Goal: Information Seeking & Learning: Learn about a topic

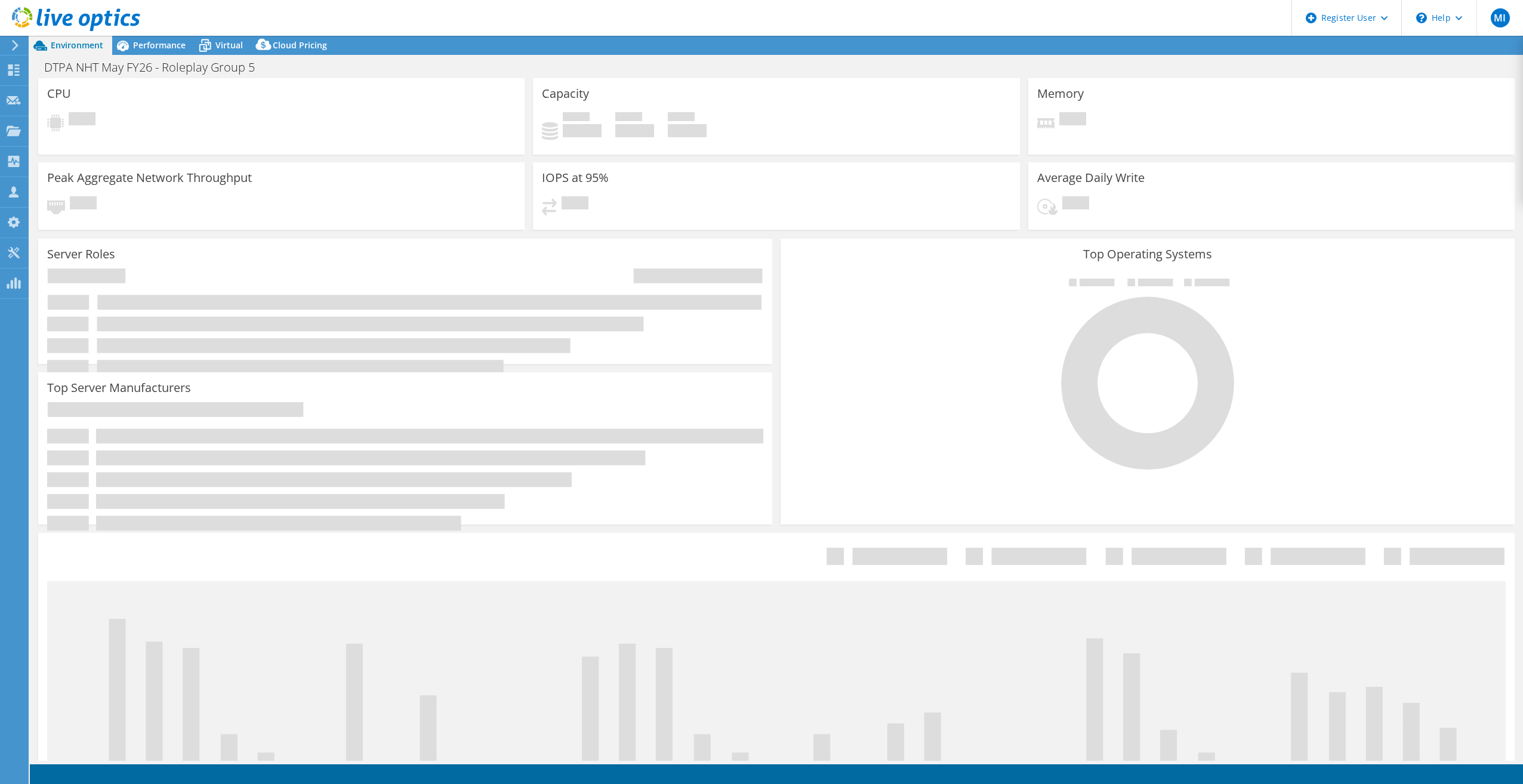
select select "USD"
select select "EULondon"
select select "GBP"
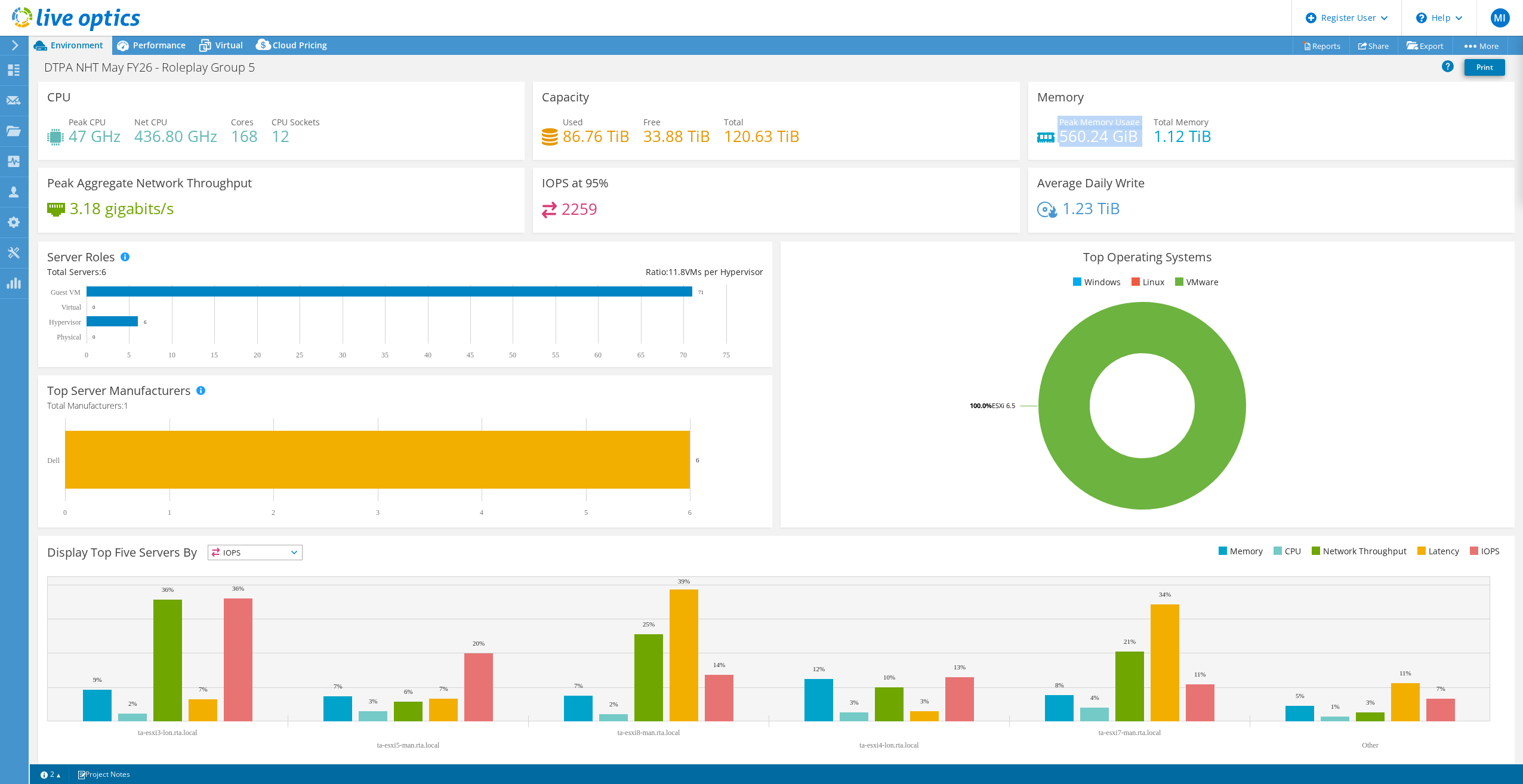
drag, startPoint x: 1115, startPoint y: 152, endPoint x: 1038, endPoint y: 136, distance: 78.6
click at [1038, 136] on div "Memory Peak Memory Usage 560.24 GiB Total Memory 1.12 TiB" at bounding box center [1271, 121] width 486 height 78
click at [1038, 136] on icon at bounding box center [1046, 137] width 18 height 10
drag, startPoint x: 1272, startPoint y: 126, endPoint x: 1107, endPoint y: 131, distance: 165.1
click at [1107, 131] on div "Peak Memory Usage 560.24 GiB Total Memory 1.12 TiB" at bounding box center [1272, 135] width 469 height 39
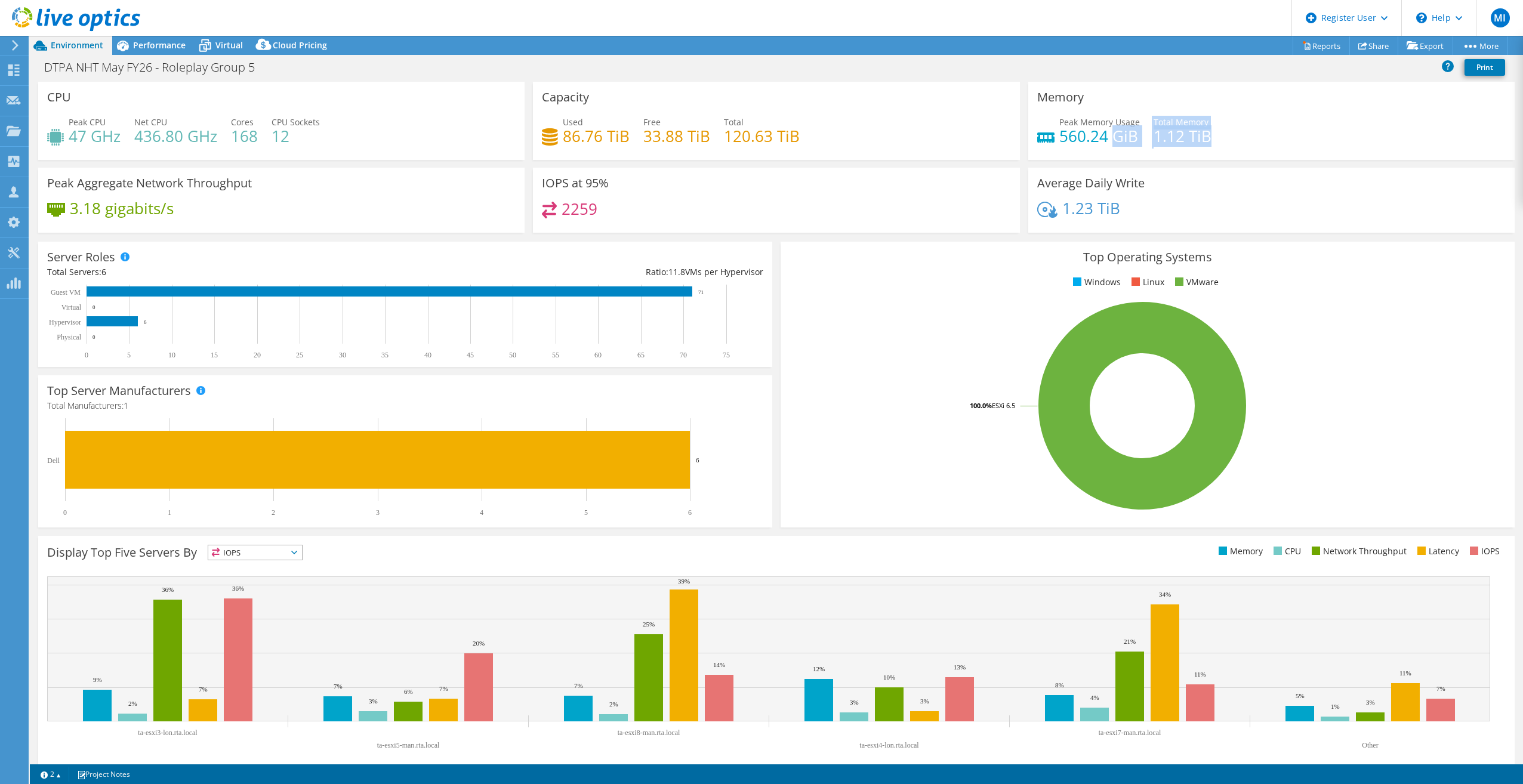
click at [1107, 131] on h4 "560.24 GiB" at bounding box center [1100, 136] width 81 height 13
drag, startPoint x: 1108, startPoint y: 134, endPoint x: 1153, endPoint y: 140, distance: 45.4
click at [1153, 140] on div "Peak Memory Usage 560.24 GiB Total Memory 1.12 TiB" at bounding box center [1272, 135] width 469 height 39
click at [1154, 140] on h4 "1.12 TiB" at bounding box center [1183, 136] width 58 height 13
drag, startPoint x: 1114, startPoint y: 144, endPoint x: 1046, endPoint y: 137, distance: 68.4
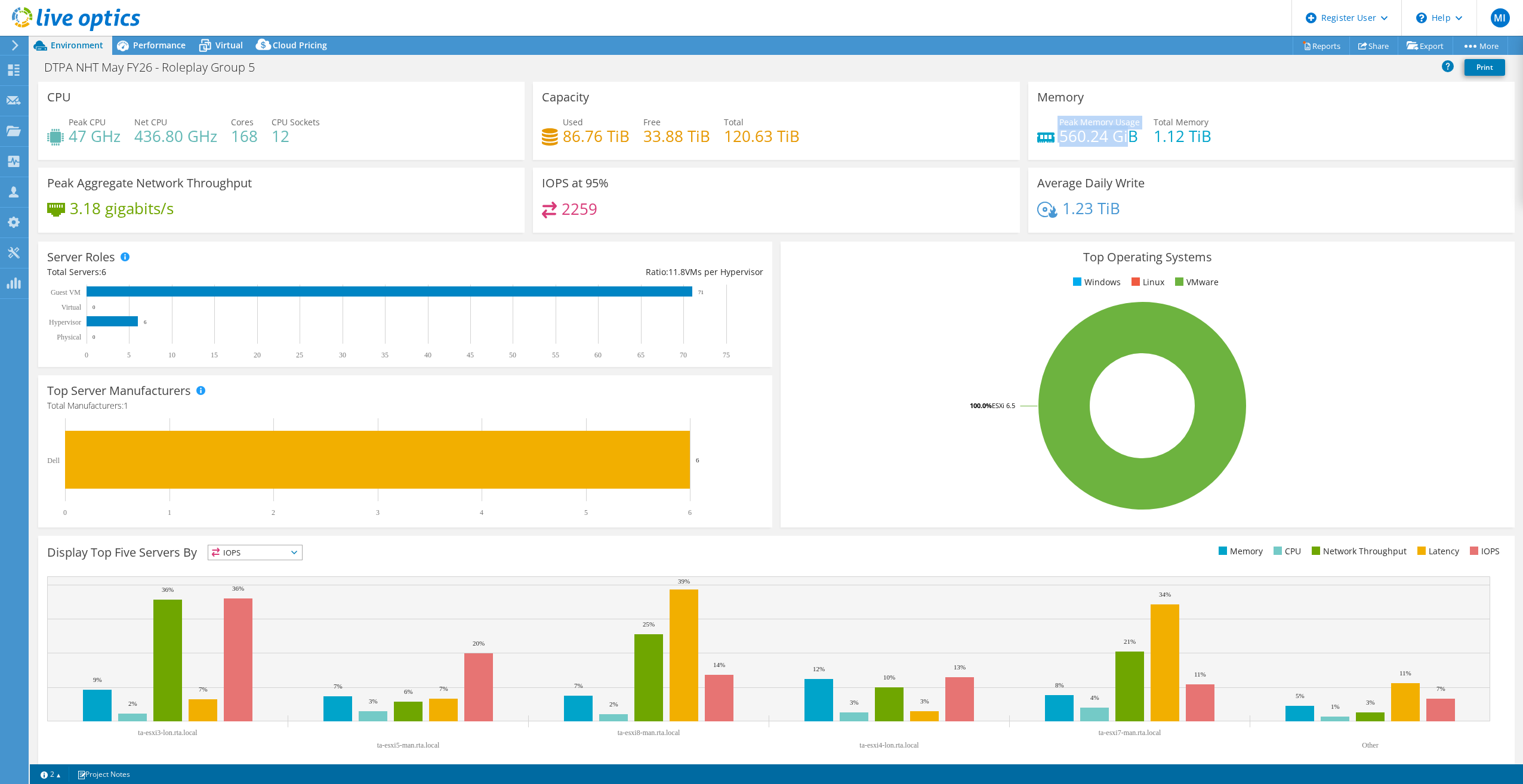
click at [1046, 137] on div "Peak Memory Usage 560.24 GiB" at bounding box center [1089, 129] width 102 height 27
click at [1046, 137] on icon at bounding box center [1046, 137] width 18 height 10
drag, startPoint x: 1046, startPoint y: 135, endPoint x: 1130, endPoint y: 140, distance: 84.1
click at [1130, 140] on div "Peak Memory Usage 560.24 GiB" at bounding box center [1089, 129] width 102 height 27
click at [1130, 140] on h4 "560.24 GiB" at bounding box center [1100, 136] width 81 height 13
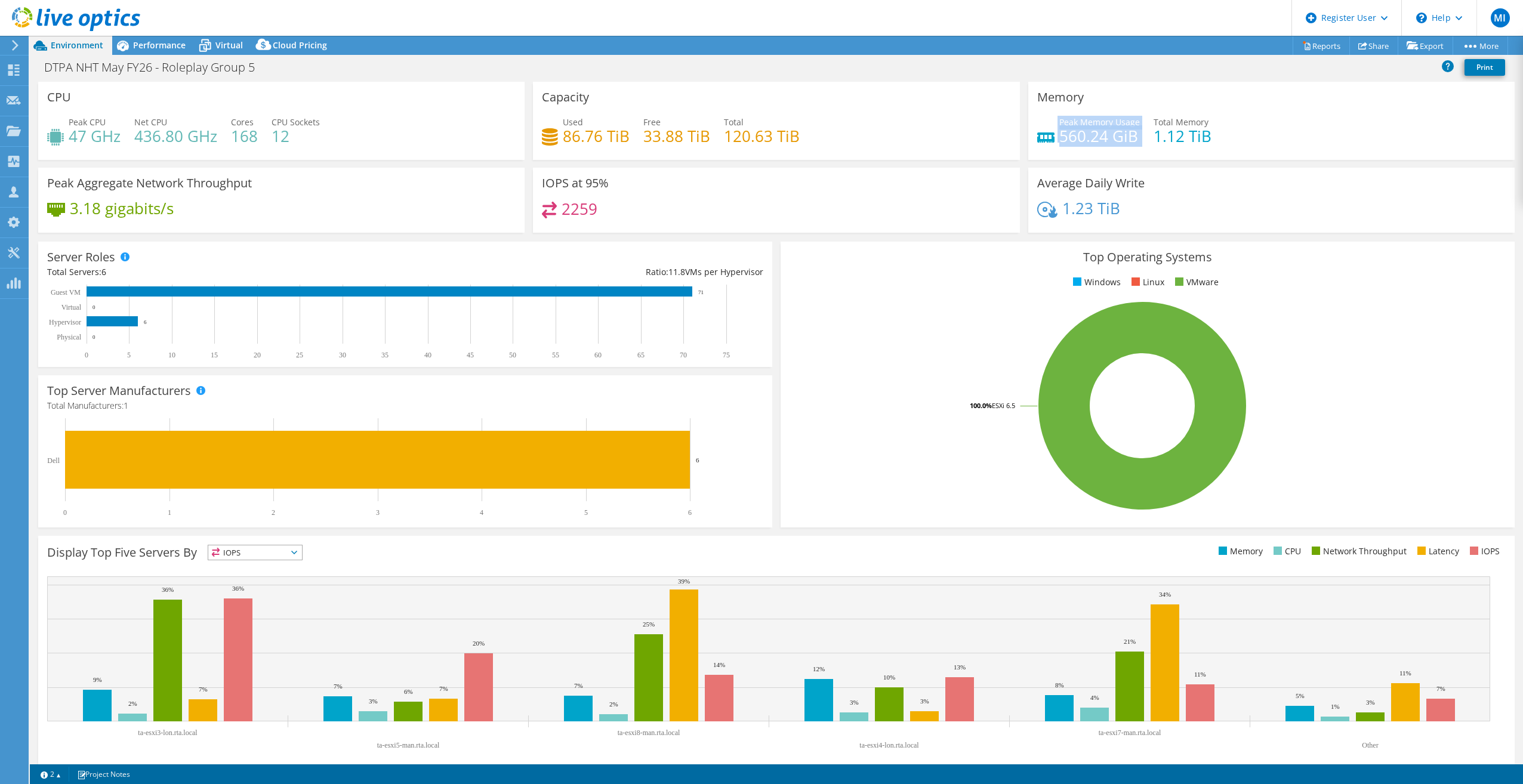
drag, startPoint x: 1130, startPoint y: 140, endPoint x: 1051, endPoint y: 138, distance: 79.0
click at [1051, 138] on div "Peak Memory Usage 560.24 GiB" at bounding box center [1089, 129] width 102 height 27
drag, startPoint x: 1051, startPoint y: 138, endPoint x: 1144, endPoint y: 149, distance: 93.6
click at [1144, 149] on div "Peak Memory Usage 560.24 GiB Total Memory 1.12 TiB" at bounding box center [1272, 135] width 469 height 39
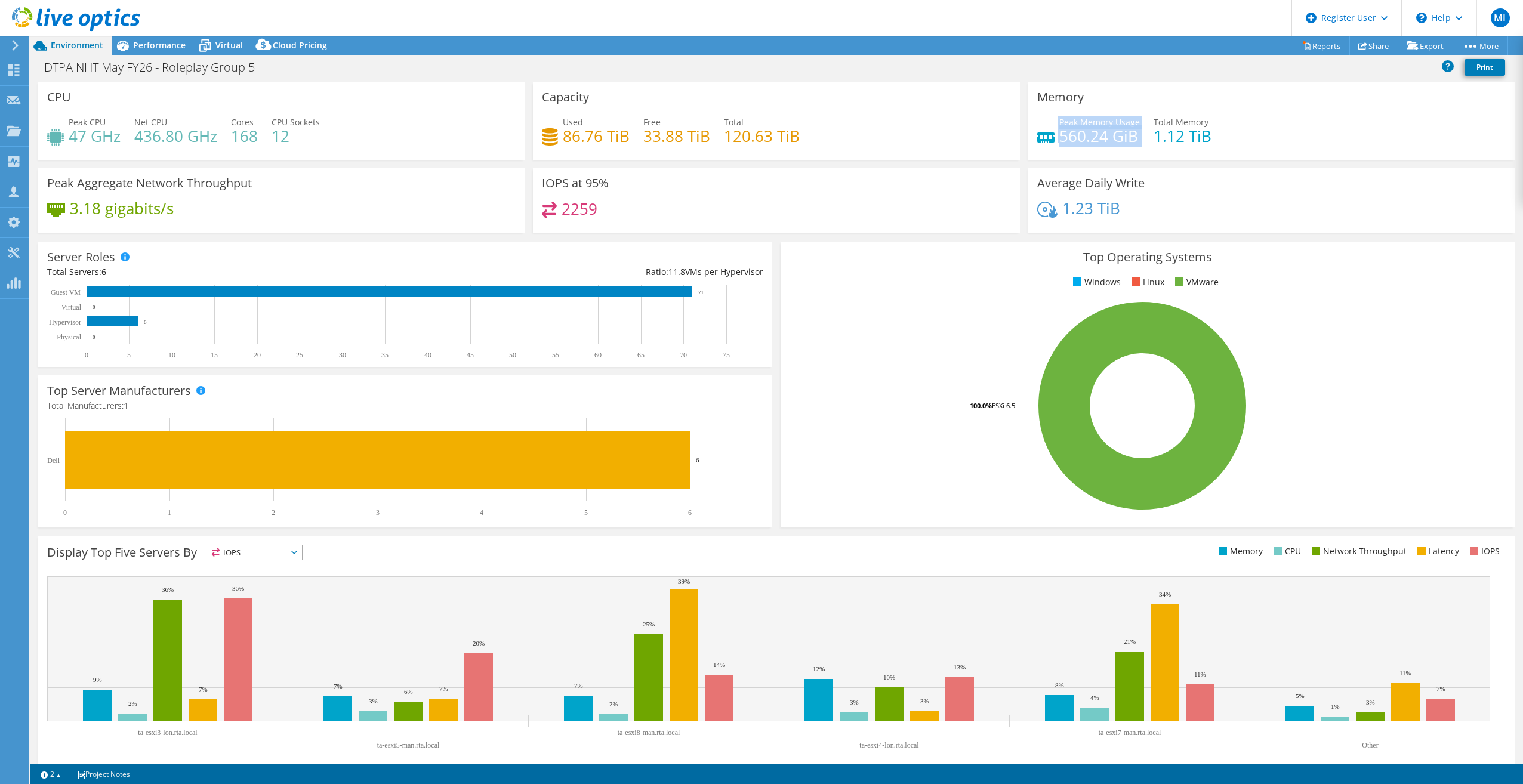
click at [1144, 149] on div "Peak Memory Usage 560.24 GiB Total Memory 1.12 TiB" at bounding box center [1272, 135] width 469 height 39
drag, startPoint x: 1113, startPoint y: 129, endPoint x: 1053, endPoint y: 135, distance: 60.3
click at [1053, 135] on div "Peak Memory Usage 560.24 GiB Total Memory 1.12 TiB" at bounding box center [1272, 135] width 469 height 39
copy div "560.24 GiB"
click at [857, 297] on div "Top Operating Systems Windows Linux VMware 100.0% ESXi 6.5" at bounding box center [1147, 385] width 734 height 286
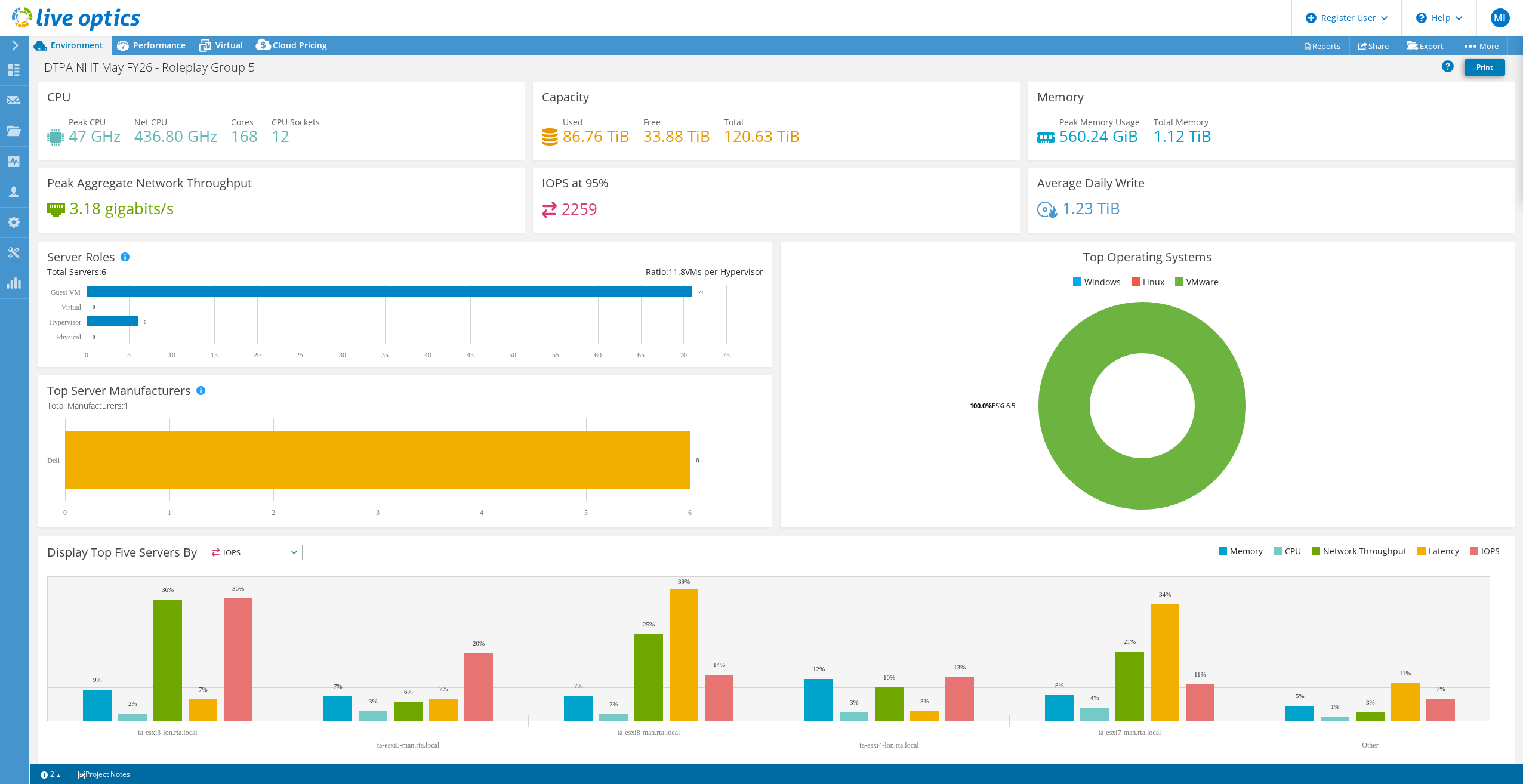
drag, startPoint x: 857, startPoint y: 297, endPoint x: 854, endPoint y: 347, distance: 50.1
click at [854, 347] on div "Top Operating Systems Windows Linux VMware 100.0% ESXi 6.5" at bounding box center [1147, 385] width 734 height 286
drag, startPoint x: 1141, startPoint y: 135, endPoint x: 1211, endPoint y: 127, distance: 70.5
click at [1211, 127] on div "Peak Memory Usage 560.24 GiB Total Memory 1.12 TiB" at bounding box center [1272, 135] width 469 height 39
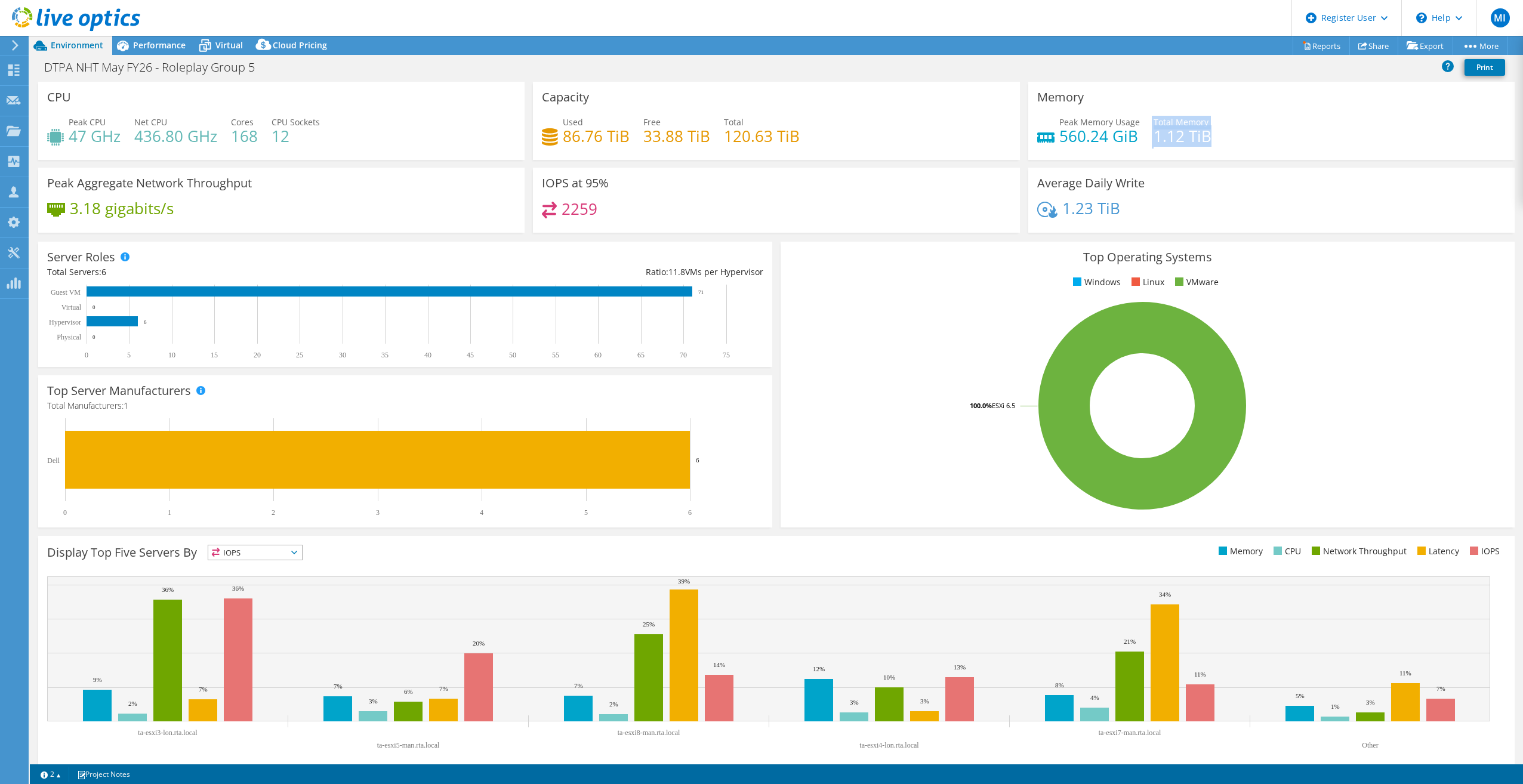
drag, startPoint x: 1208, startPoint y: 131, endPoint x: 1138, endPoint y: 131, distance: 70.0
click at [1138, 131] on div "Peak Memory Usage 560.24 GiB Total Memory 1.12 TiB" at bounding box center [1272, 135] width 469 height 39
drag, startPoint x: 1141, startPoint y: 130, endPoint x: 1103, endPoint y: 160, distance: 48.4
click at [1103, 160] on div "Memory Peak Memory Usage 560.24 GiB Total Memory 1.12 TiB" at bounding box center [1271, 124] width 495 height 86
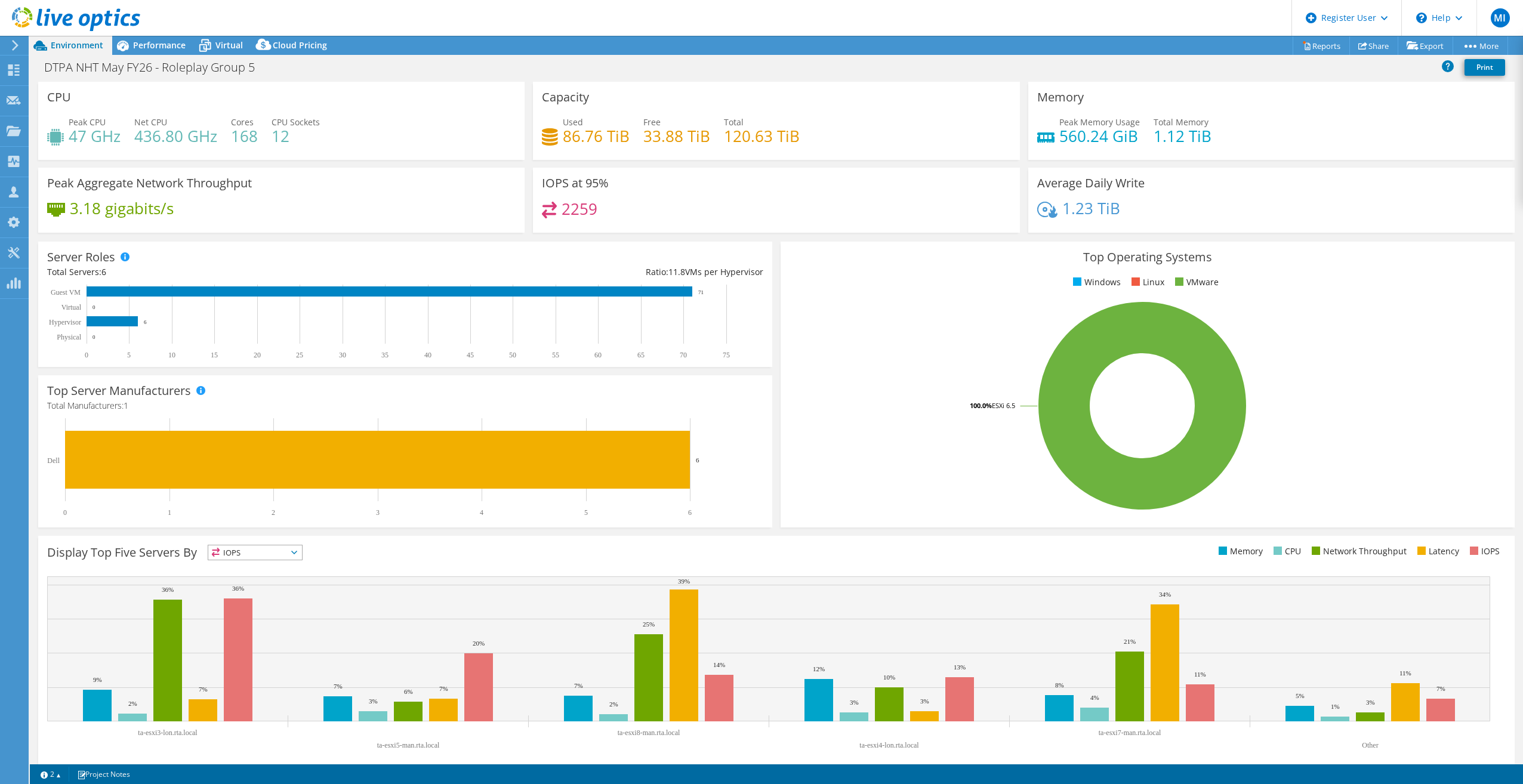
click at [1054, 192] on div "Average Daily Write 1.23 TiB" at bounding box center [1271, 200] width 486 height 65
click at [168, 57] on div "DTPA NHT May FY26 - Roleplay Group 5 Print" at bounding box center [776, 66] width 1493 height 22
click at [176, 40] on span "Performance" at bounding box center [159, 45] width 53 height 11
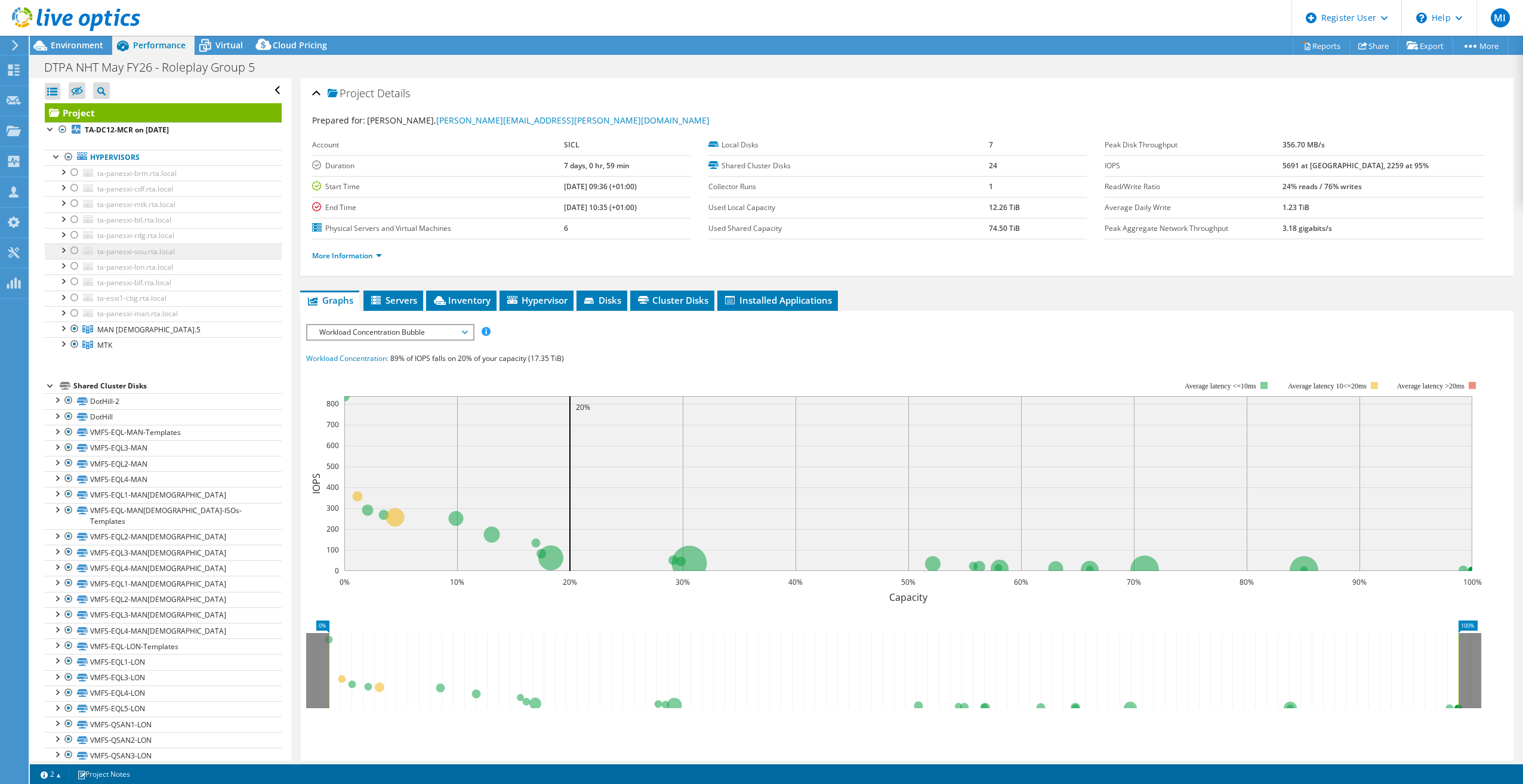
scroll to position [22, 0]
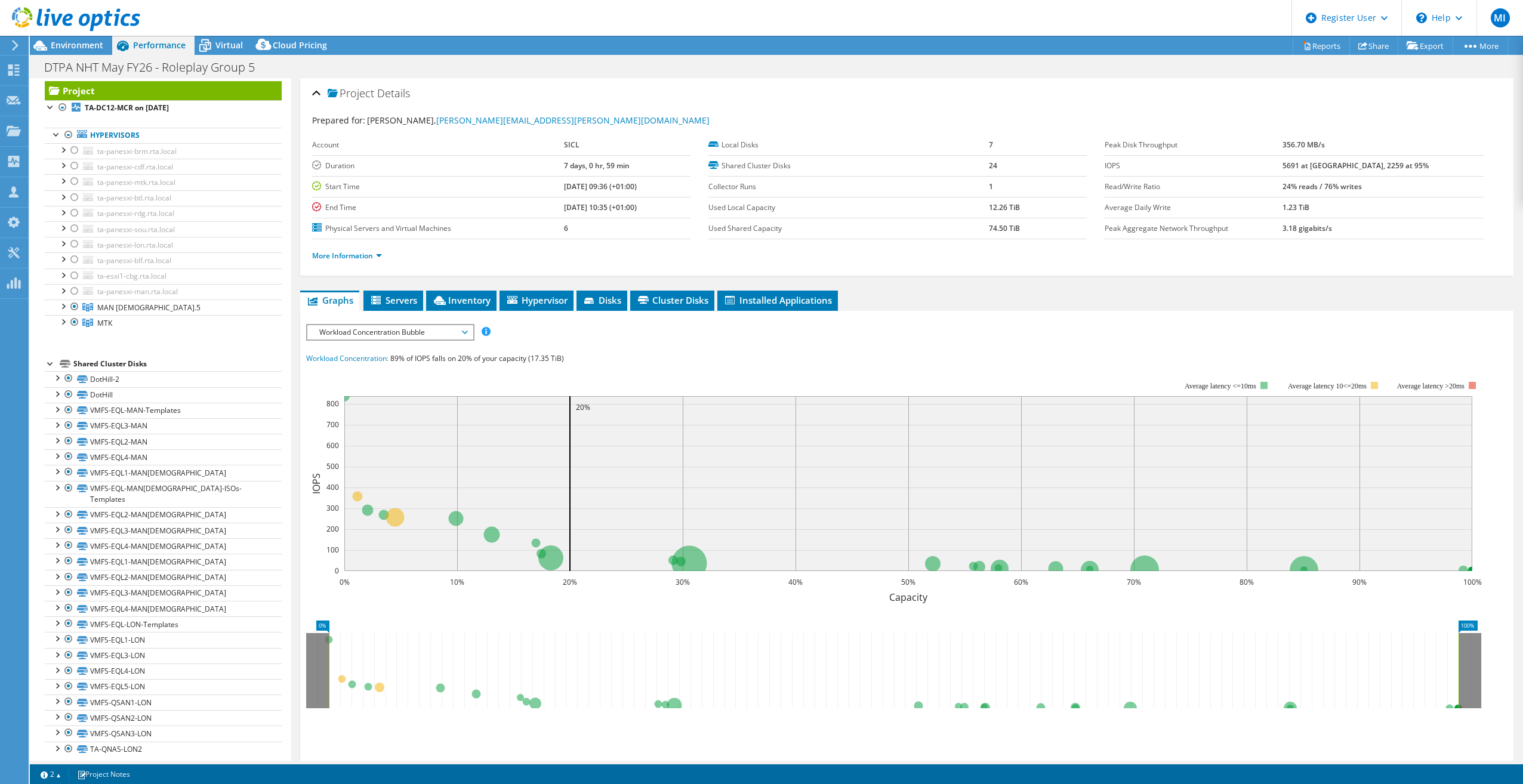
click at [363, 325] on span "Workload Concentration Bubble" at bounding box center [389, 332] width 153 height 15
click at [382, 418] on li "CPU Percentage" at bounding box center [390, 418] width 166 height 15
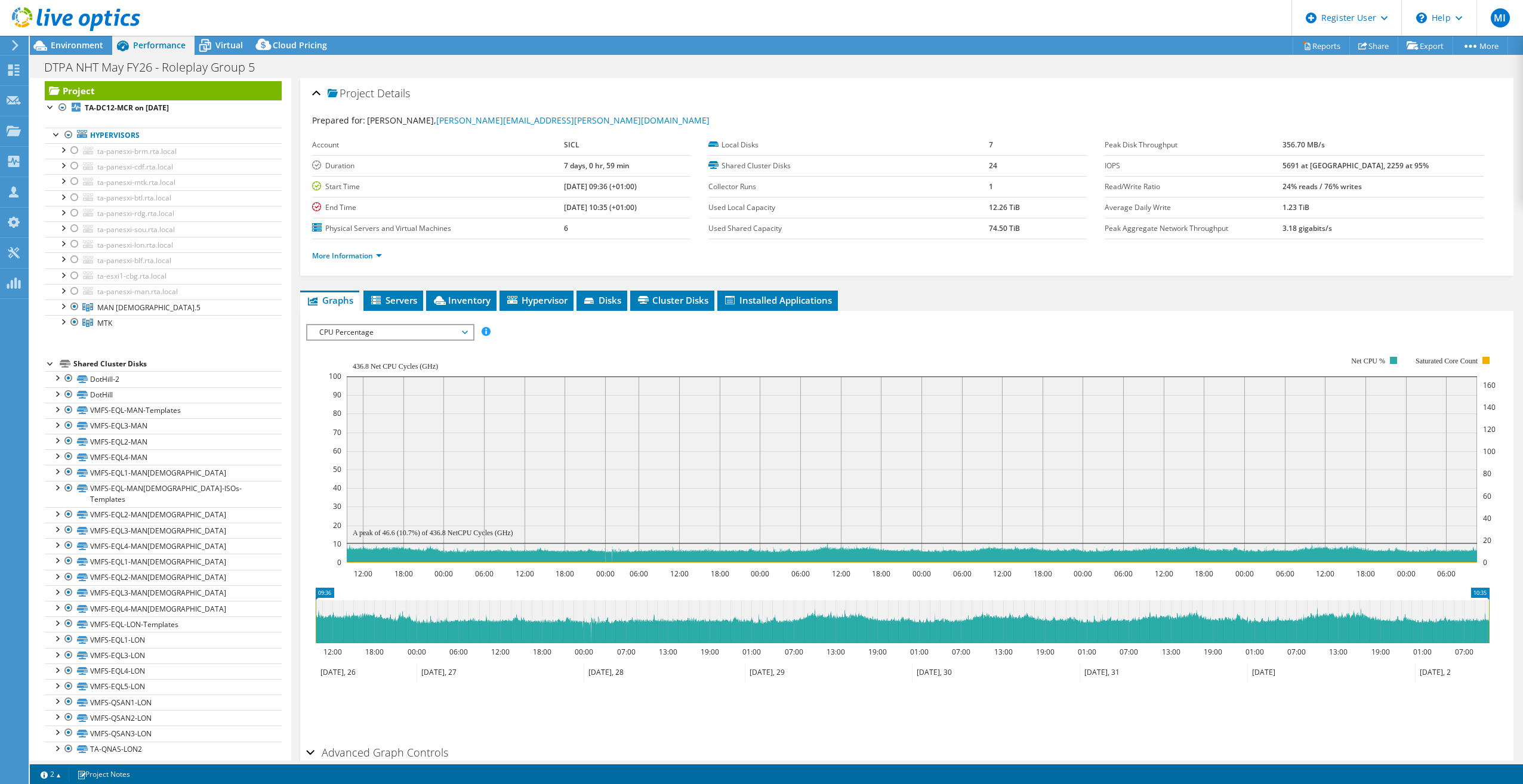
click at [534, 313] on div "IOPS Disk Throughput IO Size Latency Queue Depth CPU Percentage Memory Page Fau…" at bounding box center [907, 525] width 1202 height 430
click at [557, 292] on li "Hypervisor" at bounding box center [536, 301] width 74 height 21
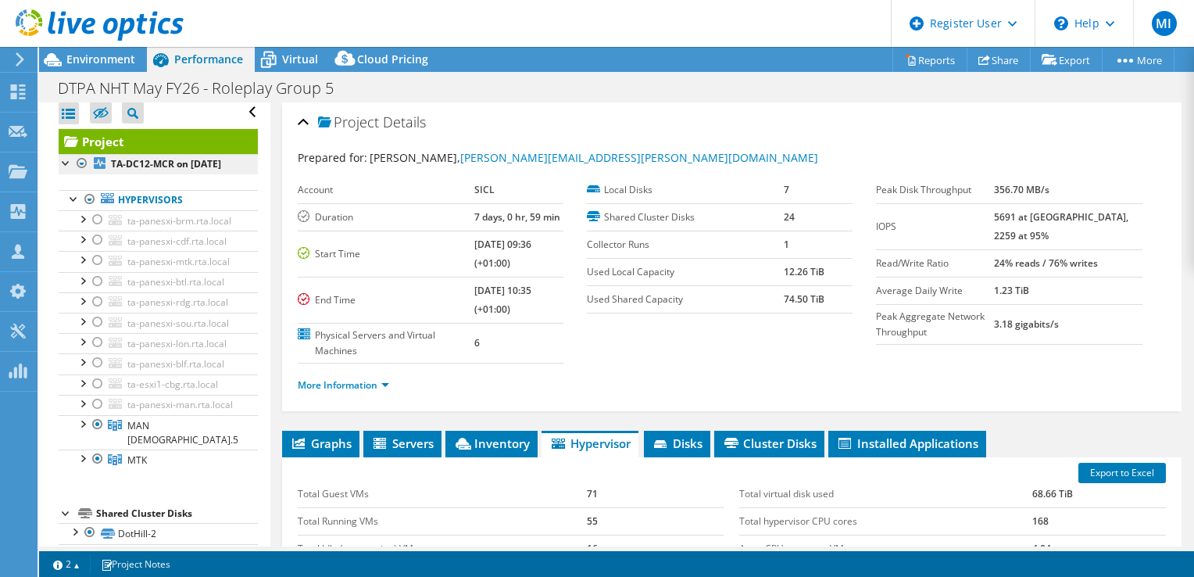
scroll to position [0, 0]
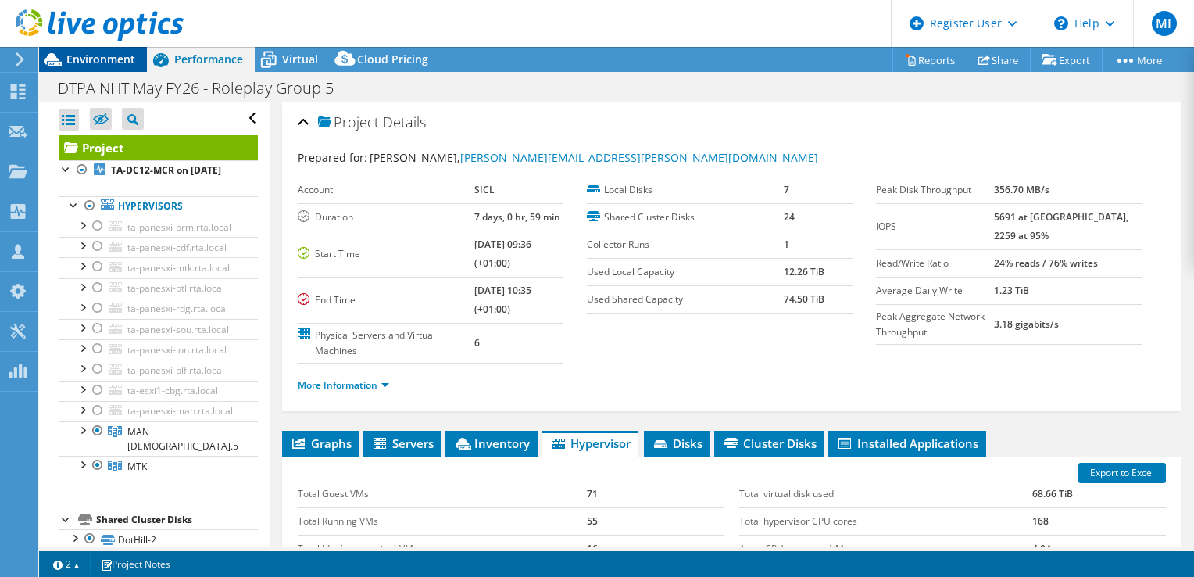
click at [83, 50] on div at bounding box center [92, 26] width 184 height 52
click at [84, 56] on span "Environment" at bounding box center [100, 59] width 69 height 15
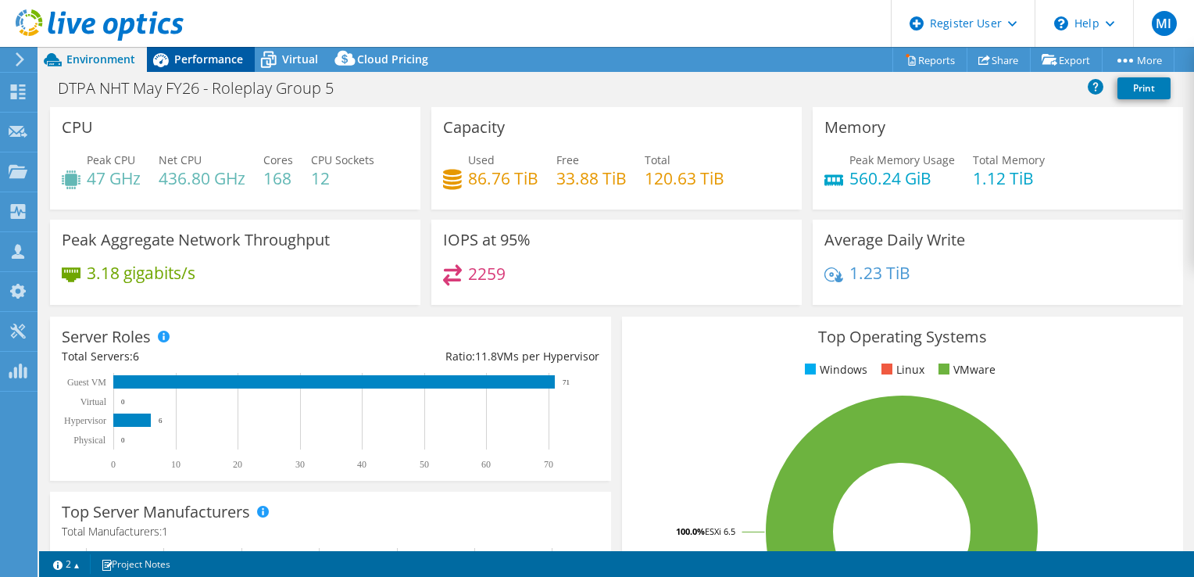
click at [197, 59] on span "Performance" at bounding box center [208, 59] width 69 height 15
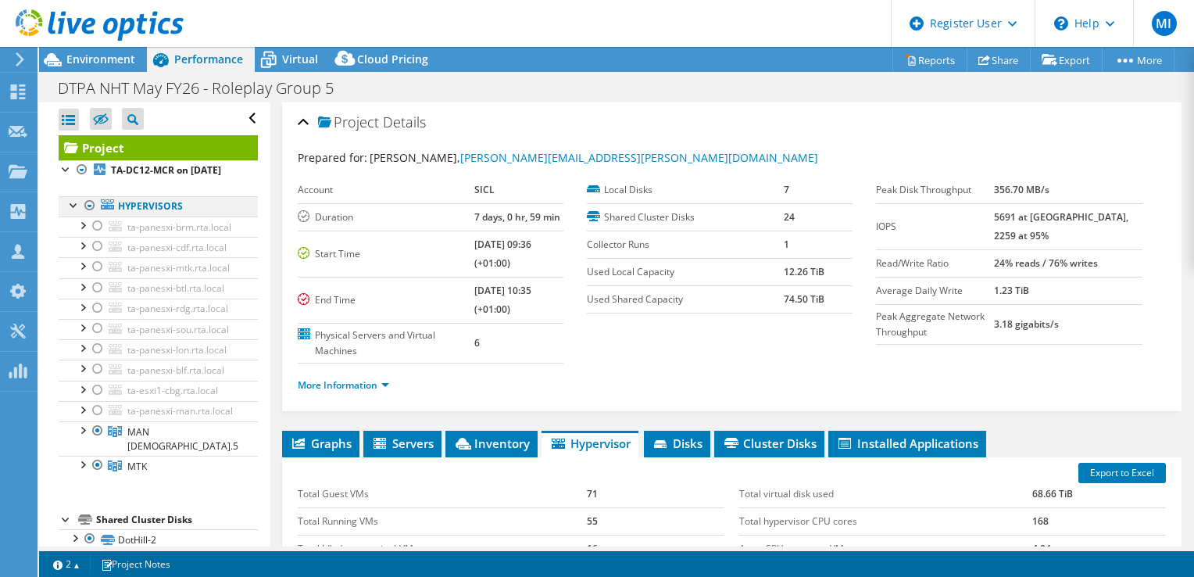
click at [73, 212] on div at bounding box center [74, 204] width 16 height 16
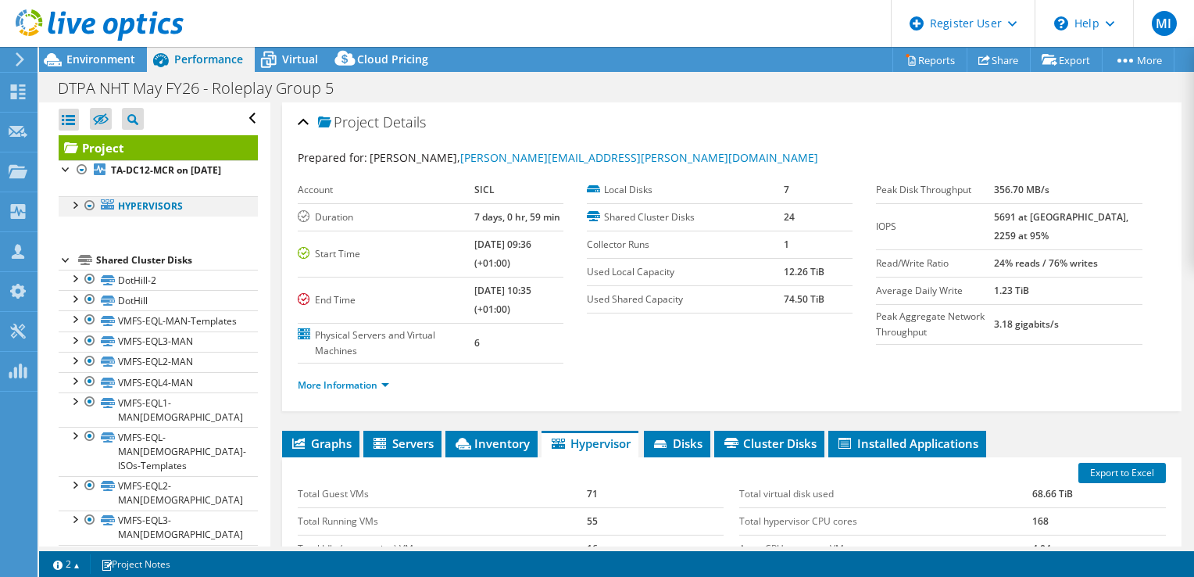
click at [70, 212] on div at bounding box center [74, 204] width 16 height 16
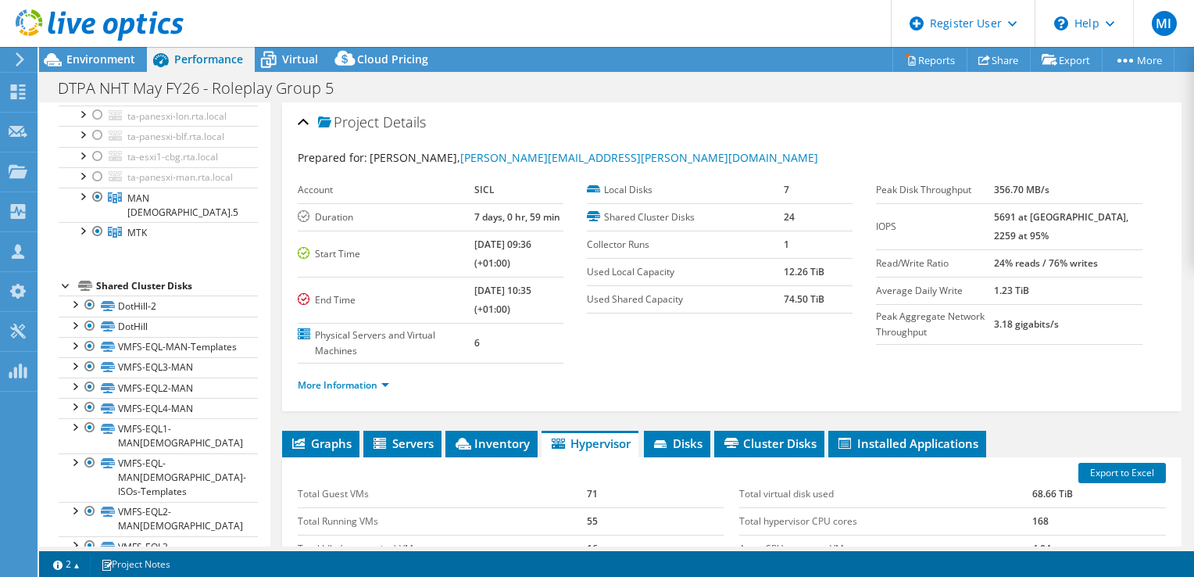
scroll to position [235, 0]
click at [183, 221] on link "MAN [DEMOGRAPHIC_DATA].5" at bounding box center [158, 204] width 199 height 34
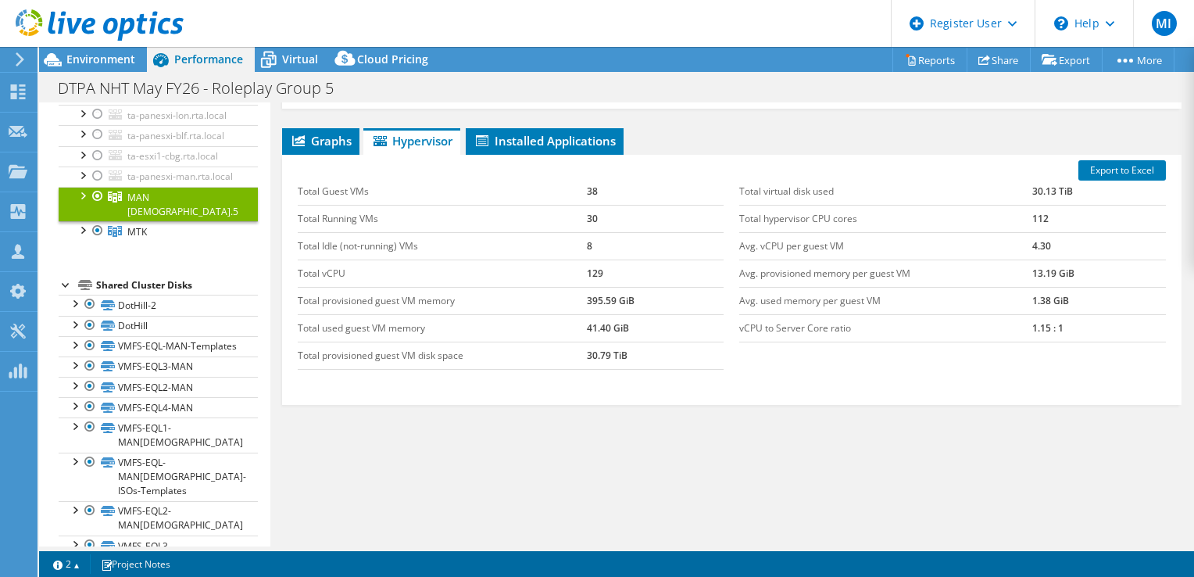
scroll to position [199, 0]
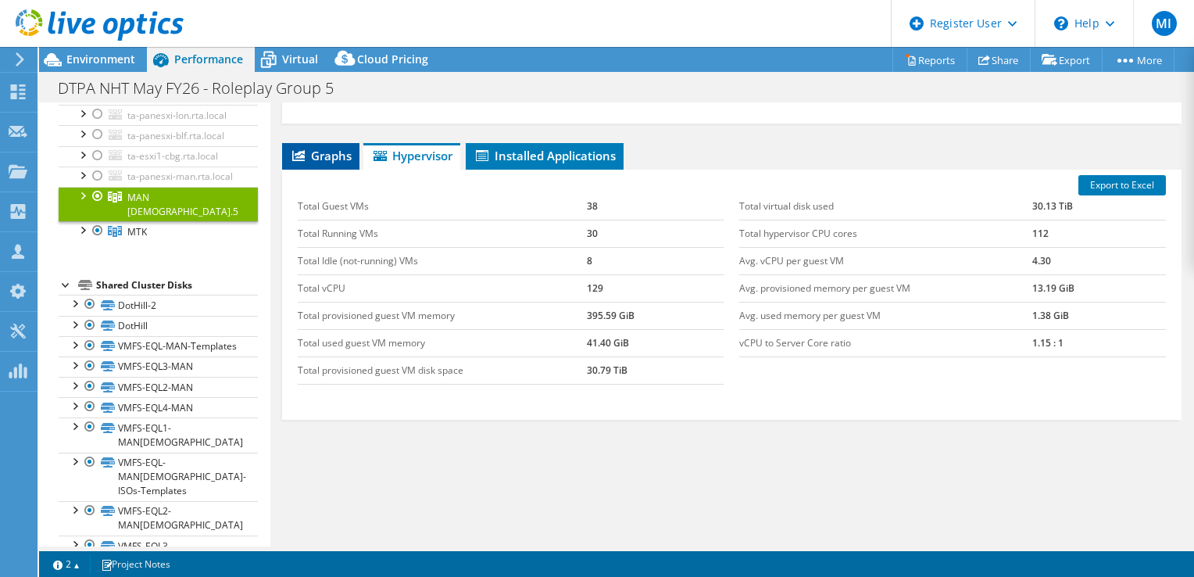
click at [328, 148] on span "Graphs" at bounding box center [321, 156] width 62 height 16
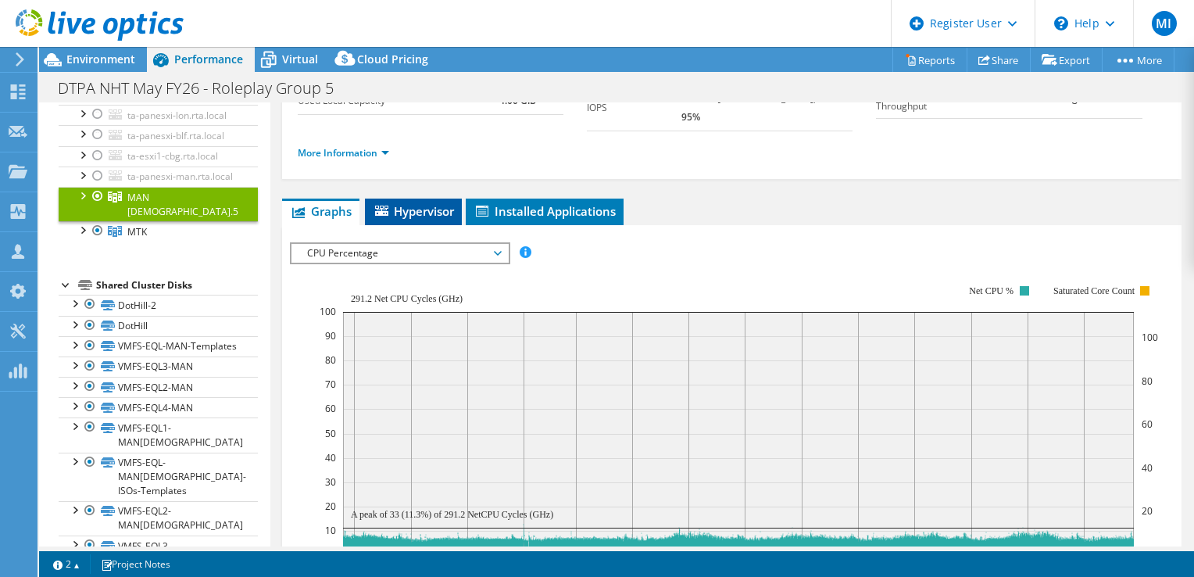
scroll to position [300, 0]
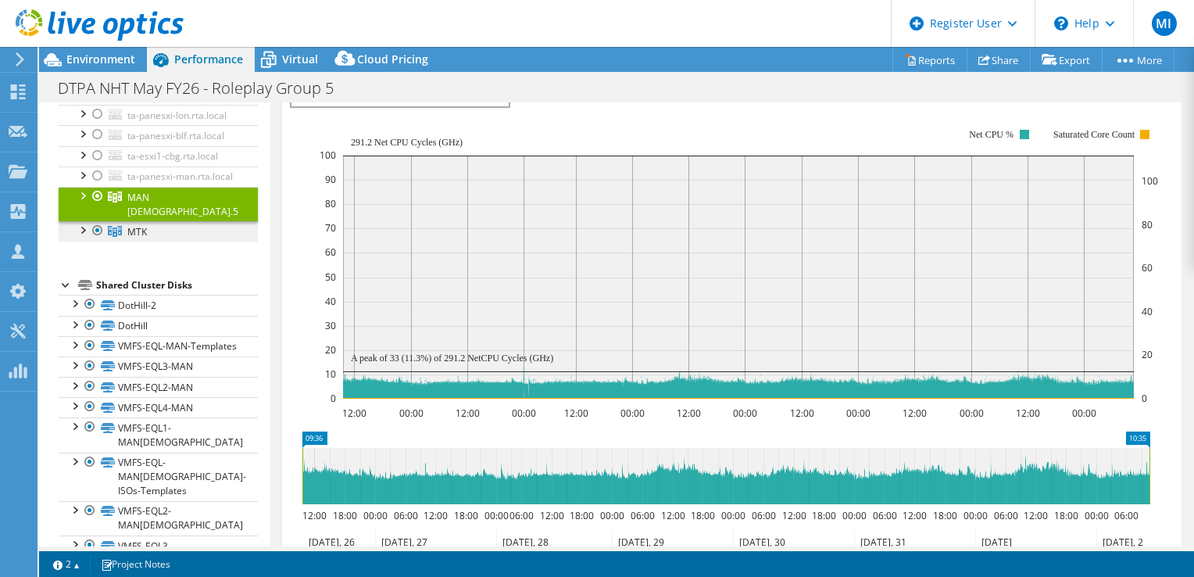
click at [146, 238] on span "MTK" at bounding box center [137, 231] width 20 height 13
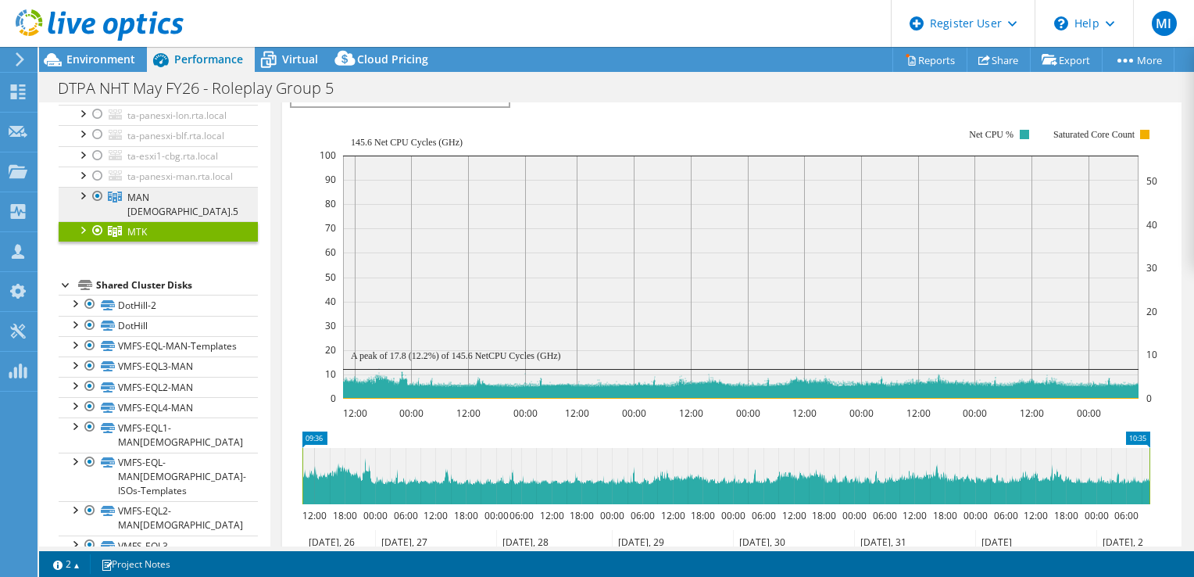
click at [156, 218] on span "MAN [DEMOGRAPHIC_DATA].5" at bounding box center [182, 204] width 111 height 27
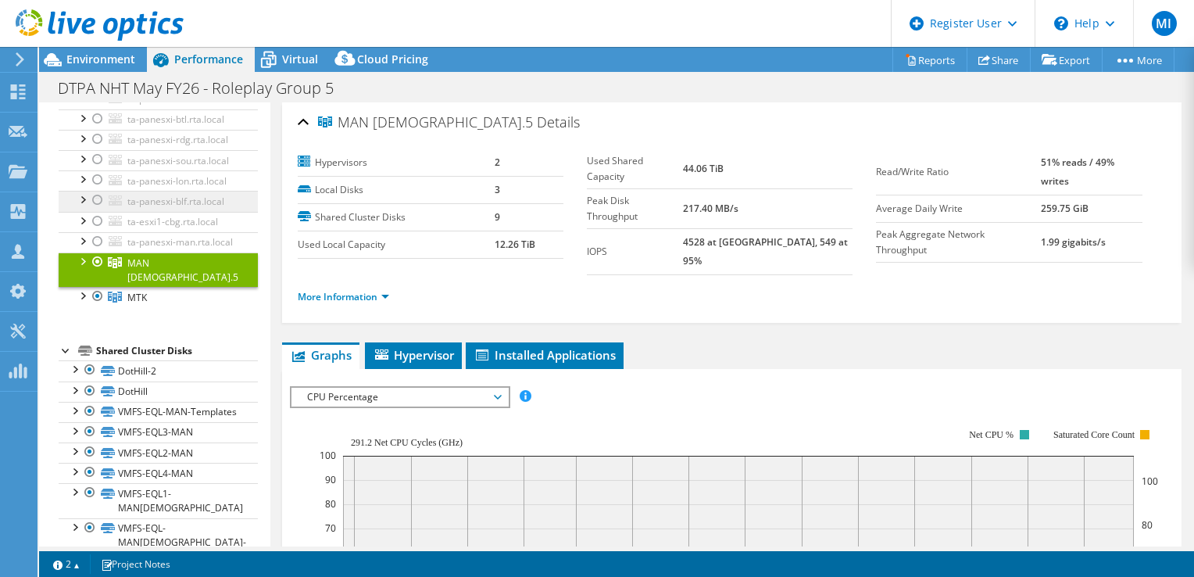
scroll to position [0, 0]
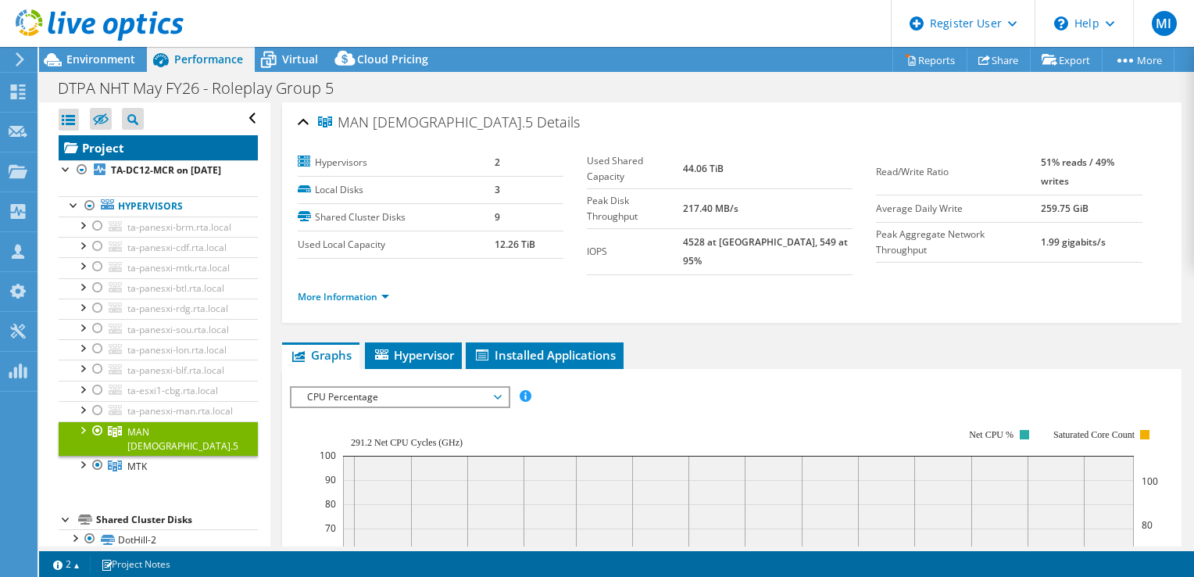
click at [154, 148] on link "Project" at bounding box center [158, 147] width 199 height 25
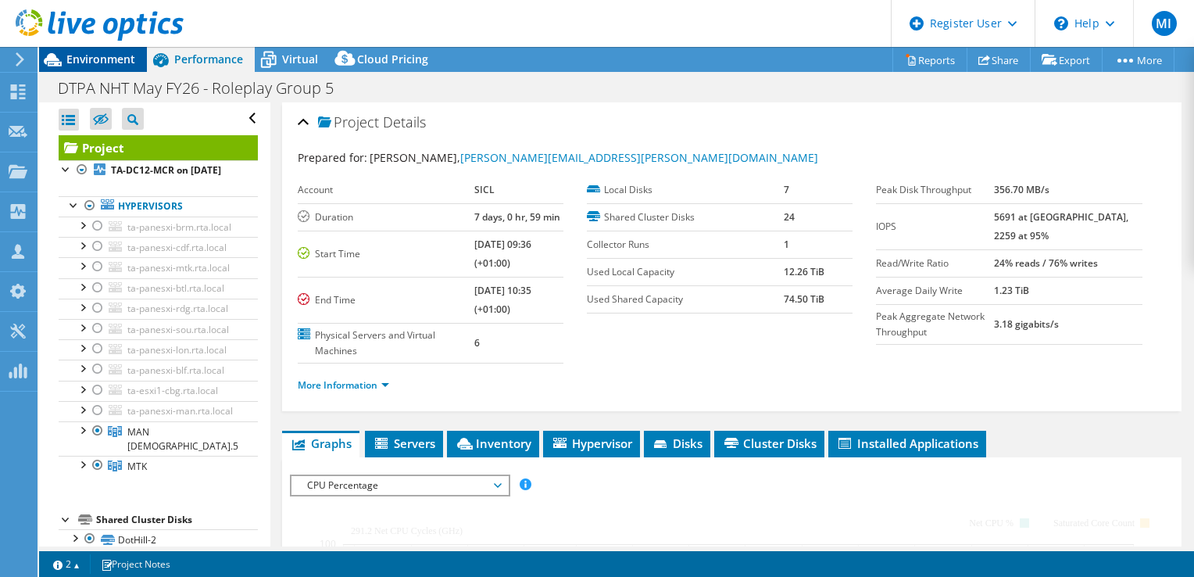
click at [99, 62] on span "Environment" at bounding box center [100, 59] width 69 height 15
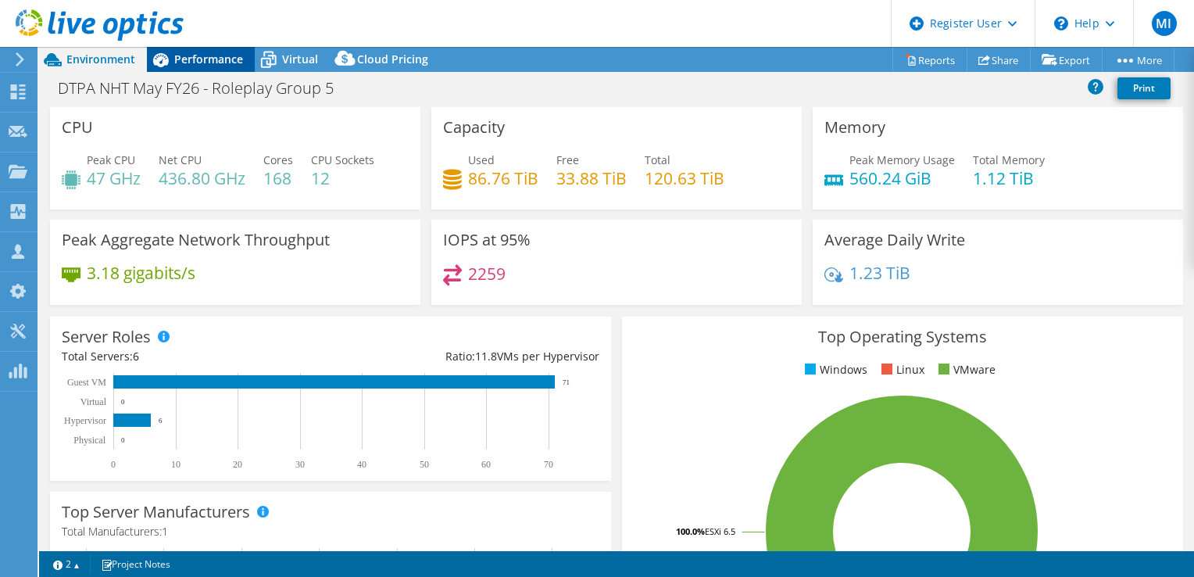
click at [209, 63] on span "Performance" at bounding box center [208, 59] width 69 height 15
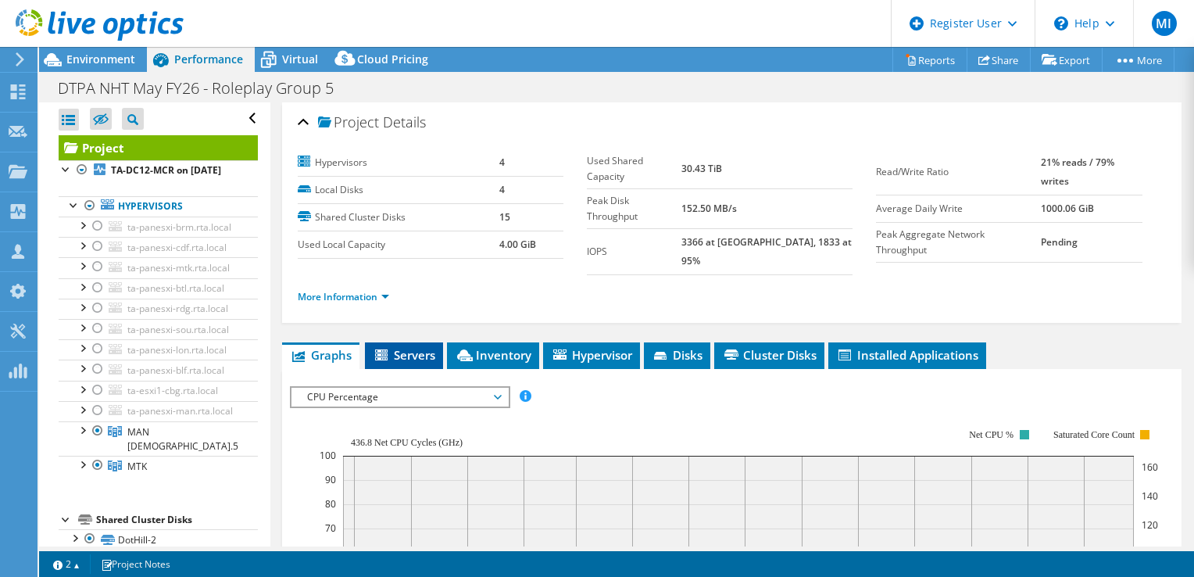
click at [412, 347] on span "Servers" at bounding box center [404, 355] width 63 height 16
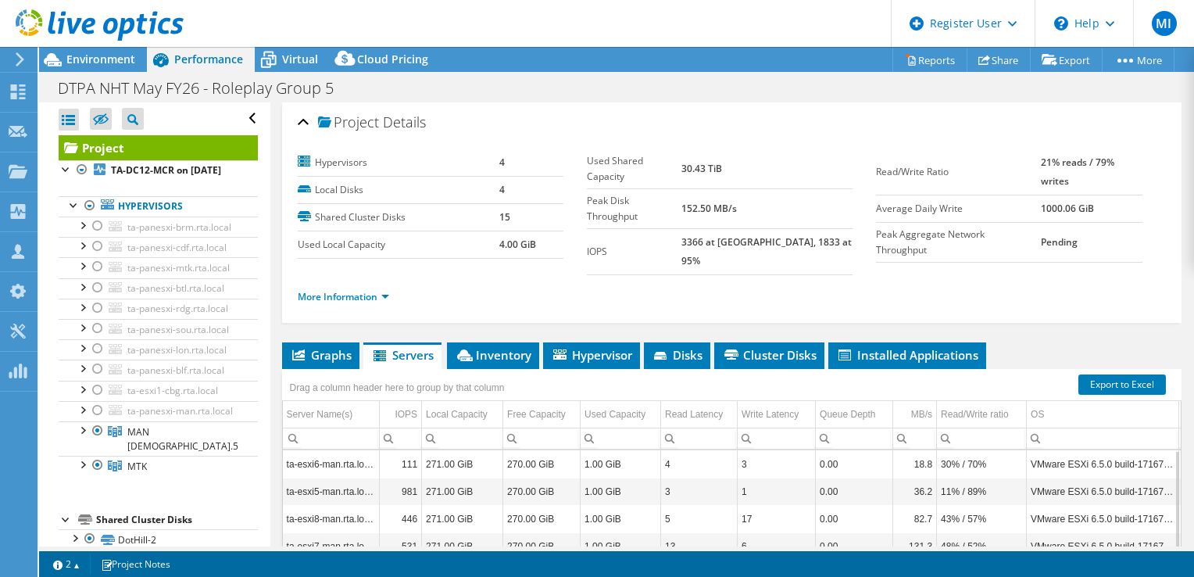
click at [325, 325] on div "Project Details Hypervisors 4 Local Disks 4 Shared Cluster Disks 15 Used Local …" at bounding box center [731, 431] width 923 height 658
click at [324, 327] on div "Project Details Hypervisors 4 Local Disks 4 Shared Cluster Disks 15 Used Local …" at bounding box center [731, 431] width 923 height 658
drag, startPoint x: 324, startPoint y: 327, endPoint x: 324, endPoint y: 335, distance: 8.6
click at [324, 347] on span "Graphs" at bounding box center [321, 355] width 62 height 16
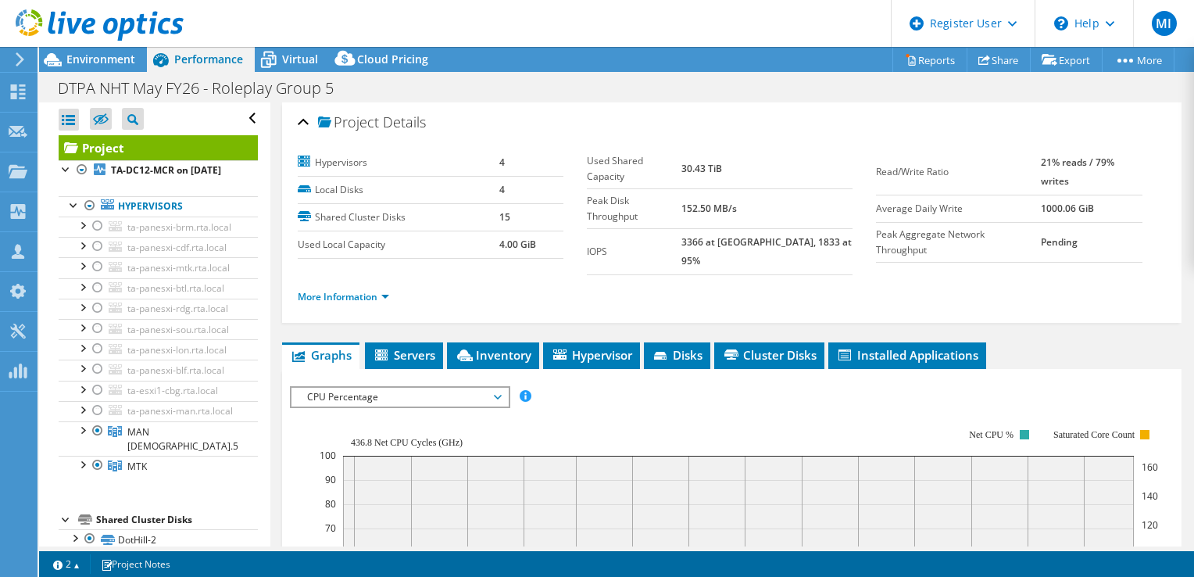
click at [367, 310] on div "Project Details Hypervisors 4 Local Disks 4 Shared Cluster Disks 15 Used Local …" at bounding box center [731, 570] width 923 height 937
click at [167, 149] on link "Project" at bounding box center [158, 147] width 199 height 25
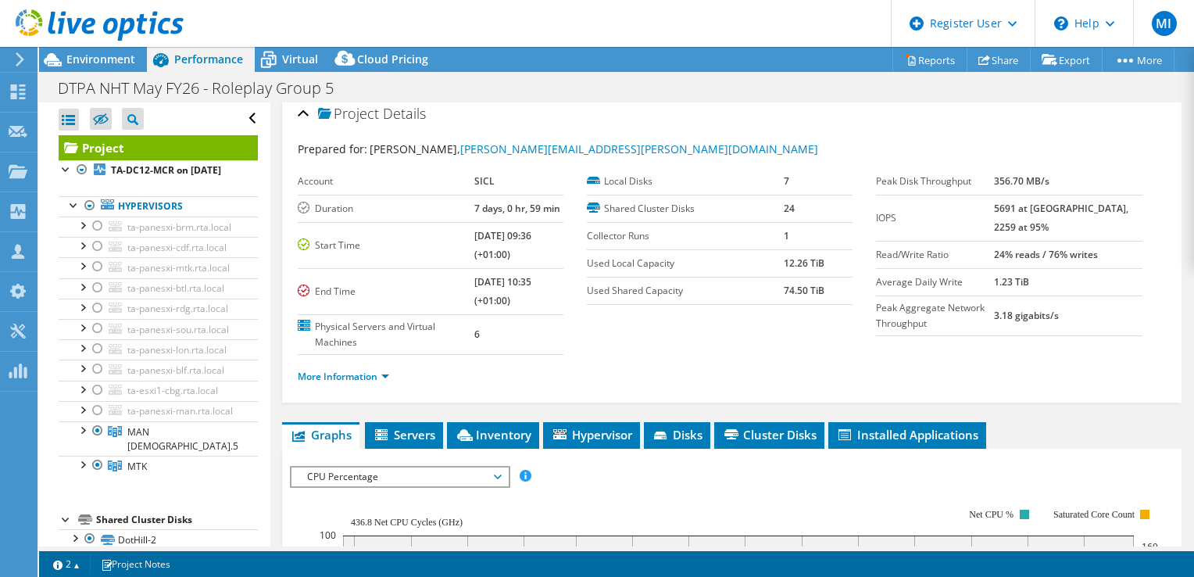
scroll to position [9, 0]
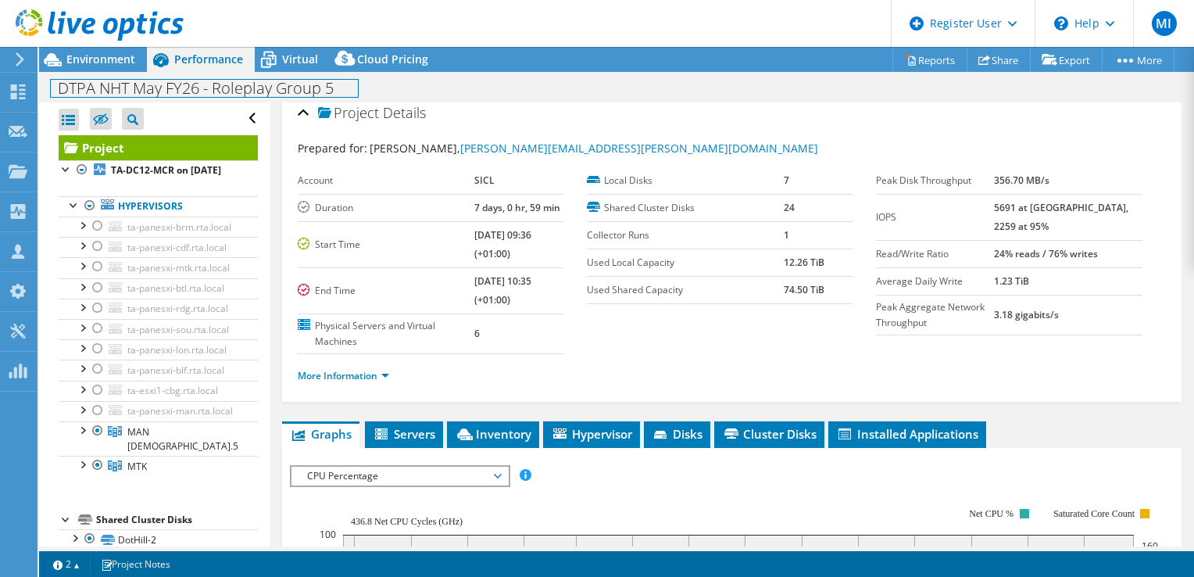
click at [84, 72] on div "DTPA NHT May FY26 - Roleplay Group 5 Print" at bounding box center [616, 87] width 1155 height 30
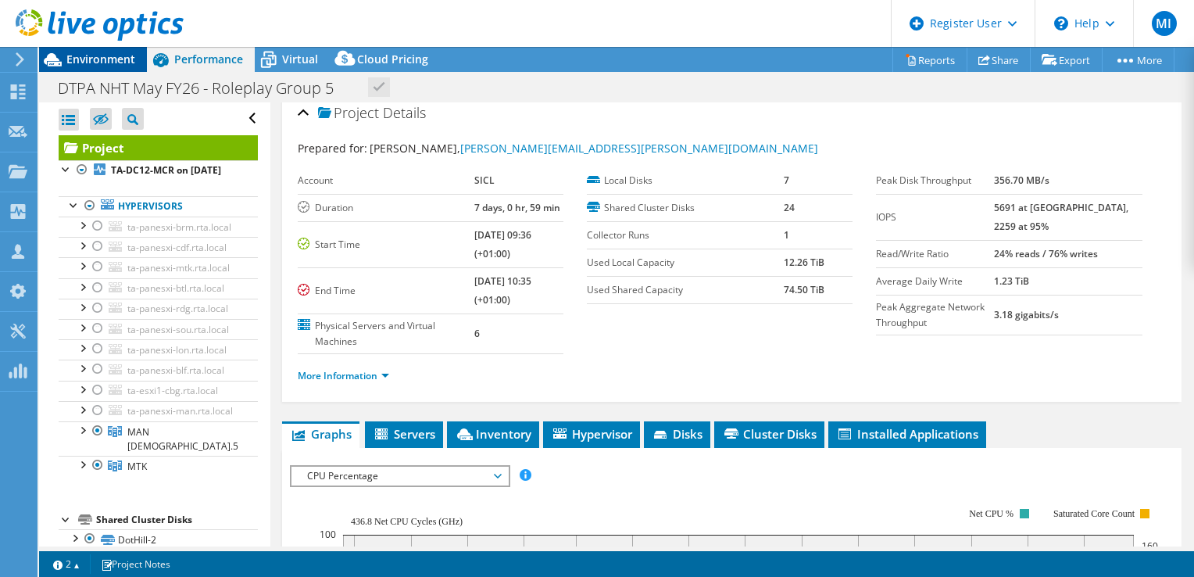
click at [84, 64] on span "Environment" at bounding box center [100, 59] width 69 height 15
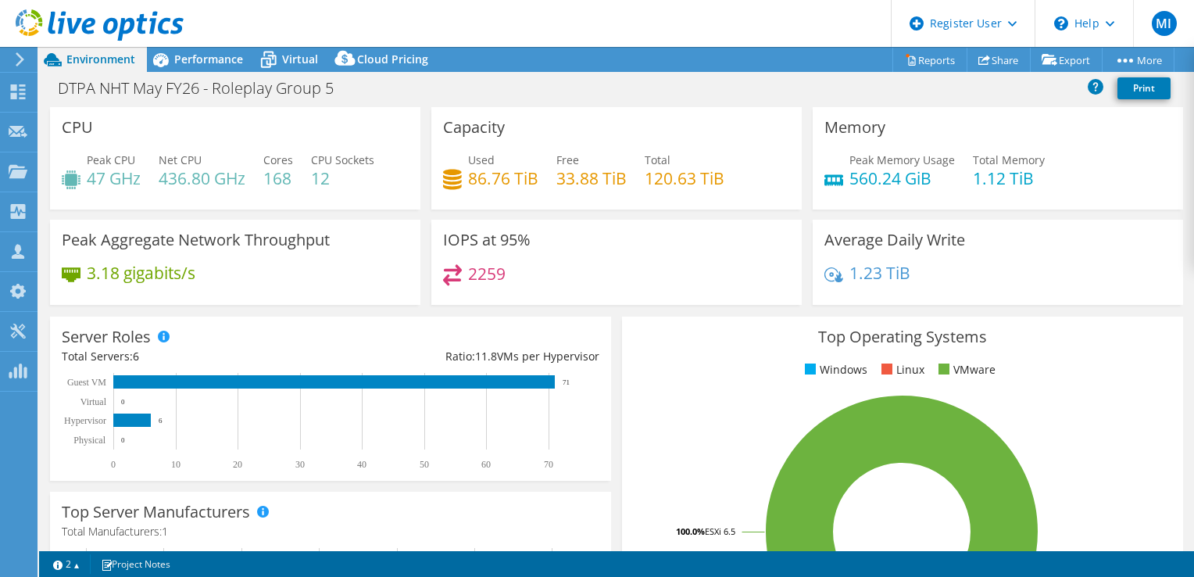
click at [514, 95] on div "DTPA NHT May FY26 - Roleplay Group 5 Print" at bounding box center [616, 87] width 1155 height 29
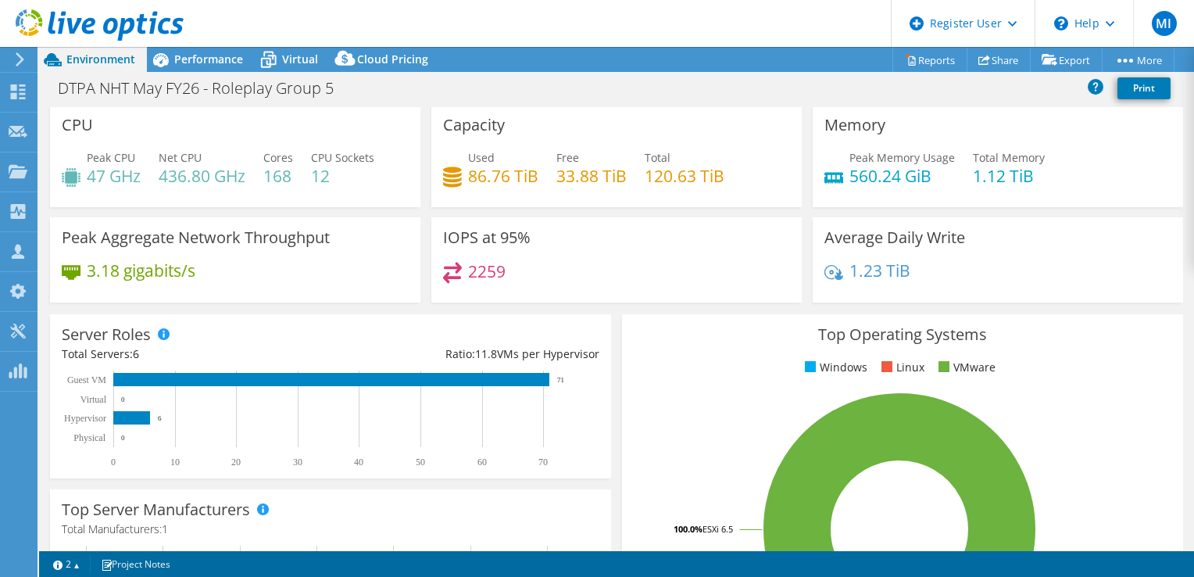
scroll to position [0, 0]
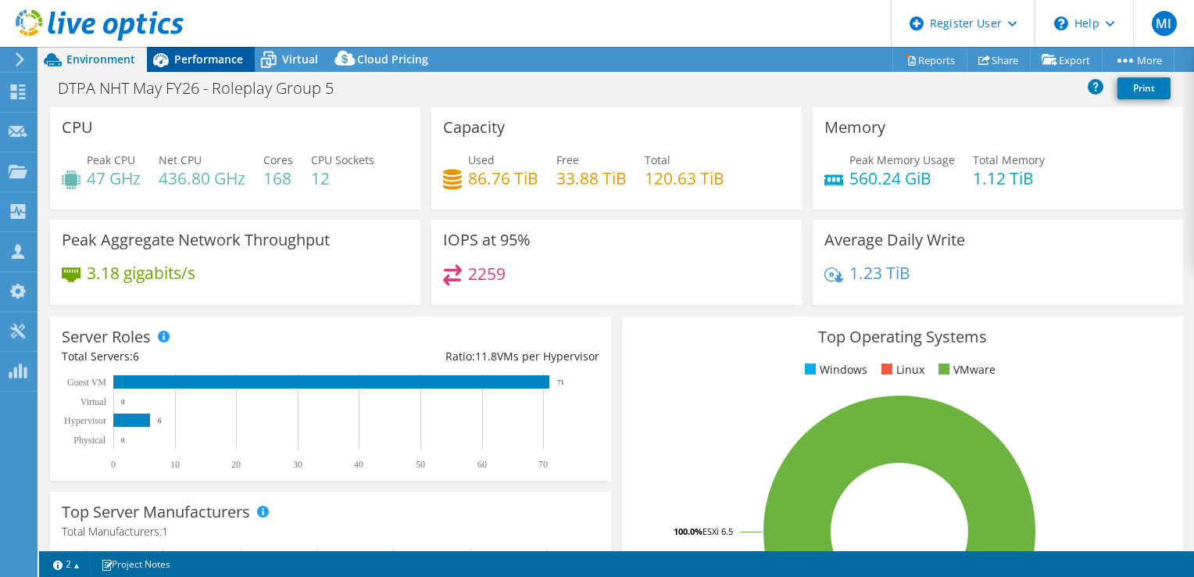
click at [189, 58] on span "Performance" at bounding box center [208, 59] width 69 height 15
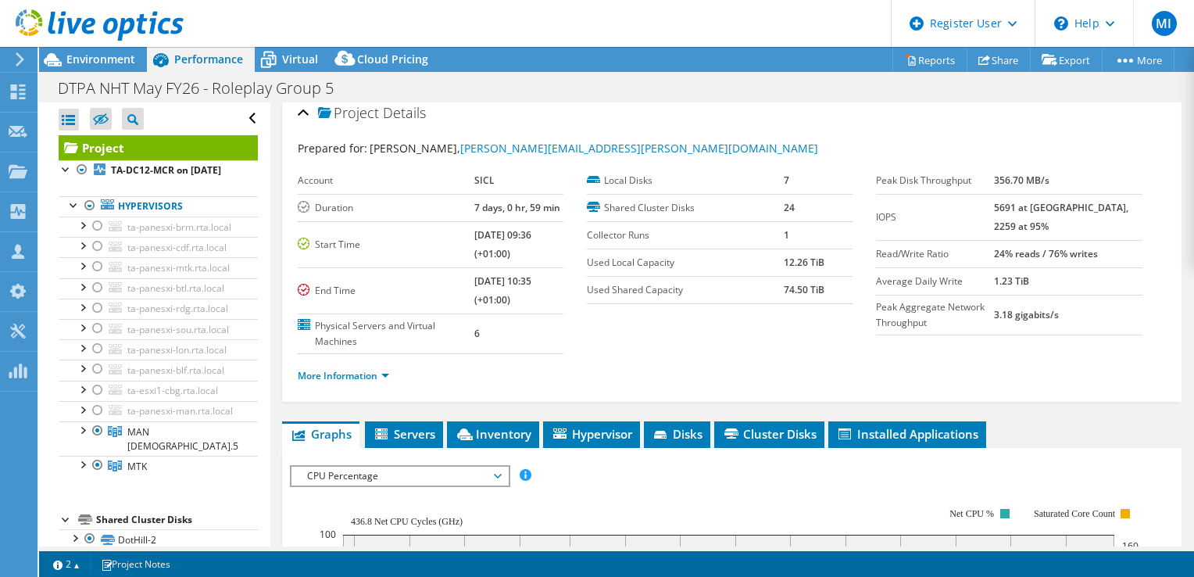
click at [560, 349] on div "Account SICL Duration 7 days, 0 hr, 59 min Start Time [DATE] 09:36 (+01:00) End…" at bounding box center [442, 260] width 289 height 187
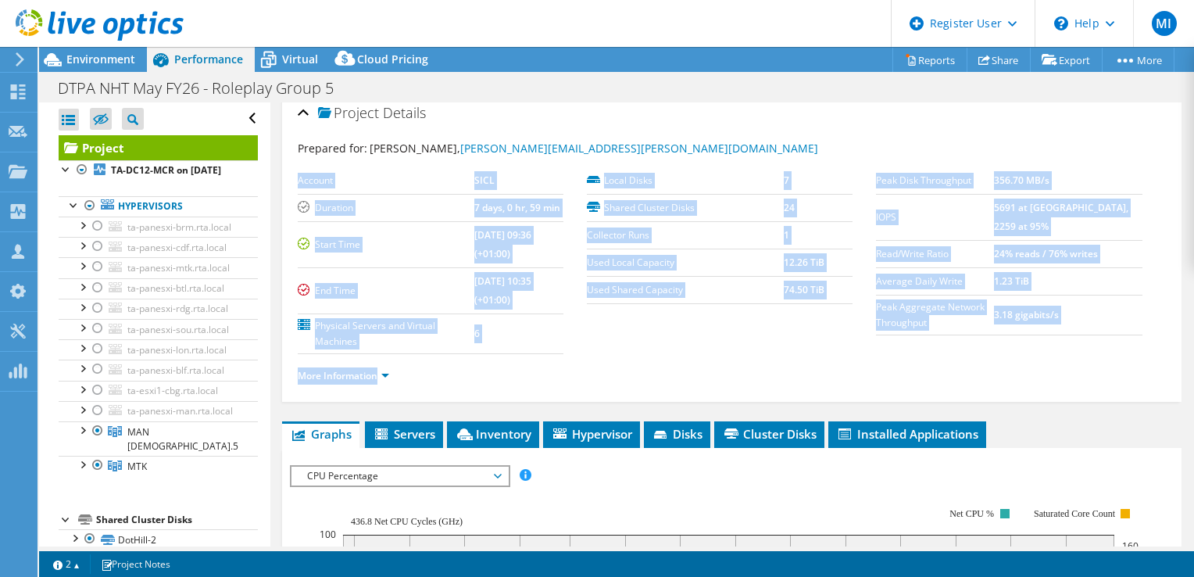
drag, startPoint x: 560, startPoint y: 349, endPoint x: 683, endPoint y: 359, distance: 123.1
click at [683, 359] on section "Prepared for: [PERSON_NAME], [PERSON_NAME][EMAIL_ADDRESS][PERSON_NAME][DOMAIN_N…" at bounding box center [732, 269] width 868 height 258
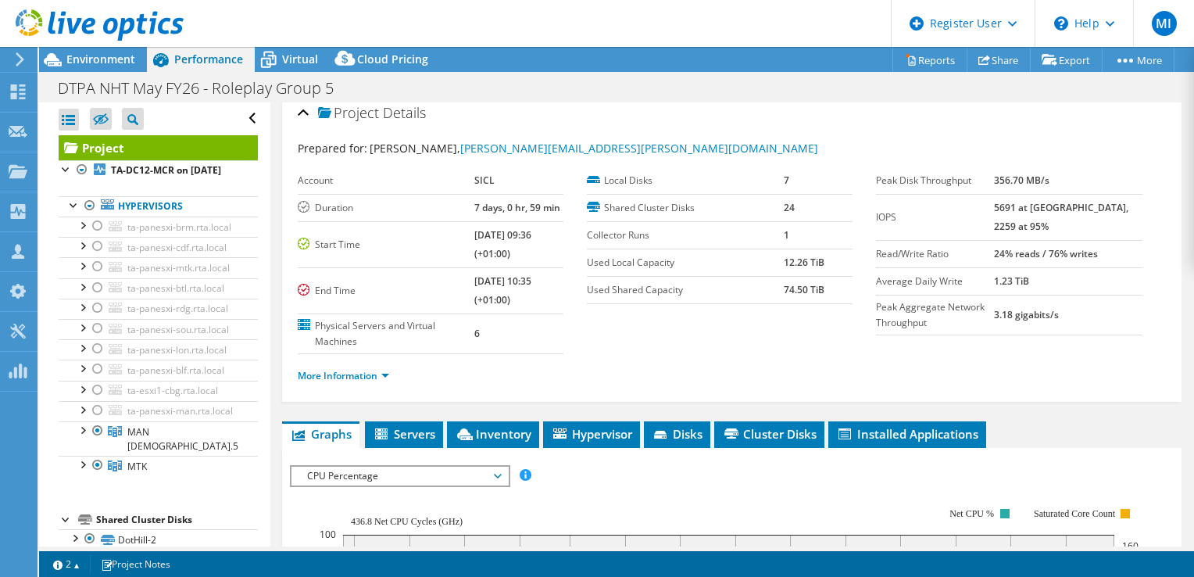
click at [683, 359] on div "More Information" at bounding box center [732, 376] width 868 height 44
drag, startPoint x: 113, startPoint y: 70, endPoint x: 120, endPoint y: 66, distance: 8.5
click at [113, 70] on div "Environment" at bounding box center [93, 59] width 108 height 25
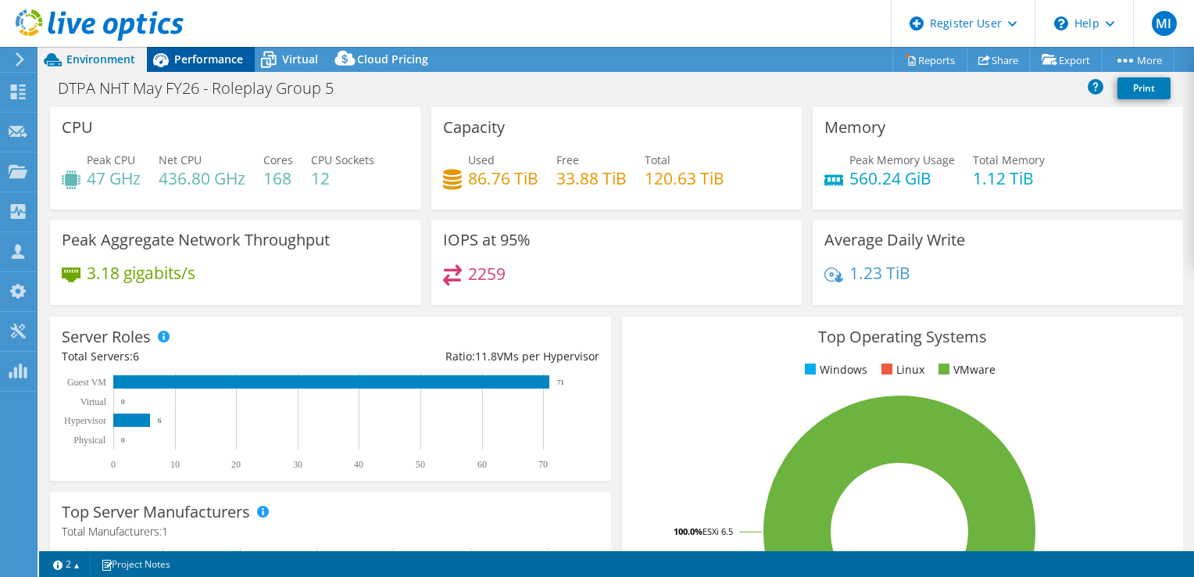
click at [180, 69] on div "Performance" at bounding box center [201, 59] width 108 height 25
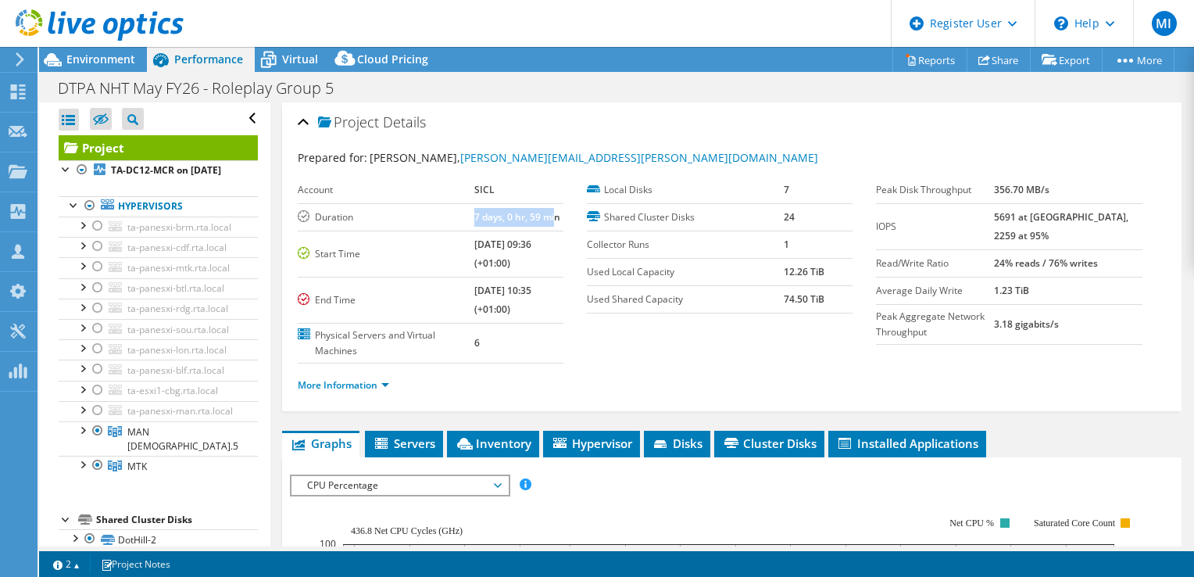
drag, startPoint x: 457, startPoint y: 215, endPoint x: 541, endPoint y: 224, distance: 84.9
click at [541, 224] on tr "Duration 7 days, 0 hr, 59 min" at bounding box center [431, 216] width 266 height 27
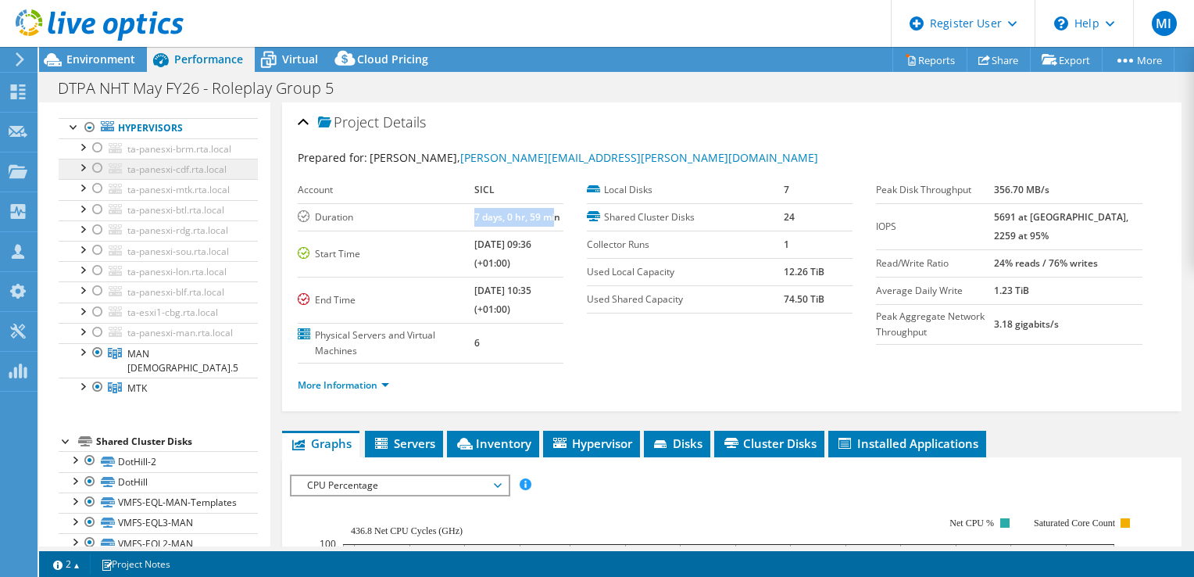
scroll to position [156, 0]
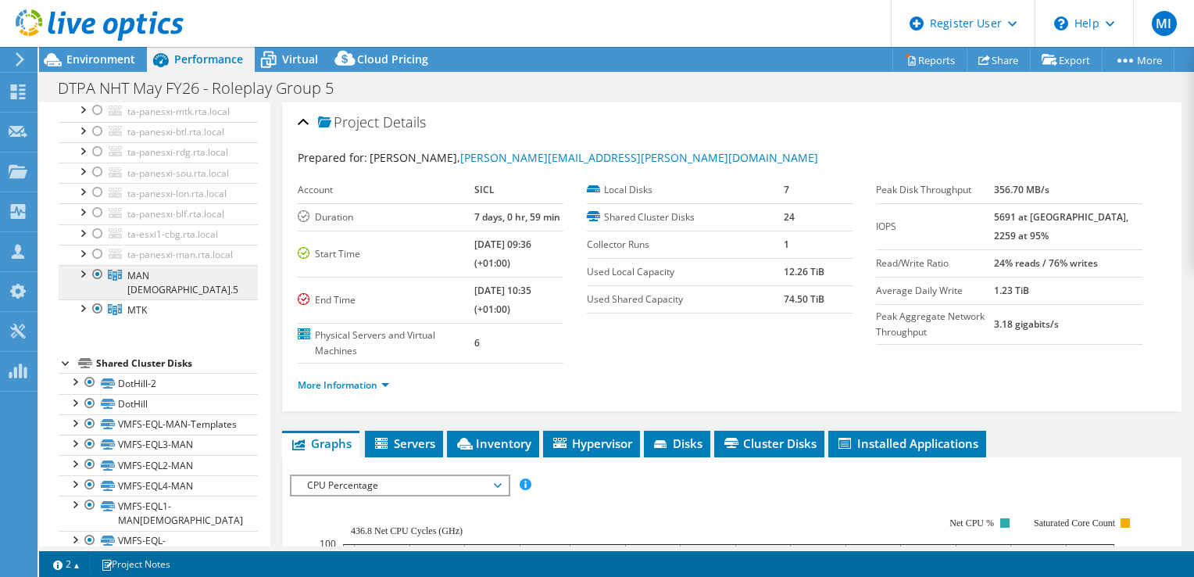
click at [160, 296] on span "MAN [DEMOGRAPHIC_DATA].5" at bounding box center [182, 282] width 111 height 27
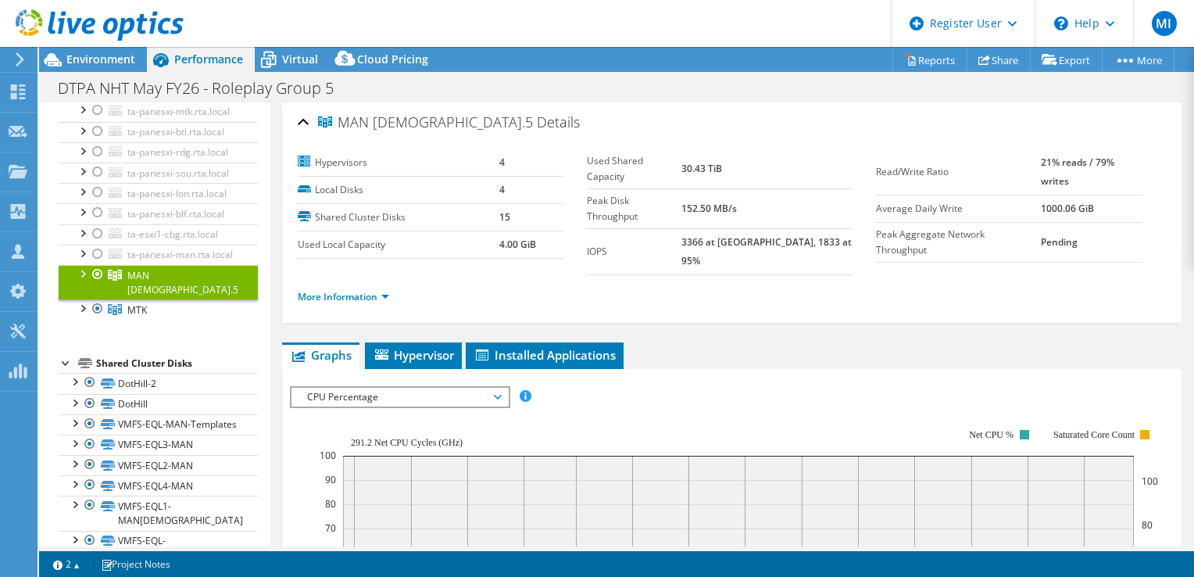
drag, startPoint x: 159, startPoint y: 383, endPoint x: 691, endPoint y: 285, distance: 540.5
click at [691, 285] on ul "More Information" at bounding box center [732, 295] width 868 height 21
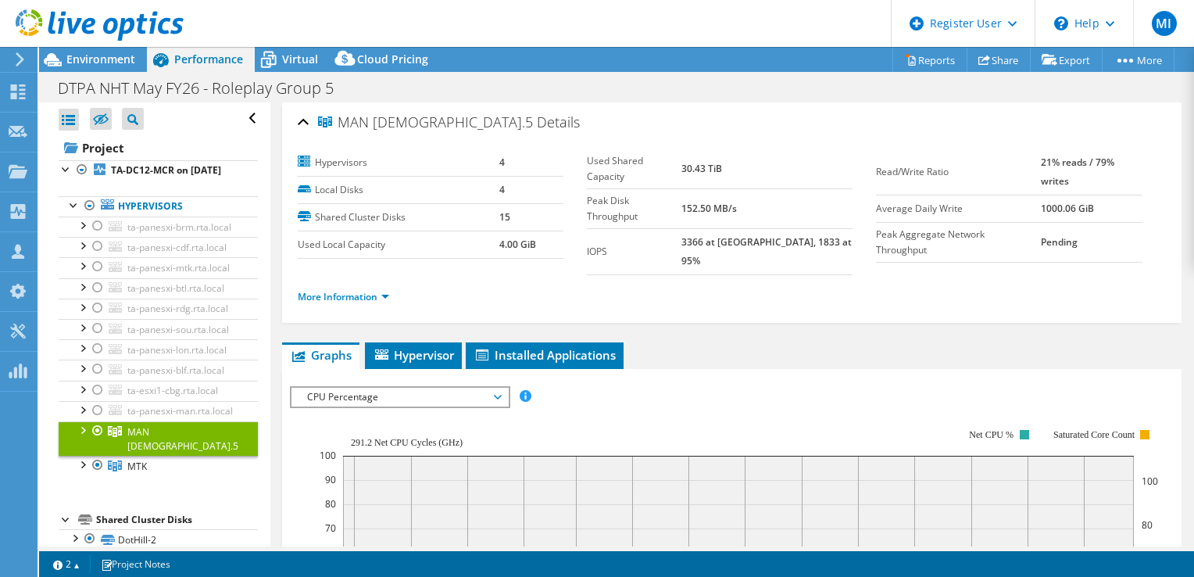
select select "EULondon"
select select "GBP"
click at [158, 170] on b "TA-DC12-MCR on [DATE]" at bounding box center [166, 169] width 110 height 13
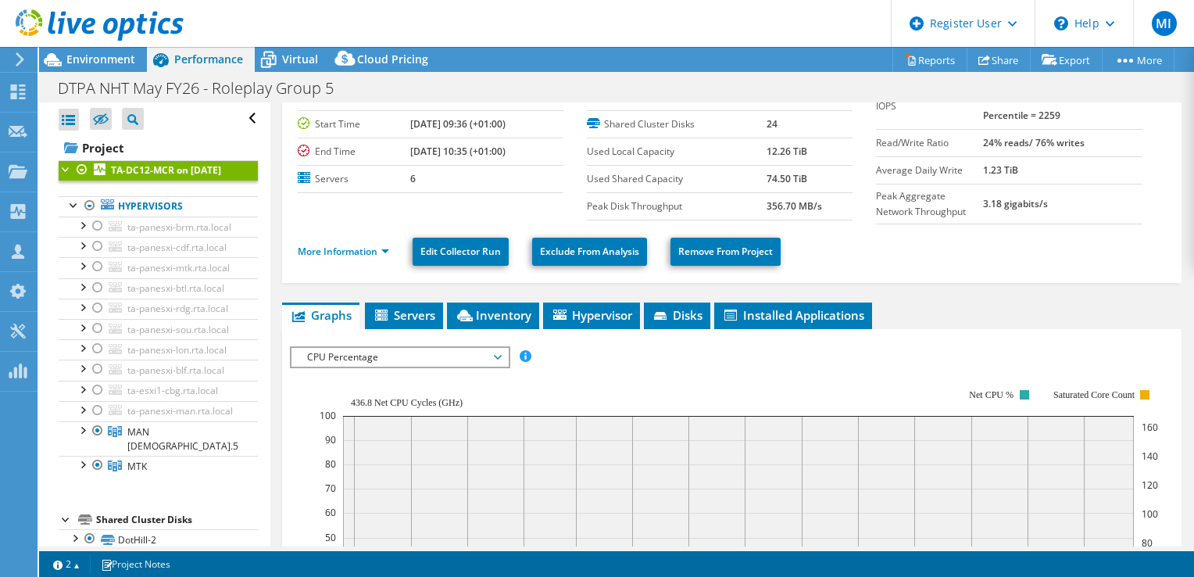
scroll to position [156, 0]
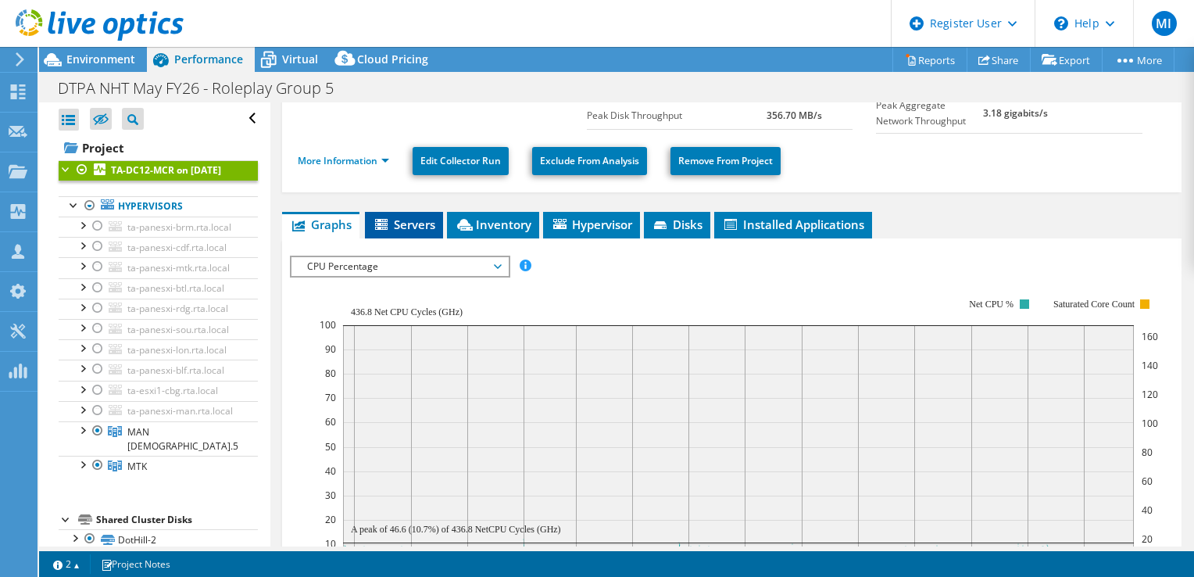
click at [411, 235] on li "Servers" at bounding box center [404, 225] width 78 height 27
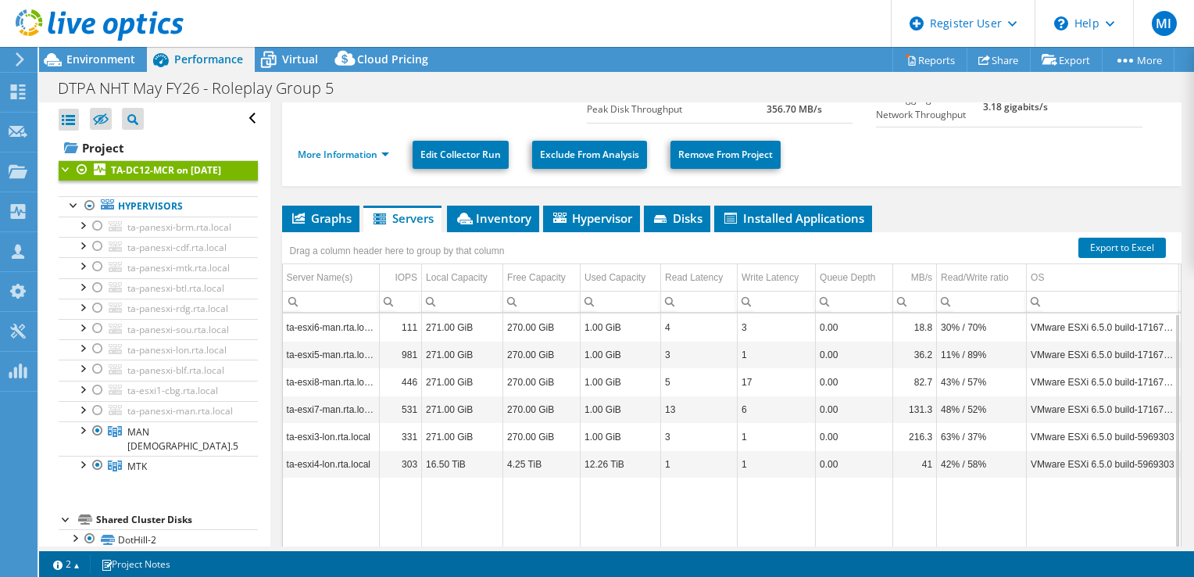
scroll to position [159, 0]
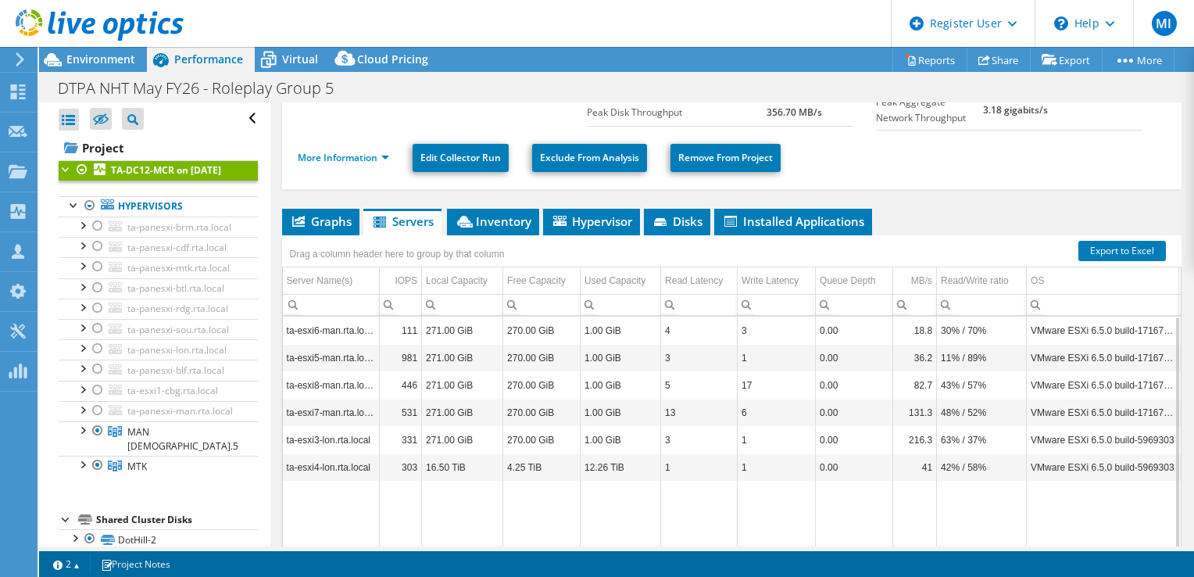
drag, startPoint x: 708, startPoint y: 524, endPoint x: 835, endPoint y: 520, distance: 126.7
click at [66, 57] on icon at bounding box center [52, 59] width 27 height 27
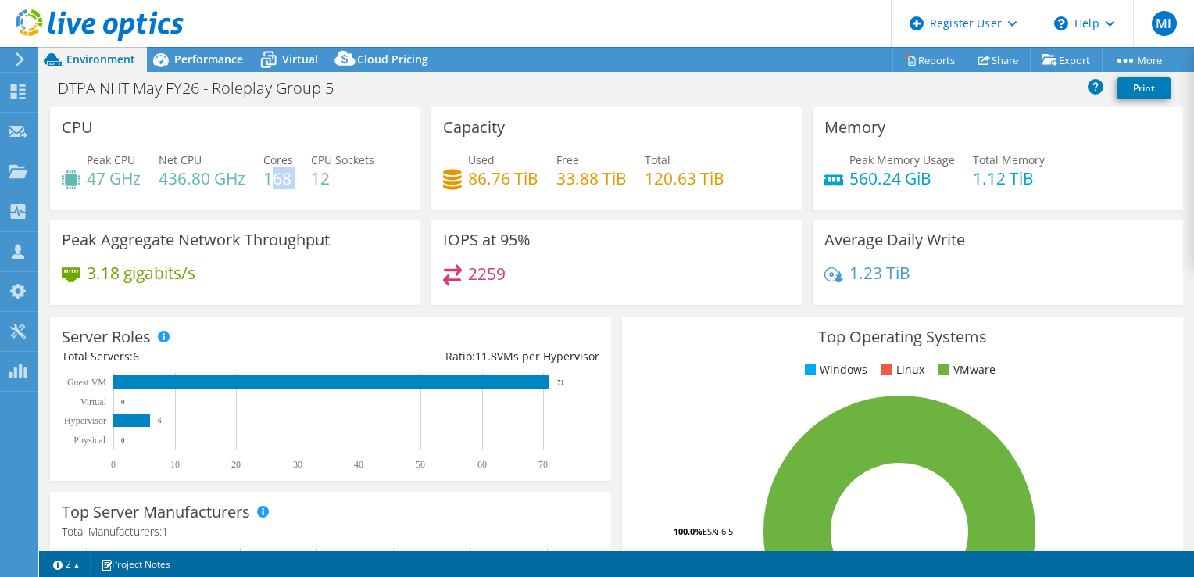
drag, startPoint x: 278, startPoint y: 191, endPoint x: 275, endPoint y: 167, distance: 24.4
click at [275, 167] on div "Peak CPU 47 GHz Net CPU 436.80 GHz Cores 168 CPU Sockets 12" at bounding box center [235, 177] width 347 height 51
click at [275, 166] on div "Cores 168" at bounding box center [278, 169] width 30 height 35
drag, startPoint x: 275, startPoint y: 166, endPoint x: 266, endPoint y: 169, distance: 9.9
click at [266, 170] on h4 "168" at bounding box center [278, 178] width 30 height 17
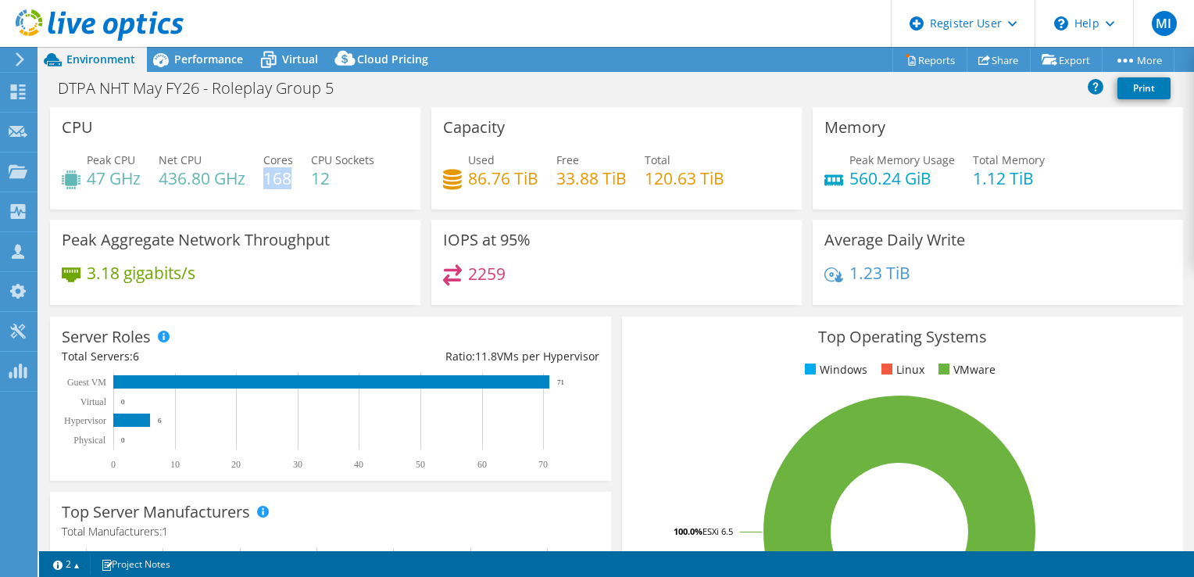
drag, startPoint x: 274, startPoint y: 174, endPoint x: 293, endPoint y: 181, distance: 20.5
click at [293, 181] on h4 "168" at bounding box center [278, 178] width 30 height 17
click at [281, 175] on h4 "168" at bounding box center [278, 178] width 30 height 17
drag, startPoint x: 81, startPoint y: 175, endPoint x: 115, endPoint y: 177, distance: 33.6
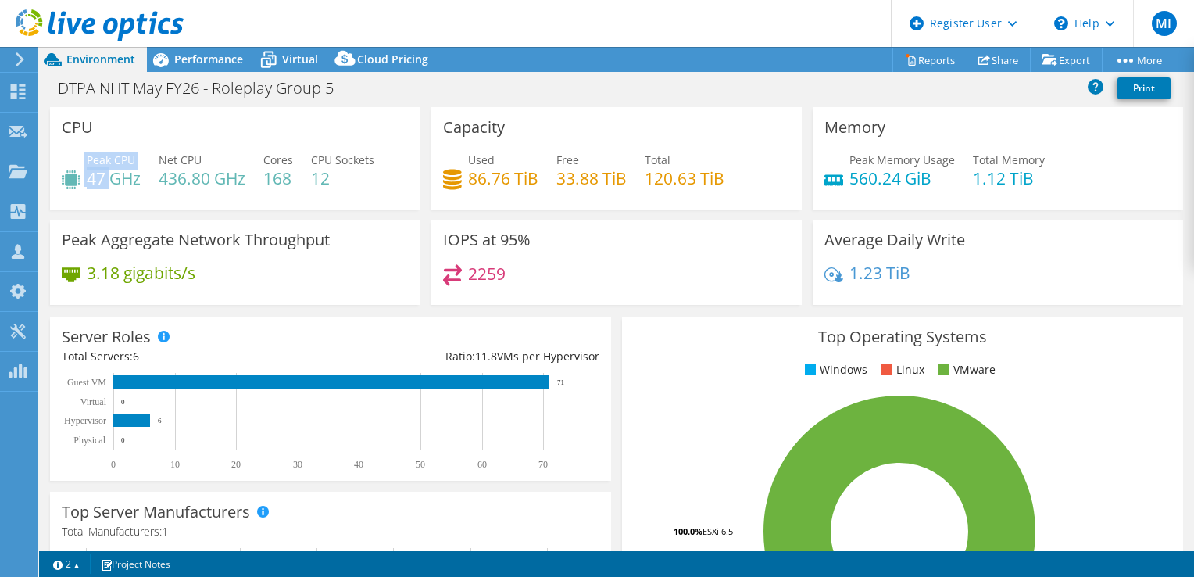
click at [115, 177] on div "Peak CPU 47 GHz" at bounding box center [101, 169] width 79 height 35
click at [115, 177] on h4 "47 GHz" at bounding box center [114, 178] width 54 height 17
click at [91, 180] on h4 "47 GHz" at bounding box center [114, 178] width 54 height 17
drag, startPoint x: 150, startPoint y: 178, endPoint x: 209, endPoint y: 182, distance: 59.5
click at [209, 182] on div "Peak CPU 47 GHz Net CPU 436.80 GHz Cores 168 CPU Sockets 12" at bounding box center [235, 177] width 347 height 51
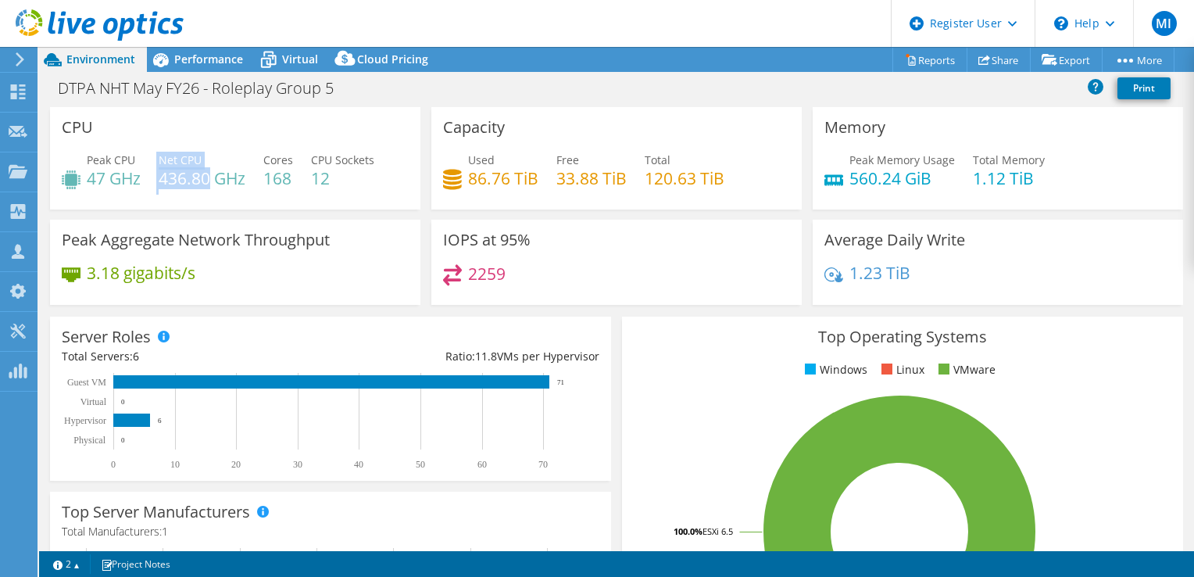
click at [209, 182] on h4 "436.80 GHz" at bounding box center [202, 178] width 87 height 17
click at [247, 175] on div "Peak CPU 47 GHz Net CPU 436.80 GHz Cores 168 CPU Sockets 12" at bounding box center [235, 177] width 347 height 51
click at [209, 63] on span "Performance" at bounding box center [208, 59] width 69 height 15
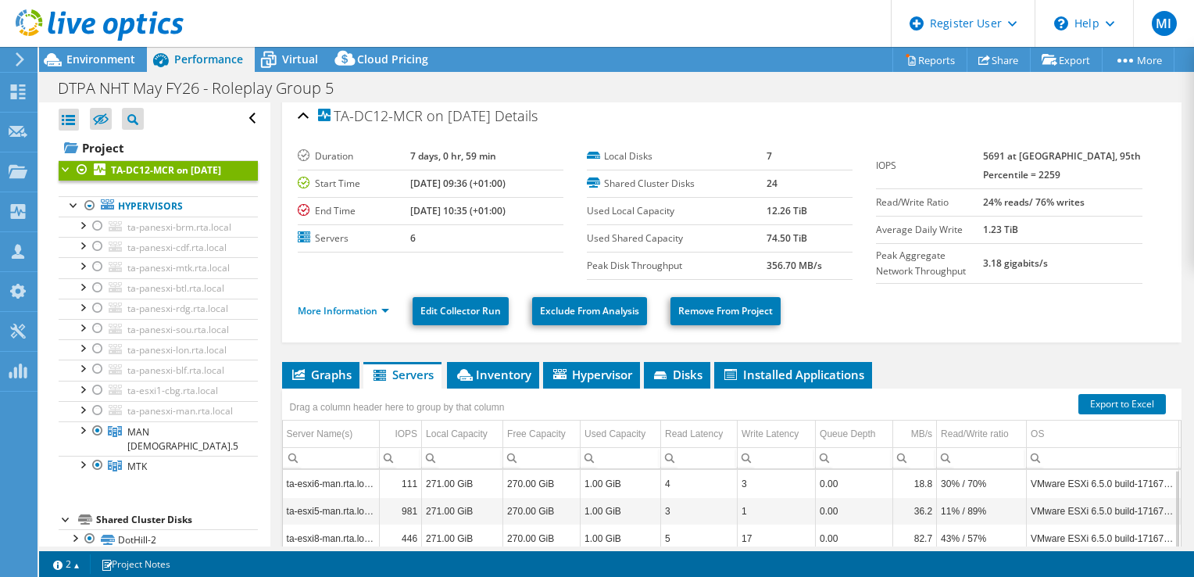
scroll to position [0, 0]
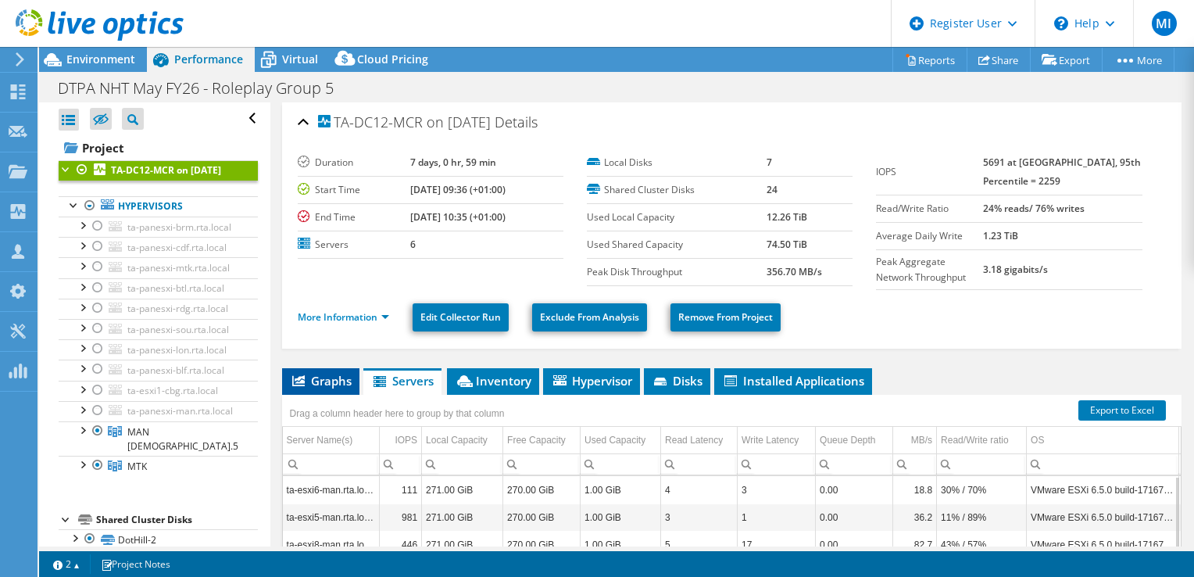
click at [338, 378] on span "Graphs" at bounding box center [321, 381] width 62 height 16
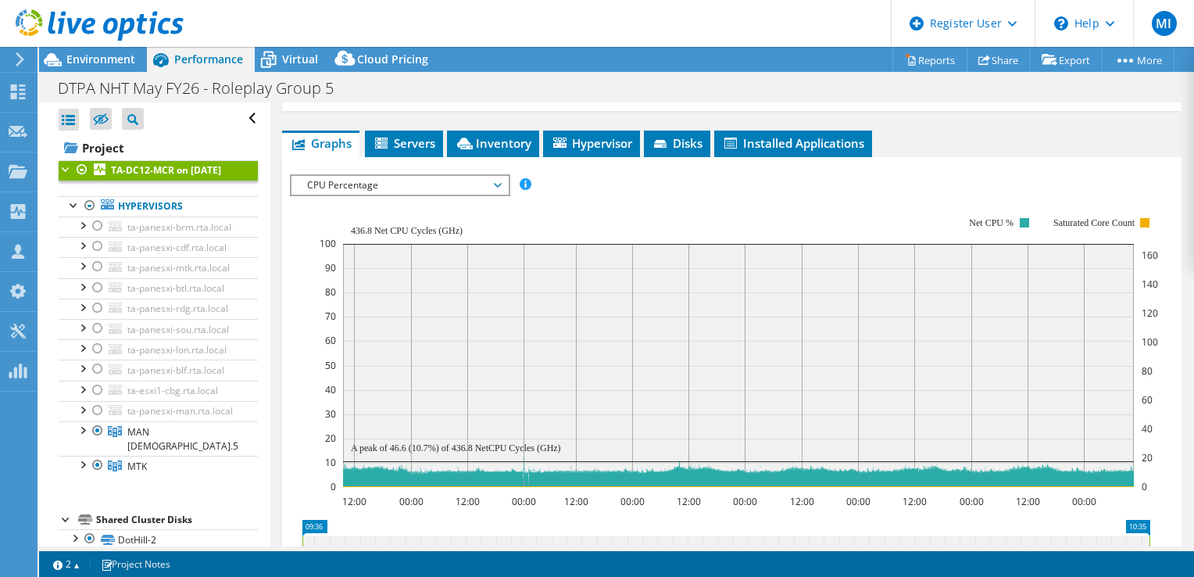
scroll to position [235, 0]
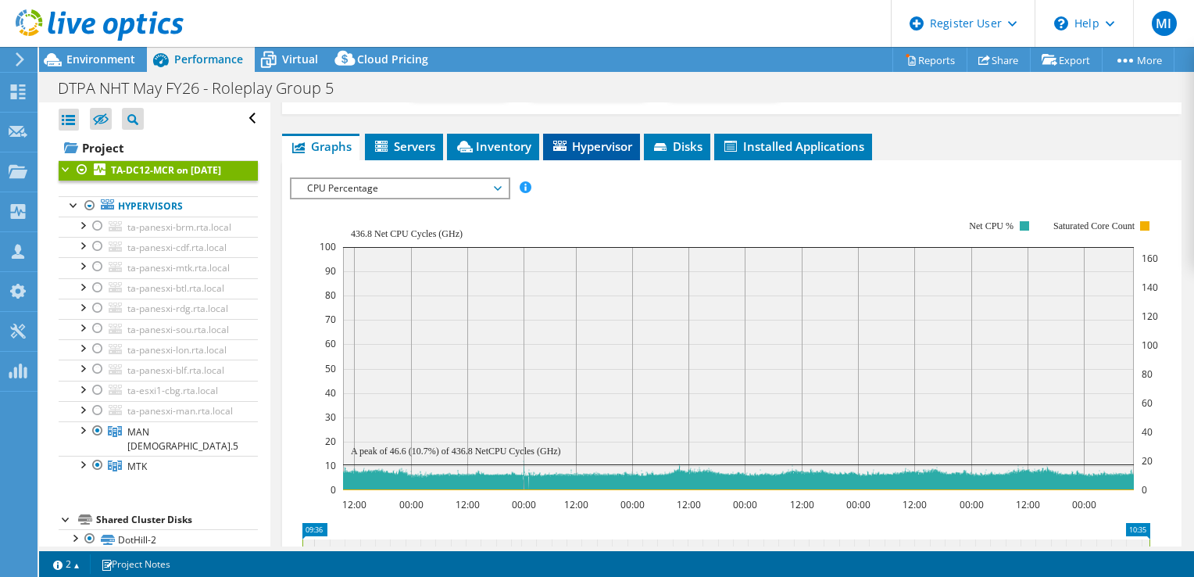
click at [603, 156] on li "Hypervisor" at bounding box center [591, 147] width 97 height 27
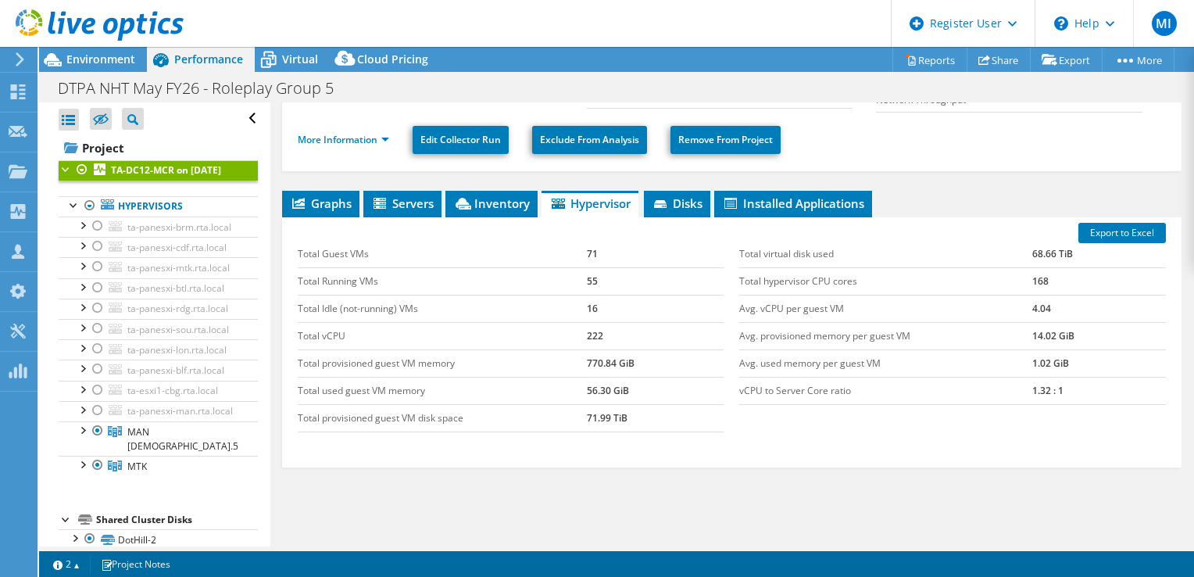
scroll to position [156, 0]
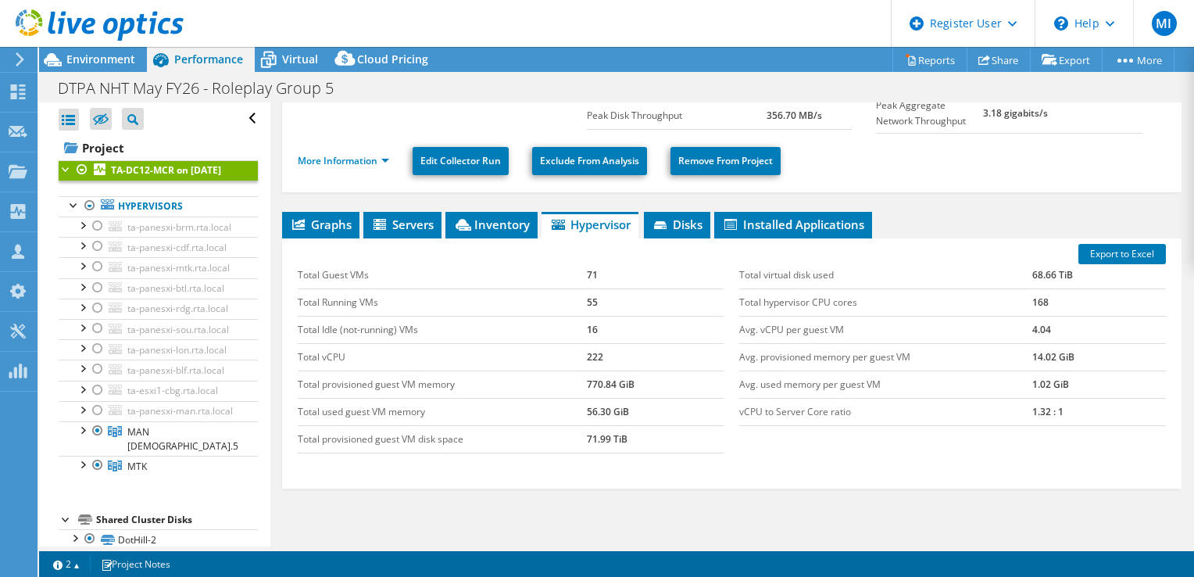
drag, startPoint x: 827, startPoint y: 377, endPoint x: 829, endPoint y: 369, distance: 8.2
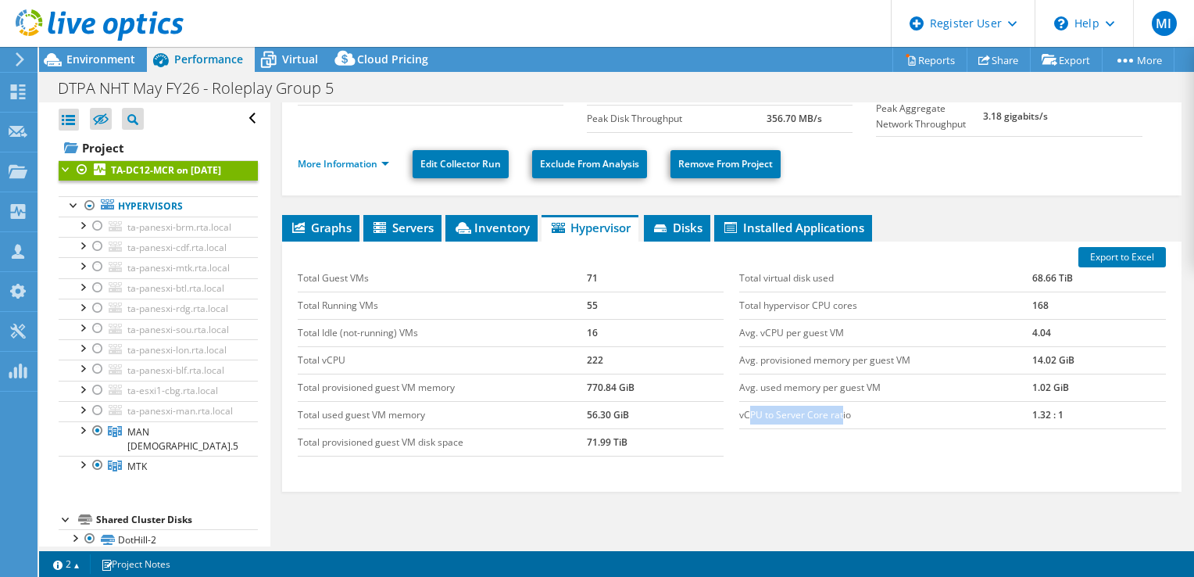
drag, startPoint x: 744, startPoint y: 407, endPoint x: 835, endPoint y: 408, distance: 90.7
click at [835, 408] on td "vCPU to Server Core ratio" at bounding box center [885, 414] width 293 height 27
drag, startPoint x: 1026, startPoint y: 414, endPoint x: 1040, endPoint y: 417, distance: 14.4
click at [1040, 417] on td "1.32 : 1" at bounding box center [1100, 414] width 134 height 27
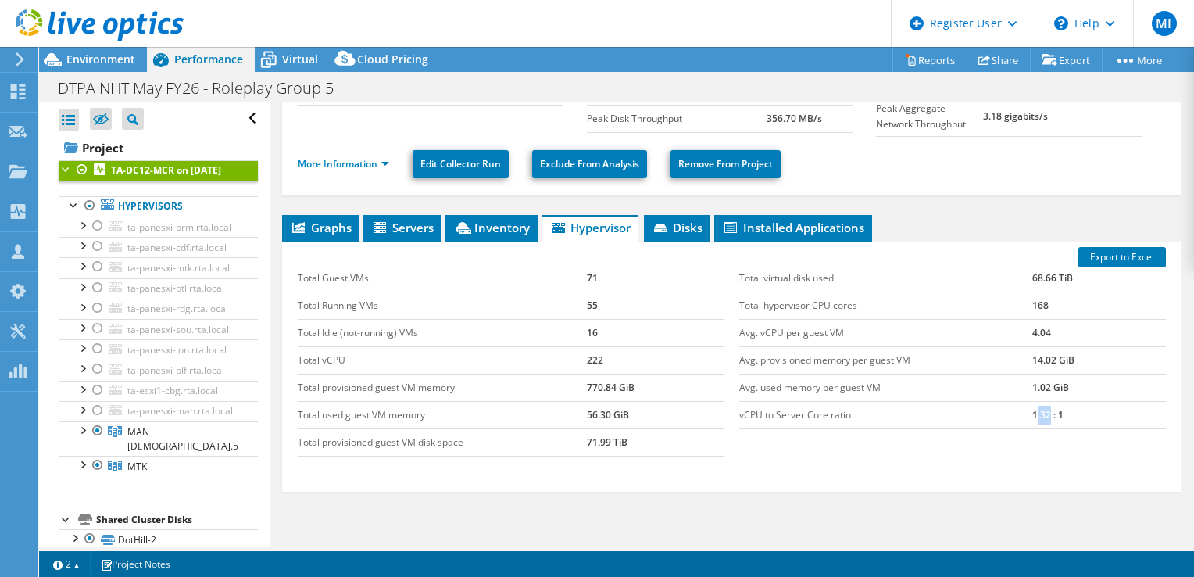
click at [1040, 417] on td "1.32 : 1" at bounding box center [1100, 414] width 134 height 27
click at [1033, 408] on td "1.32 : 1" at bounding box center [1100, 414] width 134 height 27
drag, startPoint x: 1020, startPoint y: 410, endPoint x: 1065, endPoint y: 414, distance: 45.6
click at [1065, 414] on tr "vCPU to Server Core ratio 1.32 : 1" at bounding box center [952, 414] width 427 height 27
click at [1065, 414] on td "1.32 : 1" at bounding box center [1100, 414] width 134 height 27
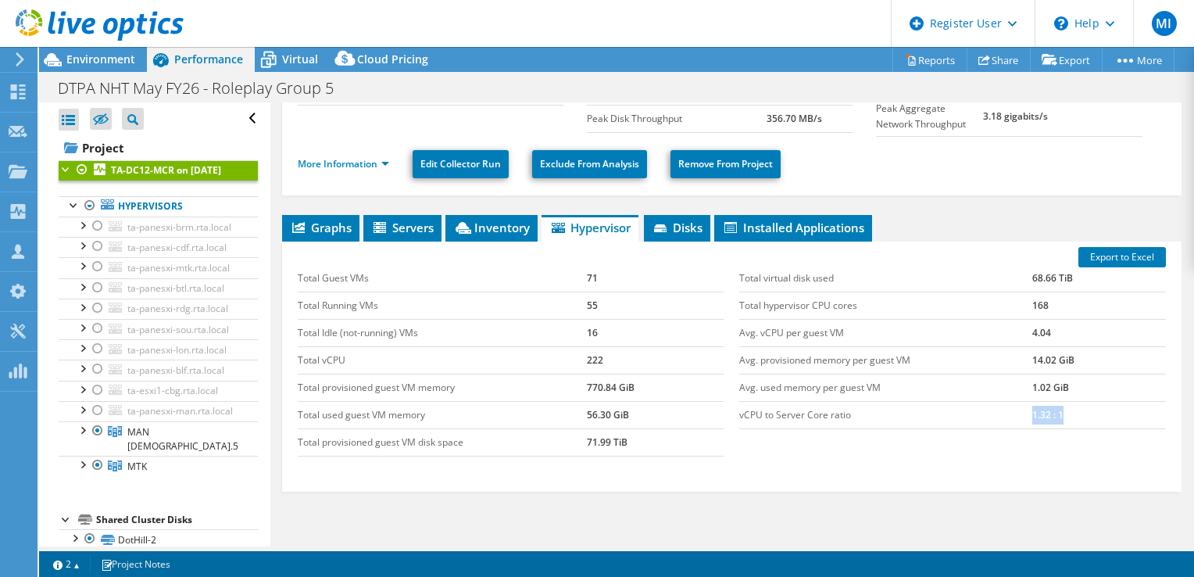
click at [1065, 414] on td "1.32 : 1" at bounding box center [1100, 414] width 134 height 27
drag, startPoint x: 1065, startPoint y: 414, endPoint x: 1053, endPoint y: 411, distance: 12.9
click at [1053, 411] on td "1.32 : 1" at bounding box center [1100, 414] width 134 height 27
click at [323, 221] on span "Graphs" at bounding box center [321, 228] width 62 height 16
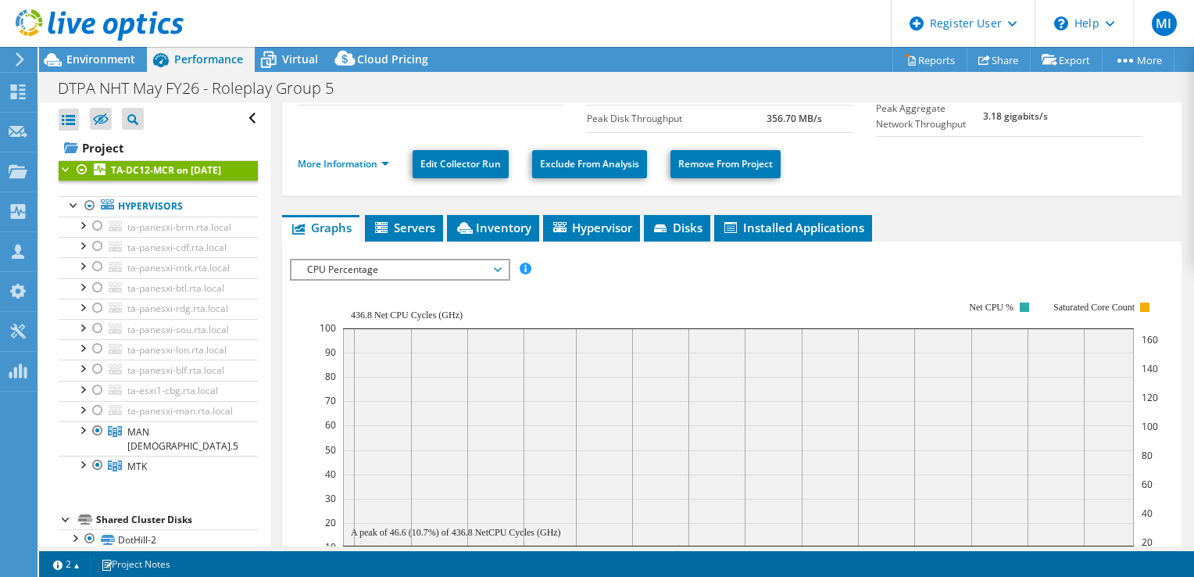
scroll to position [231, 0]
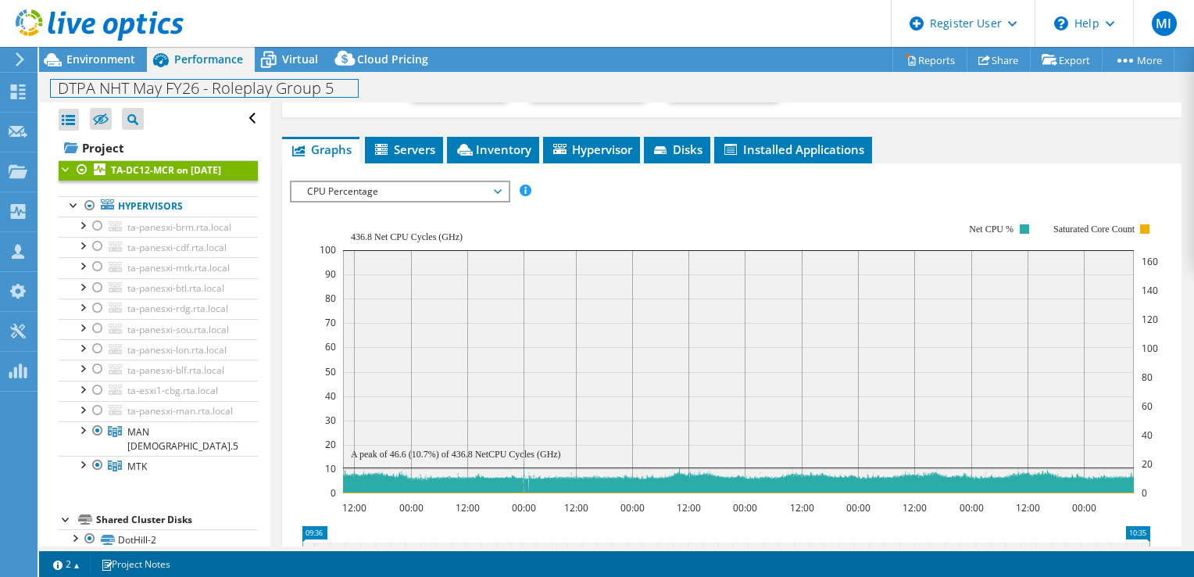
click at [105, 77] on div "DTPA NHT May FY26 - Roleplay Group 5 Print" at bounding box center [616, 87] width 1155 height 29
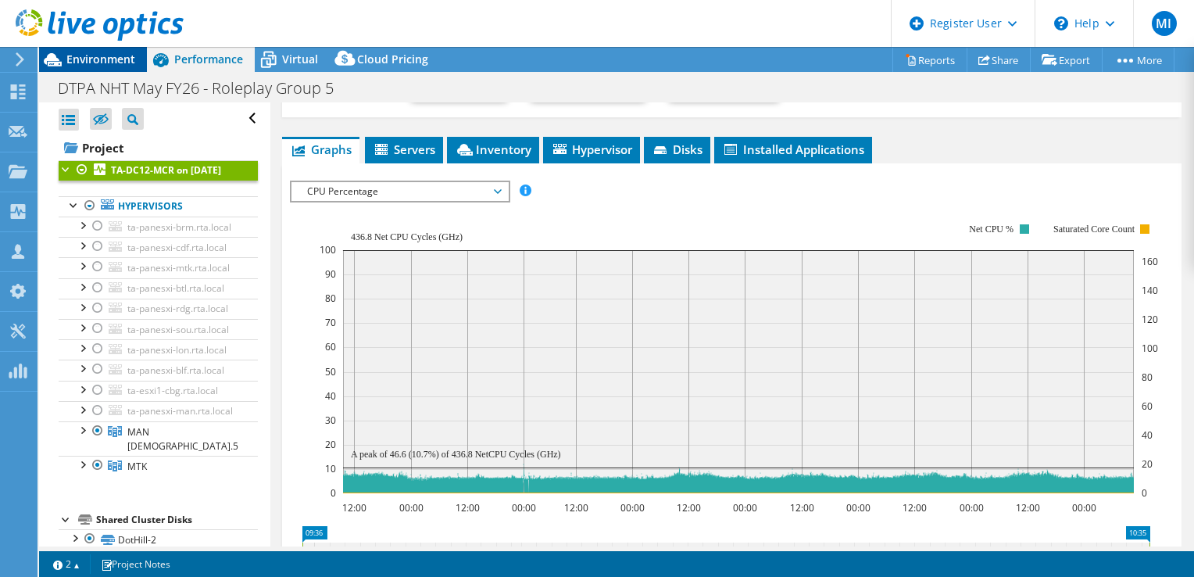
click at [113, 67] on div "Environment" at bounding box center [93, 59] width 108 height 25
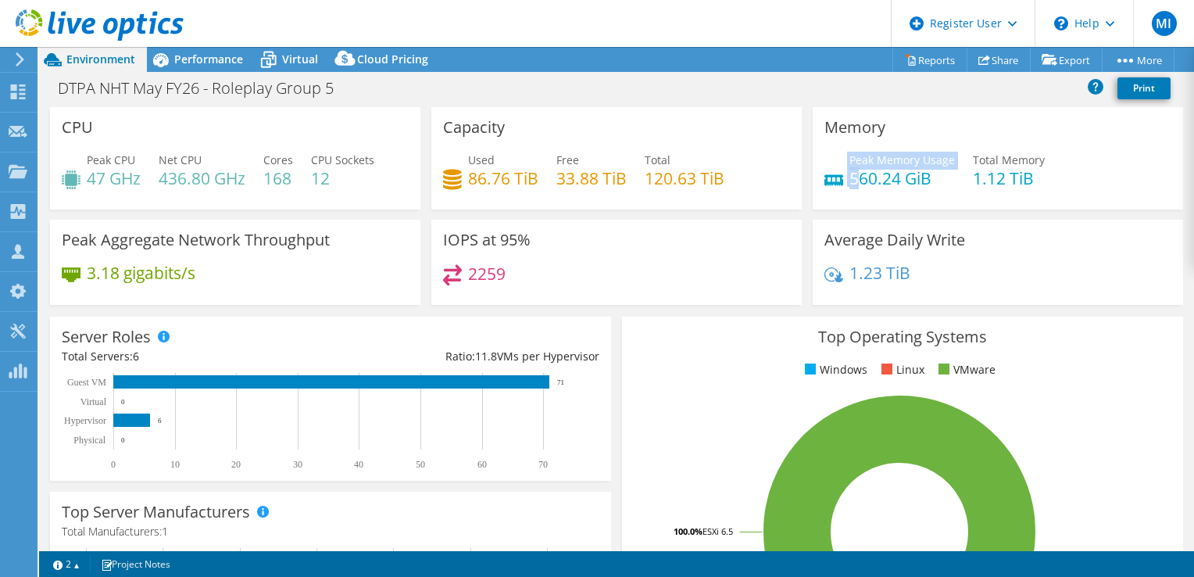
drag, startPoint x: 854, startPoint y: 169, endPoint x: 839, endPoint y: 164, distance: 16.3
click at [839, 164] on div "Peak Memory Usage 560.24 GiB" at bounding box center [890, 169] width 131 height 35
click at [850, 160] on span "Peak Memory Usage" at bounding box center [903, 159] width 106 height 15
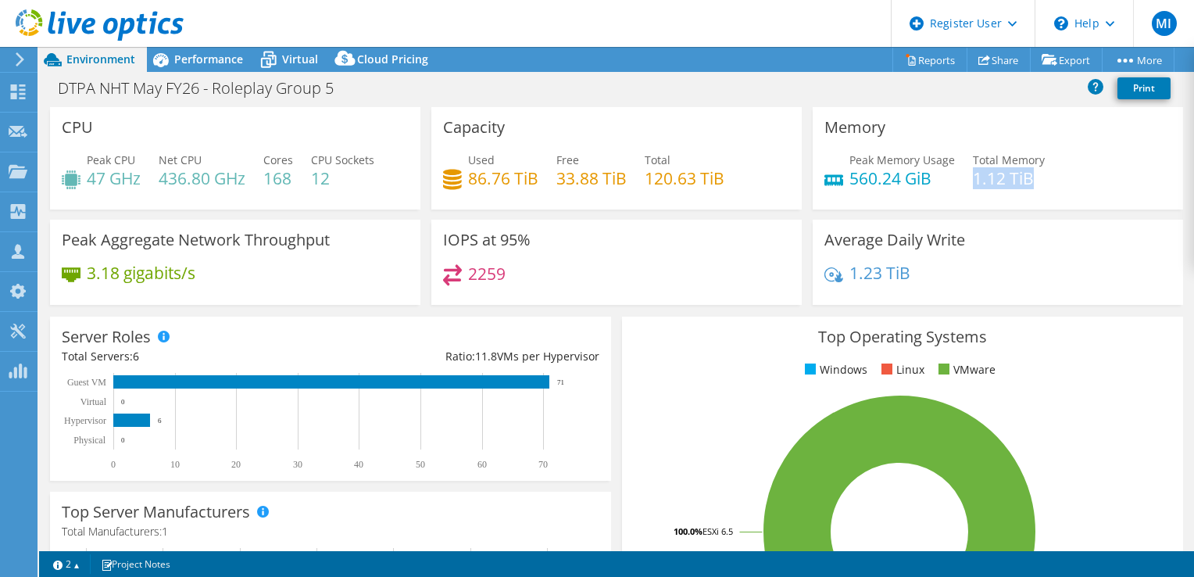
drag, startPoint x: 967, startPoint y: 173, endPoint x: 1049, endPoint y: 184, distance: 82.8
click at [1049, 184] on div "Peak Memory Usage 560.24 GiB Total Memory 1.12 TiB" at bounding box center [998, 177] width 347 height 51
drag, startPoint x: 1049, startPoint y: 184, endPoint x: 964, endPoint y: 179, distance: 85.3
click at [964, 179] on div "Peak Memory Usage 560.24 GiB Total Memory 1.12 TiB" at bounding box center [998, 177] width 347 height 51
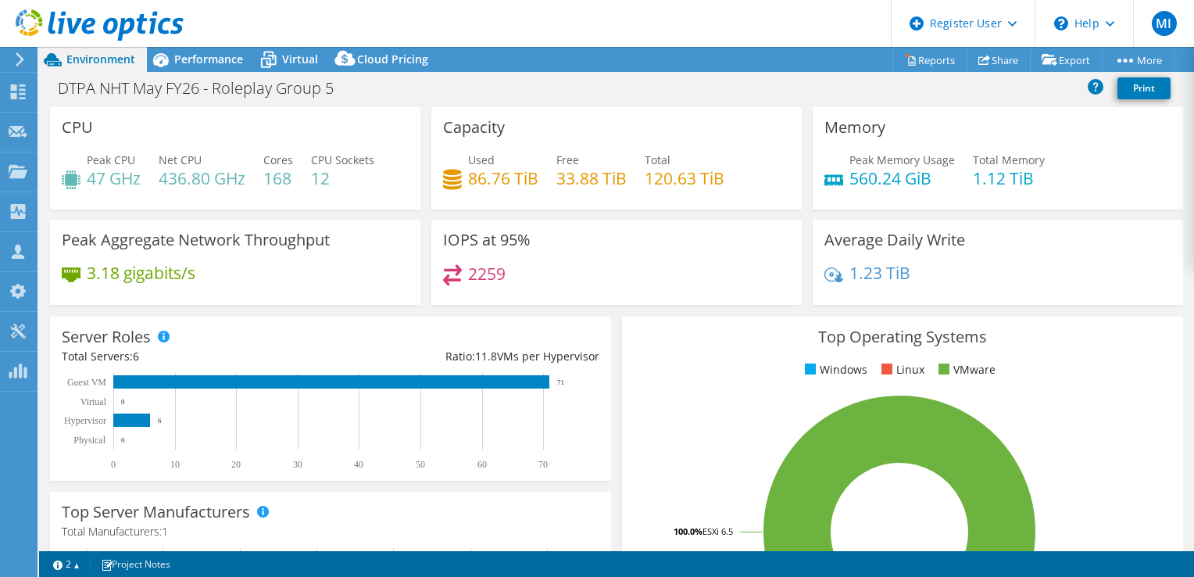
drag, startPoint x: 964, startPoint y: 179, endPoint x: 954, endPoint y: 177, distance: 10.3
click at [954, 177] on div "Peak Memory Usage 560.24 GiB Total Memory 1.12 TiB" at bounding box center [998, 177] width 347 height 51
drag, startPoint x: 941, startPoint y: 186, endPoint x: 829, endPoint y: 149, distance: 117.9
click at [829, 149] on div "Memory Peak Memory Usage 560.24 GiB Total Memory 1.12 TiB" at bounding box center [998, 158] width 371 height 102
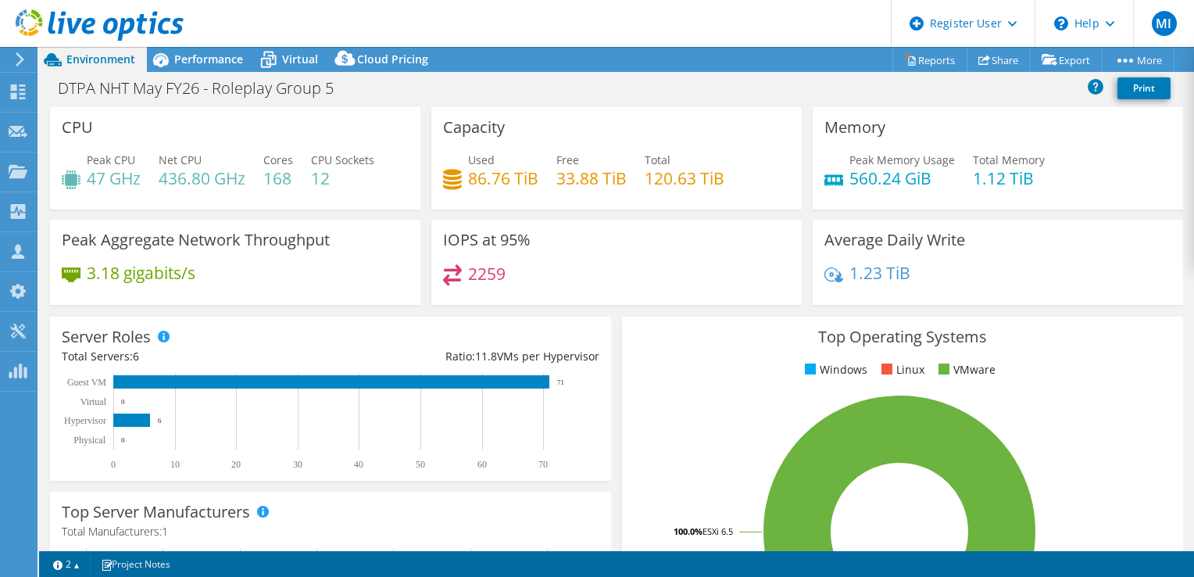
click at [492, 170] on h4 "86.76 TiB" at bounding box center [503, 178] width 70 height 17
click at [181, 69] on div "Performance" at bounding box center [201, 59] width 108 height 25
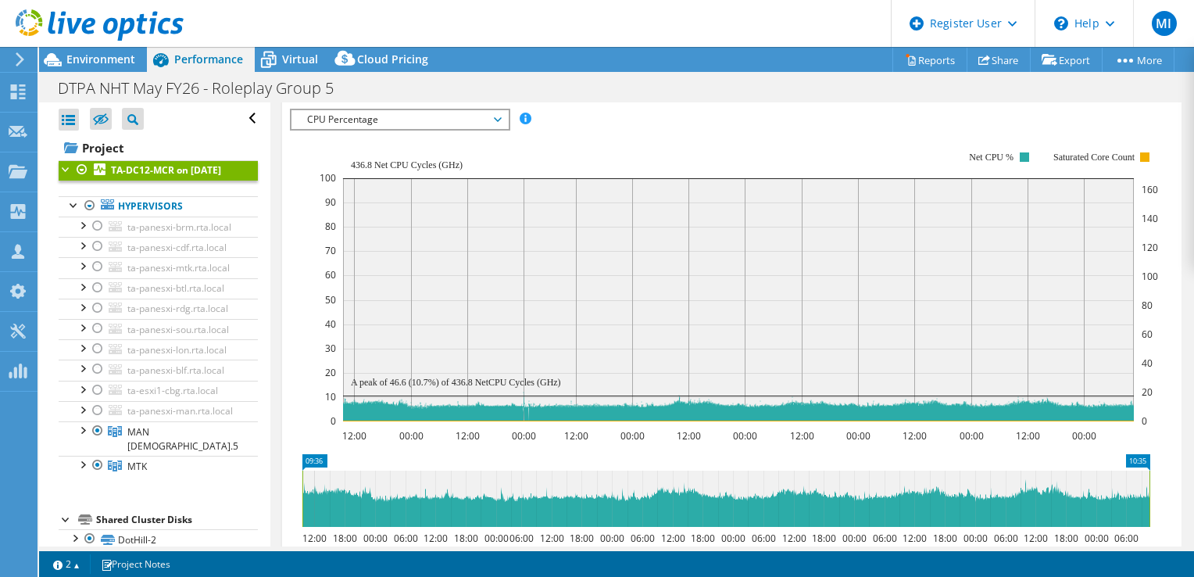
scroll to position [310, 0]
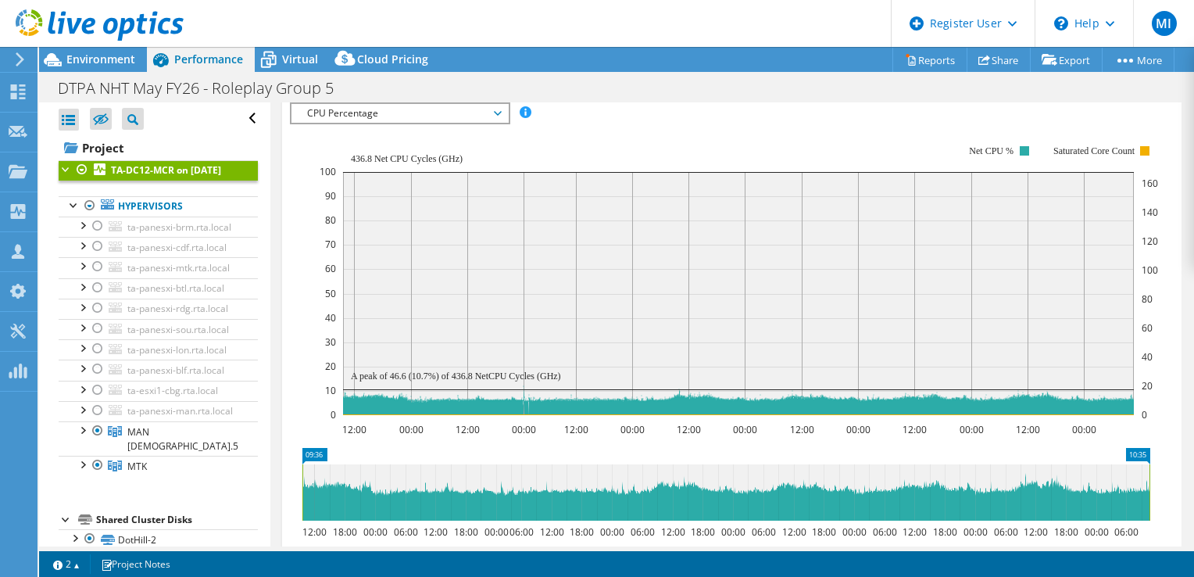
click at [351, 111] on span "CPU Percentage" at bounding box center [399, 113] width 201 height 19
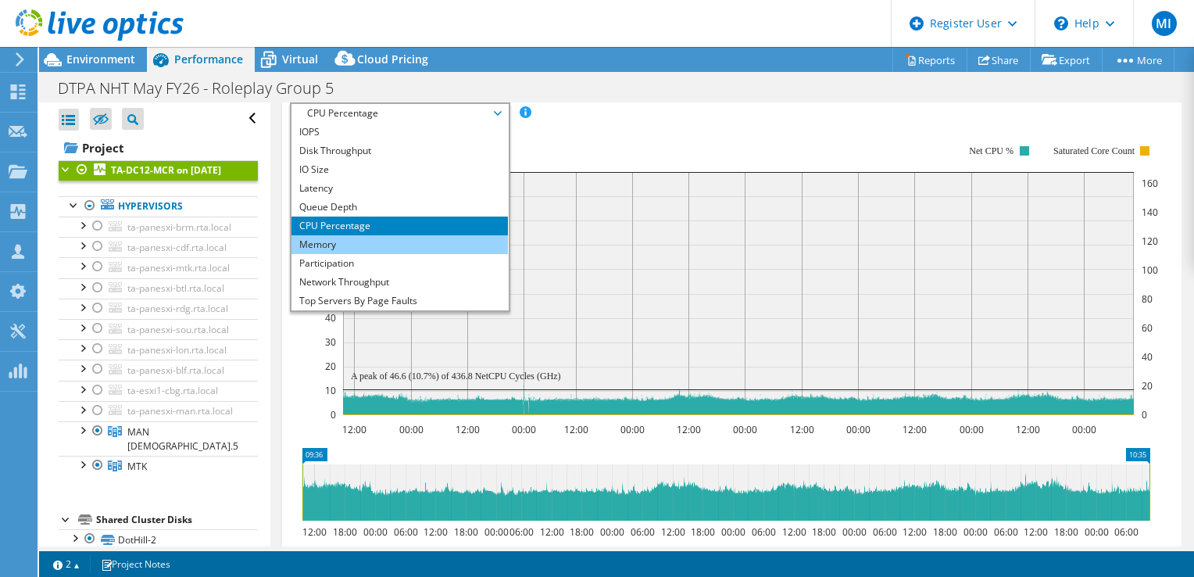
click at [366, 242] on li "Memory" at bounding box center [400, 244] width 217 height 19
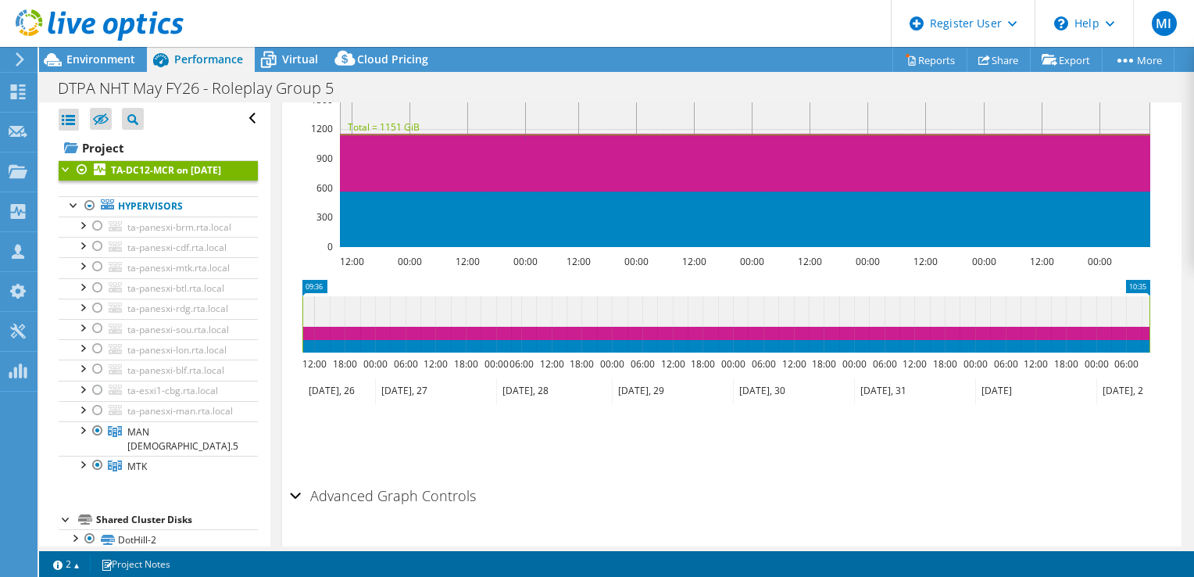
scroll to position [500, 0]
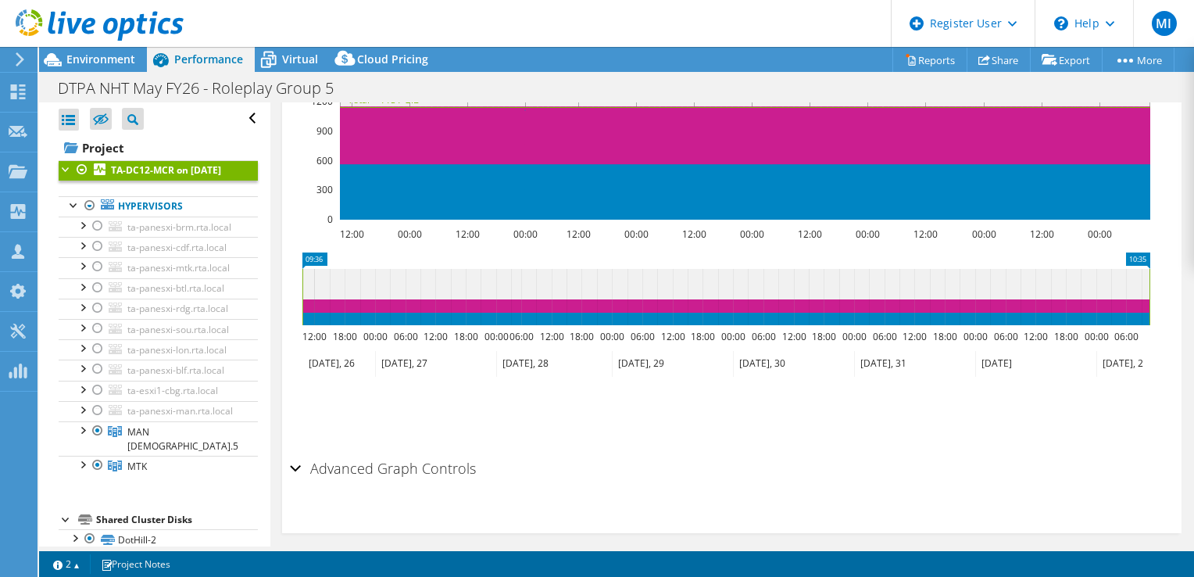
drag, startPoint x: 682, startPoint y: 452, endPoint x: 691, endPoint y: 499, distance: 47.7
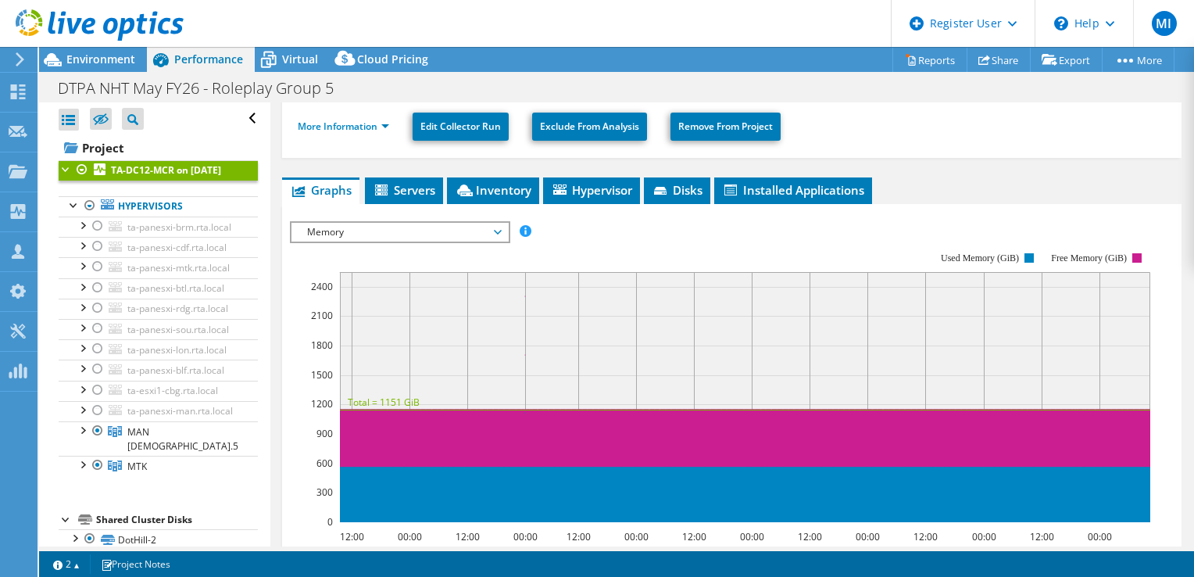
scroll to position [34, 0]
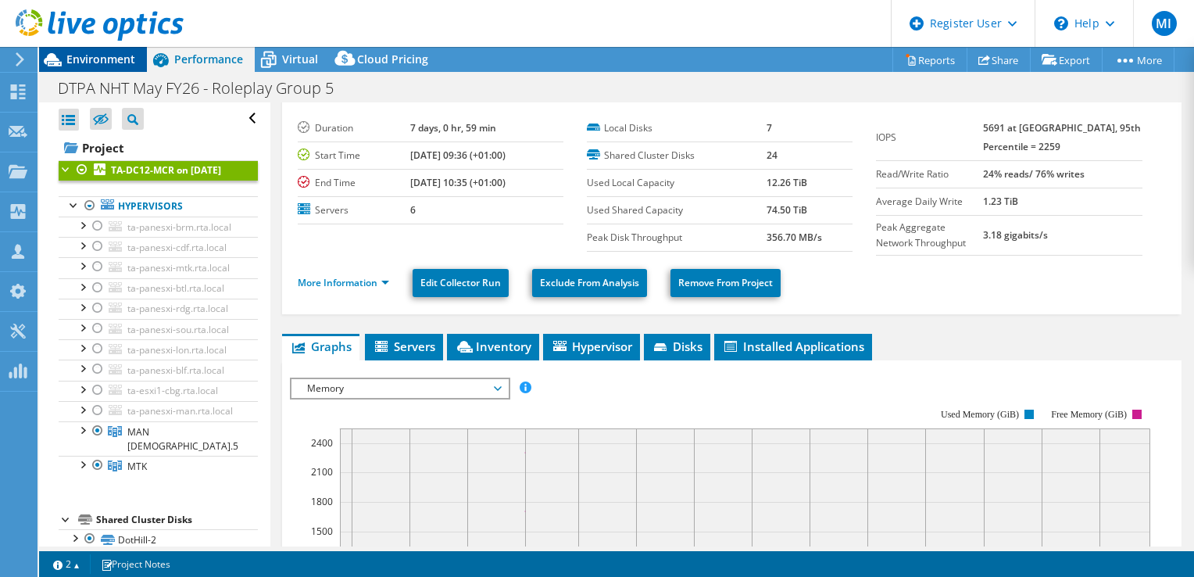
click at [111, 62] on span "Environment" at bounding box center [100, 59] width 69 height 15
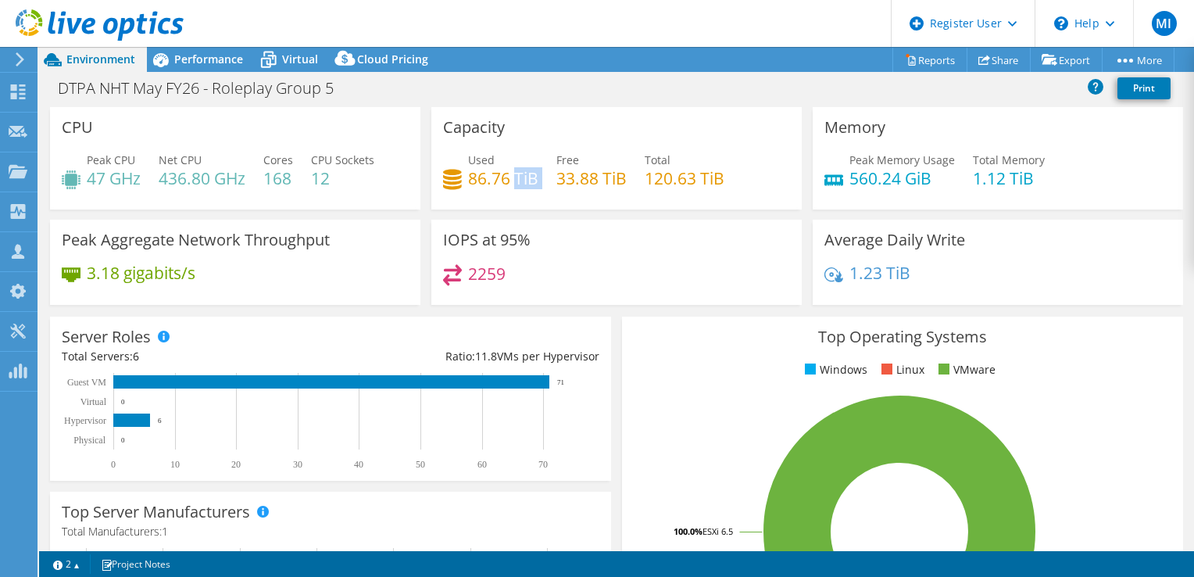
drag, startPoint x: 535, startPoint y: 175, endPoint x: 512, endPoint y: 184, distance: 24.5
click at [512, 184] on div "Used 86.76 TiB Free 33.88 TiB Total 120.63 TiB" at bounding box center [616, 177] width 347 height 51
click at [512, 184] on h4 "86.76 TiB" at bounding box center [503, 178] width 70 height 17
click at [511, 184] on h4 "86.76 TiB" at bounding box center [503, 178] width 70 height 17
drag, startPoint x: 466, startPoint y: 186, endPoint x: 517, endPoint y: 200, distance: 52.7
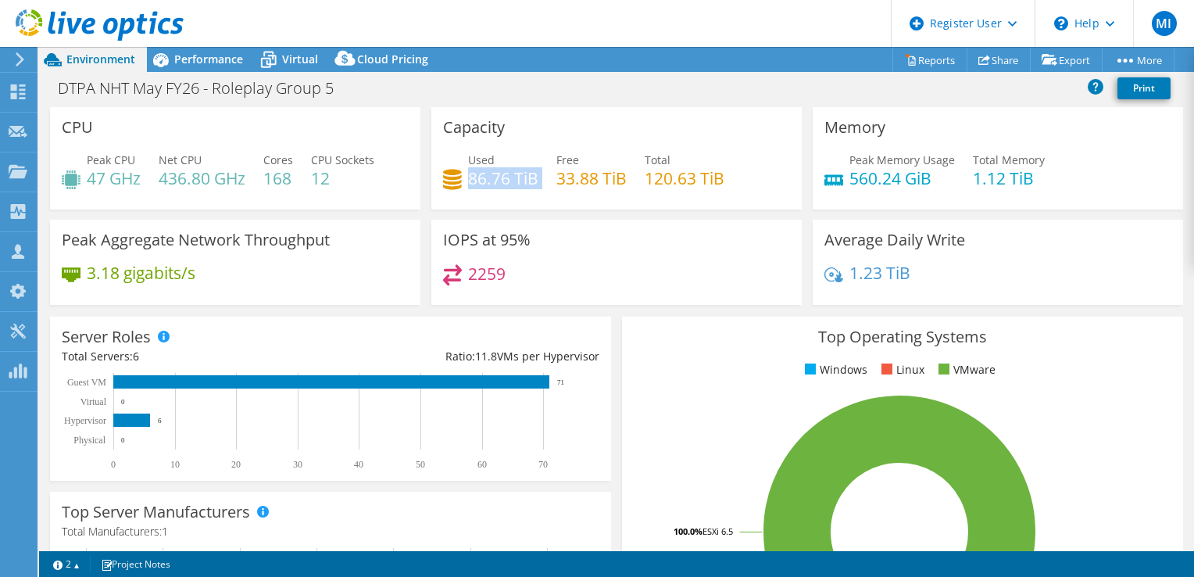
click at [517, 200] on div "Used 86.76 TiB Free 33.88 TiB Total 120.63 TiB" at bounding box center [616, 177] width 347 height 51
drag, startPoint x: 542, startPoint y: 175, endPoint x: 460, endPoint y: 155, distance: 84.6
click at [460, 155] on div "Used 86.76 TiB Free 33.88 TiB Total 120.63 TiB" at bounding box center [616, 177] width 347 height 51
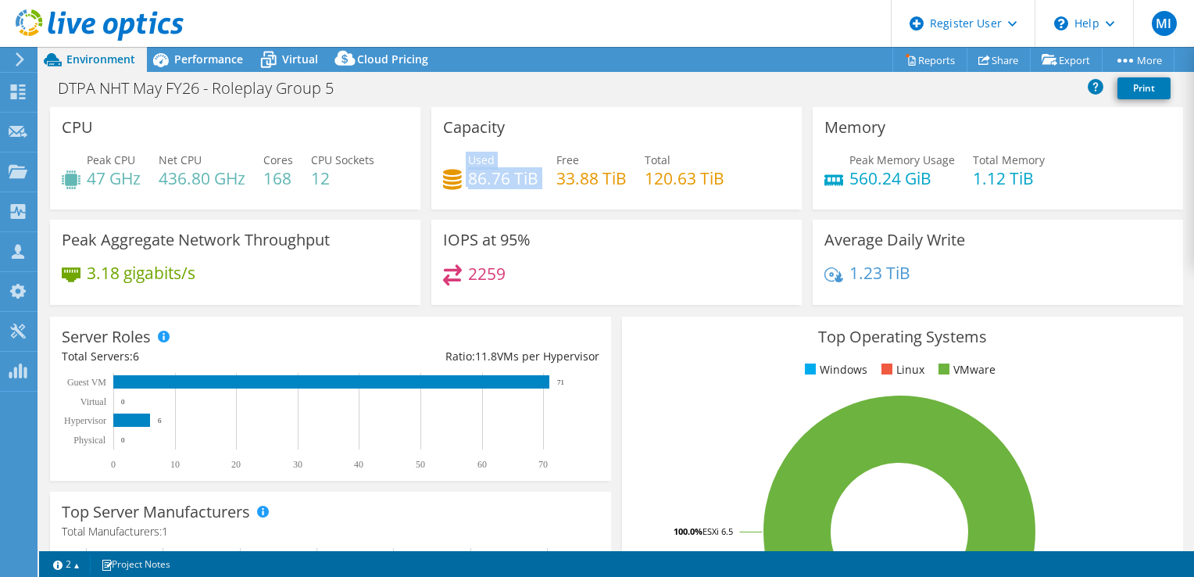
click at [460, 155] on div "Used 86.76 TiB" at bounding box center [490, 169] width 95 height 35
click at [486, 183] on h4 "86.76 TiB" at bounding box center [503, 178] width 70 height 17
drag, startPoint x: 639, startPoint y: 156, endPoint x: 713, endPoint y: 183, distance: 78.9
click at [713, 183] on div "Used 86.76 TiB Free 33.88 TiB Total 120.63 TiB" at bounding box center [616, 177] width 347 height 51
click at [713, 183] on h4 "120.63 TiB" at bounding box center [685, 178] width 80 height 17
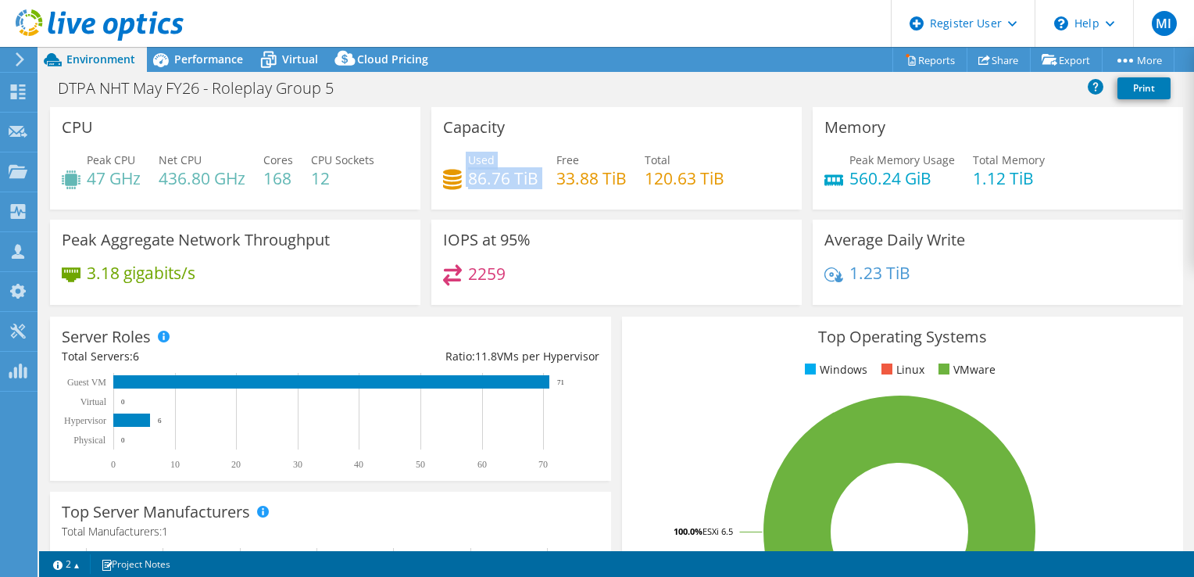
drag, startPoint x: 539, startPoint y: 181, endPoint x: 460, endPoint y: 152, distance: 83.8
click at [460, 152] on div "Used 86.76 TiB Free 33.88 TiB Total 120.63 TiB" at bounding box center [616, 177] width 347 height 51
click at [681, 205] on div "Capacity Used 86.76 TiB Free 33.88 TiB Total 120.63 TiB" at bounding box center [616, 158] width 371 height 102
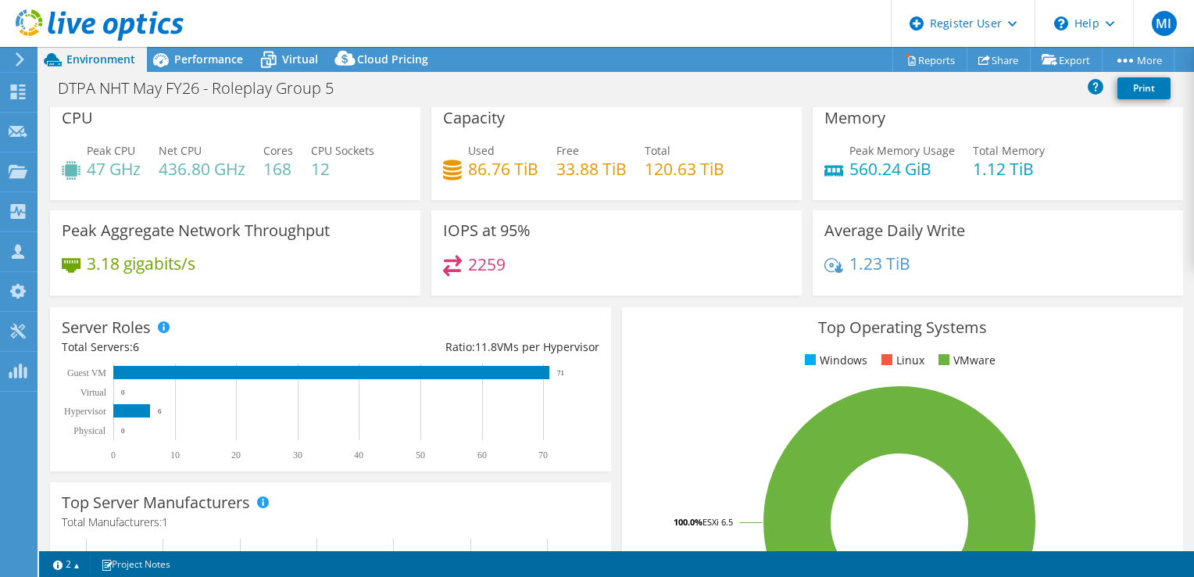
scroll to position [0, 0]
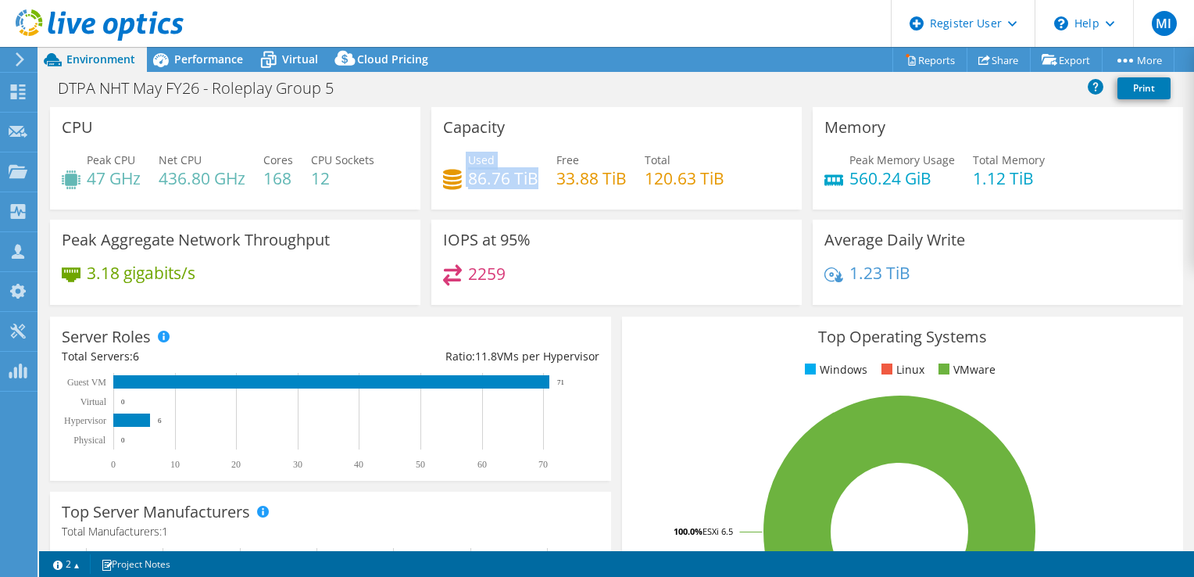
drag, startPoint x: 453, startPoint y: 173, endPoint x: 533, endPoint y: 177, distance: 79.8
click at [533, 177] on div "Used 86.76 TiB" at bounding box center [490, 169] width 95 height 35
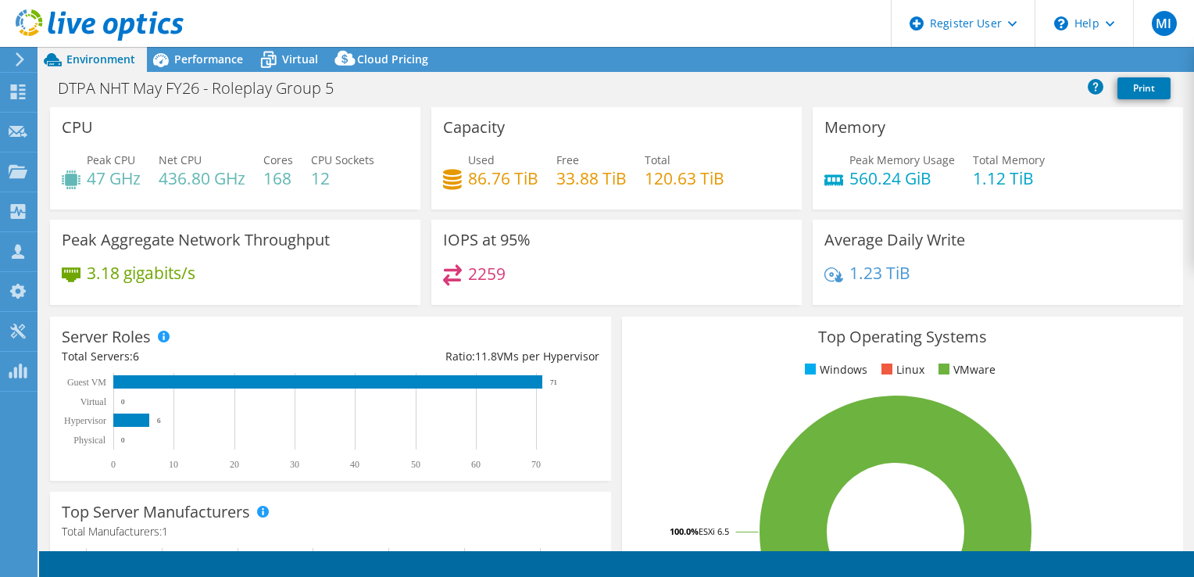
select select "EULondon"
select select "GBP"
drag, startPoint x: 486, startPoint y: 163, endPoint x: 526, endPoint y: 166, distance: 39.9
click at [526, 166] on div "Used 86.76 TiB" at bounding box center [503, 169] width 70 height 35
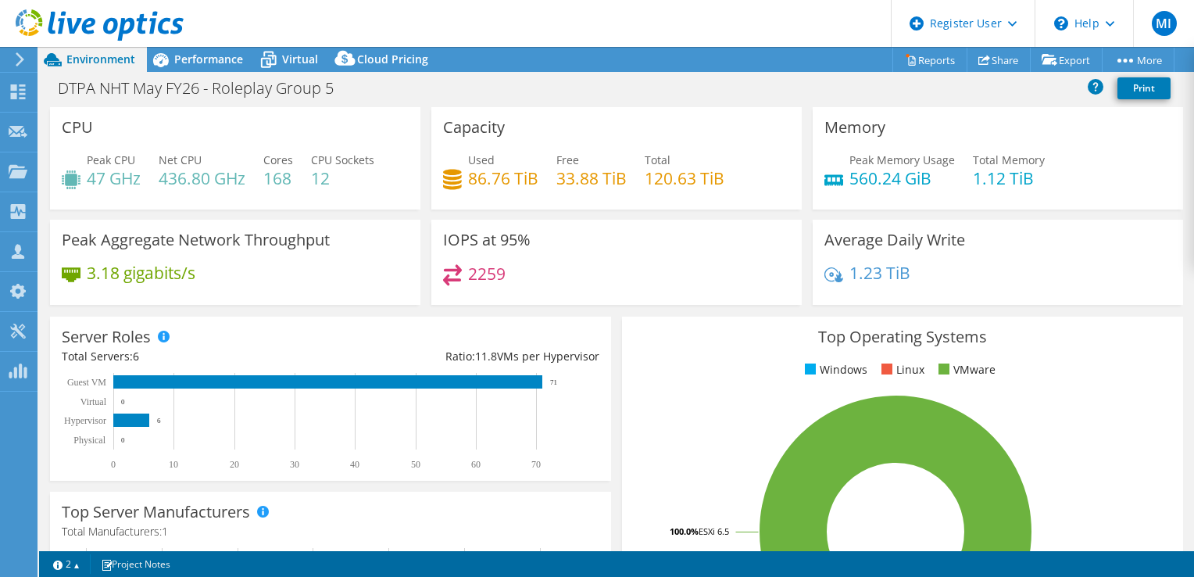
drag, startPoint x: 526, startPoint y: 166, endPoint x: 657, endPoint y: 178, distance: 131.1
click at [657, 178] on h4 "120.63 TiB" at bounding box center [685, 178] width 80 height 17
drag, startPoint x: 468, startPoint y: 178, endPoint x: 602, endPoint y: 176, distance: 133.7
click at [602, 176] on div "Used 86.76 TiB Free 33.88 TiB Total 120.63 TiB" at bounding box center [616, 177] width 347 height 51
click at [602, 176] on h4 "33.88 TiB" at bounding box center [592, 178] width 70 height 17
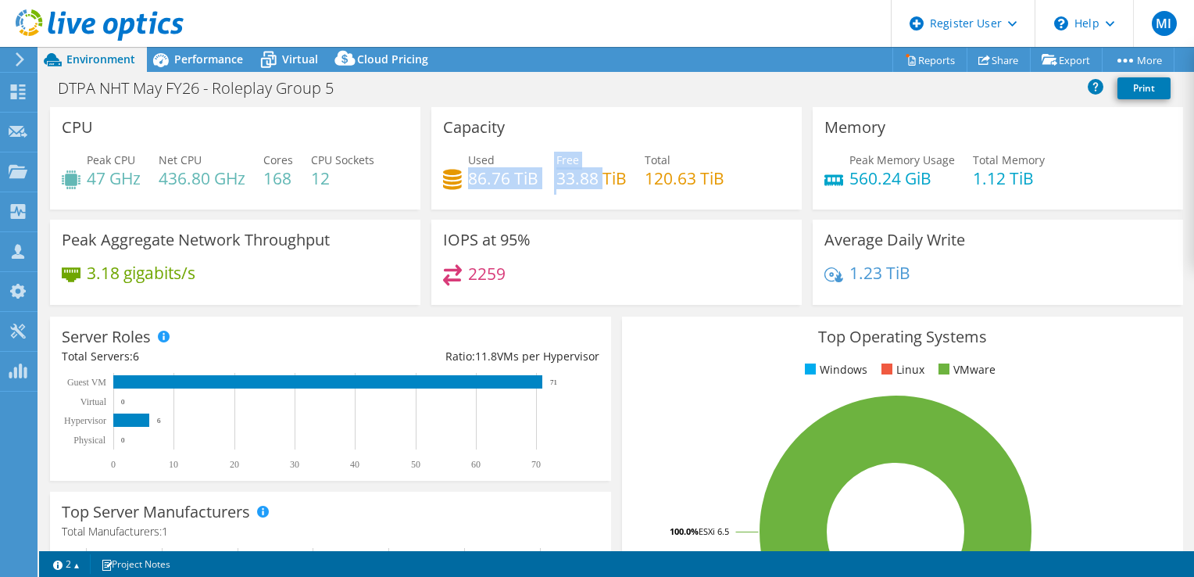
click at [600, 183] on h4 "33.88 TiB" at bounding box center [592, 178] width 70 height 17
drag, startPoint x: 610, startPoint y: 192, endPoint x: 592, endPoint y: 163, distance: 34.7
click at [592, 163] on div "Used 86.76 TiB Free 33.88 TiB Total 120.63 TiB" at bounding box center [616, 177] width 347 height 51
click at [592, 163] on div "Free 33.88 TiB" at bounding box center [592, 169] width 70 height 35
click at [628, 252] on div "IOPS at 95% 2259" at bounding box center [616, 262] width 371 height 85
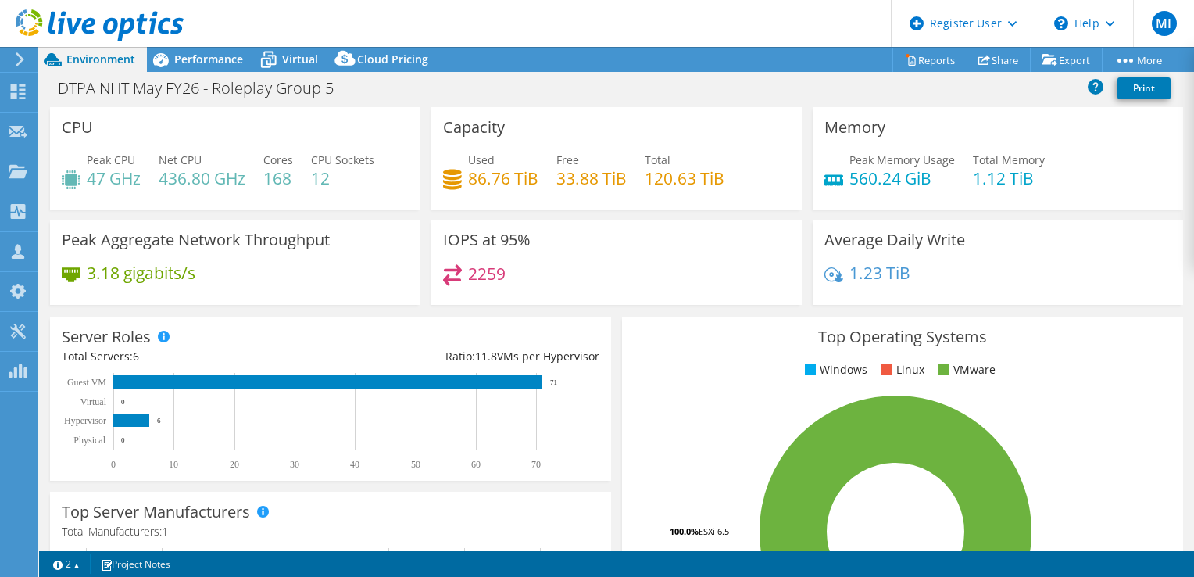
click at [191, 45] on header "MI Dell User Mihai Ivanus Mihai.Ivanus@dell.com Dell My Profile Log Out \n Help…" at bounding box center [597, 23] width 1194 height 47
click at [191, 53] on span "Performance" at bounding box center [208, 59] width 69 height 15
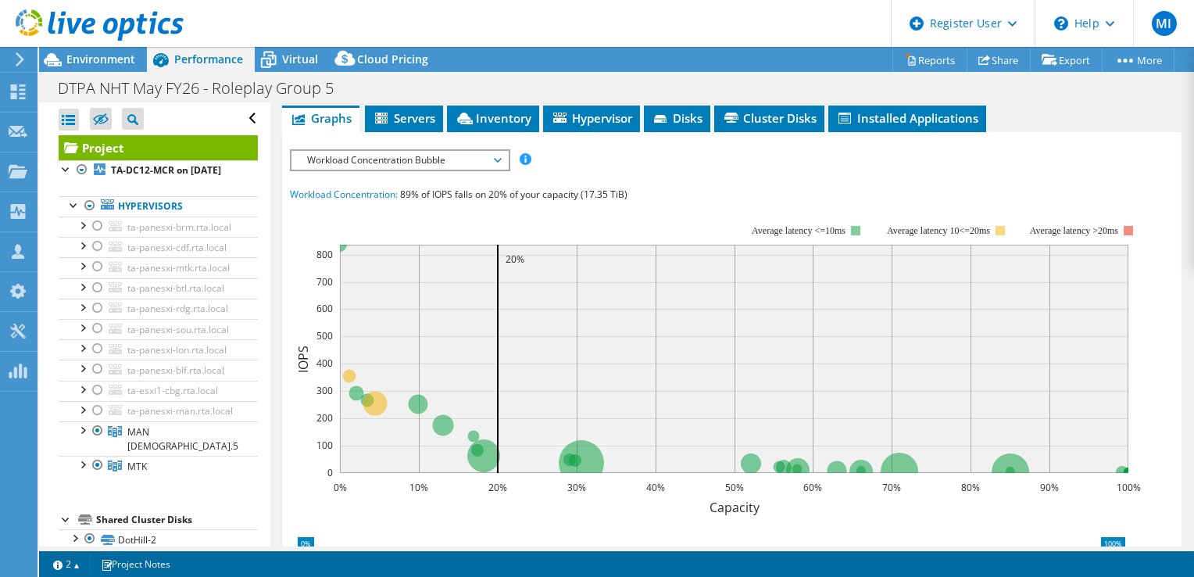
scroll to position [235, 0]
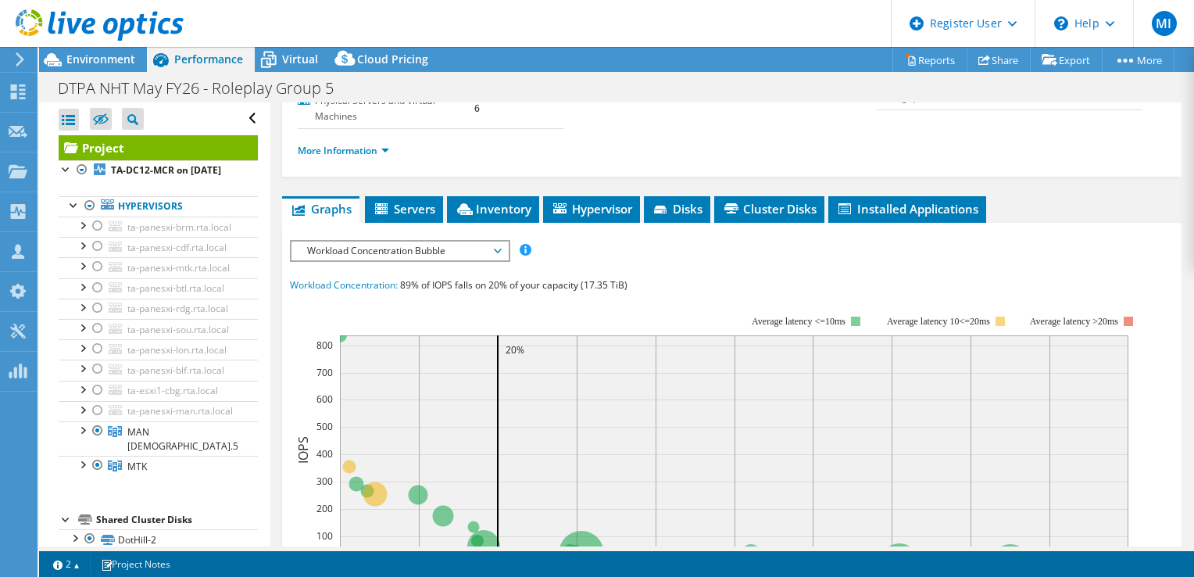
click at [395, 256] on span "Workload Concentration Bubble" at bounding box center [399, 251] width 201 height 19
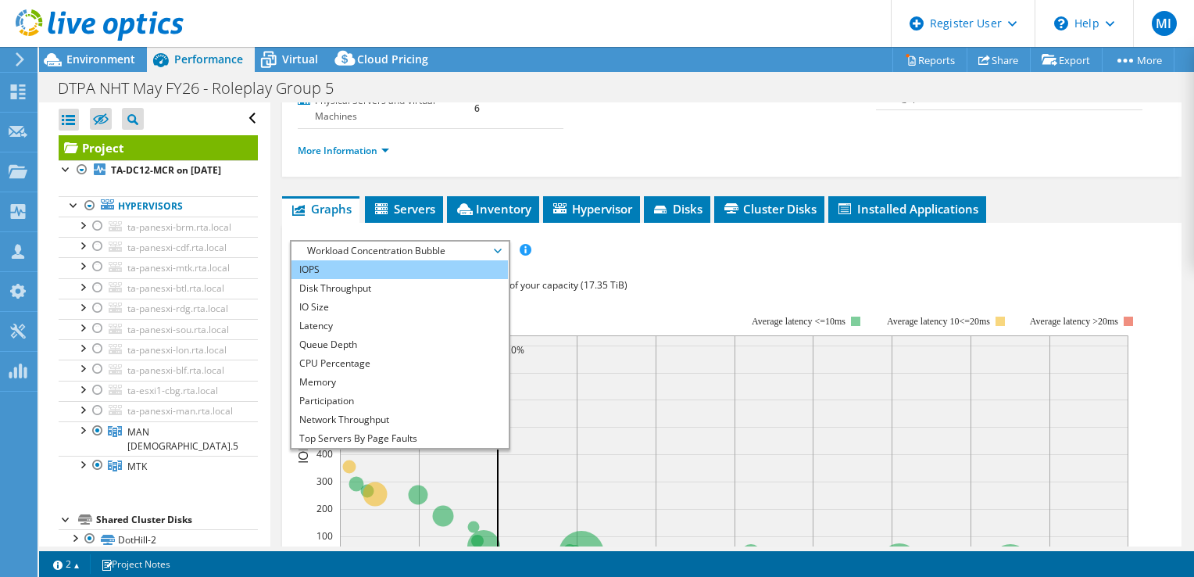
click at [366, 260] on li "IOPS" at bounding box center [400, 269] width 217 height 19
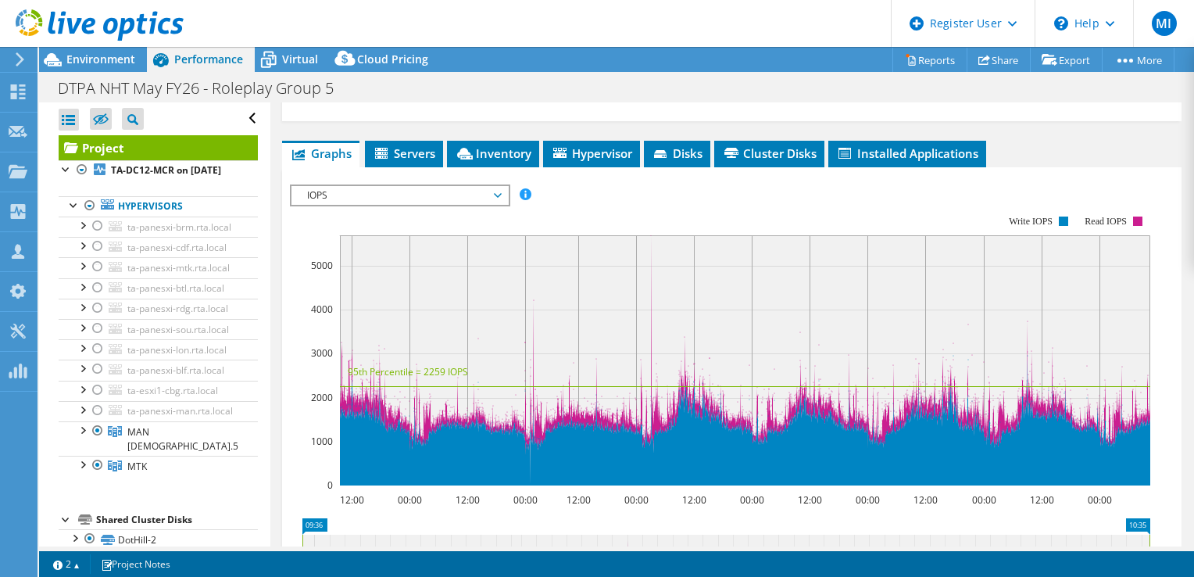
scroll to position [313, 0]
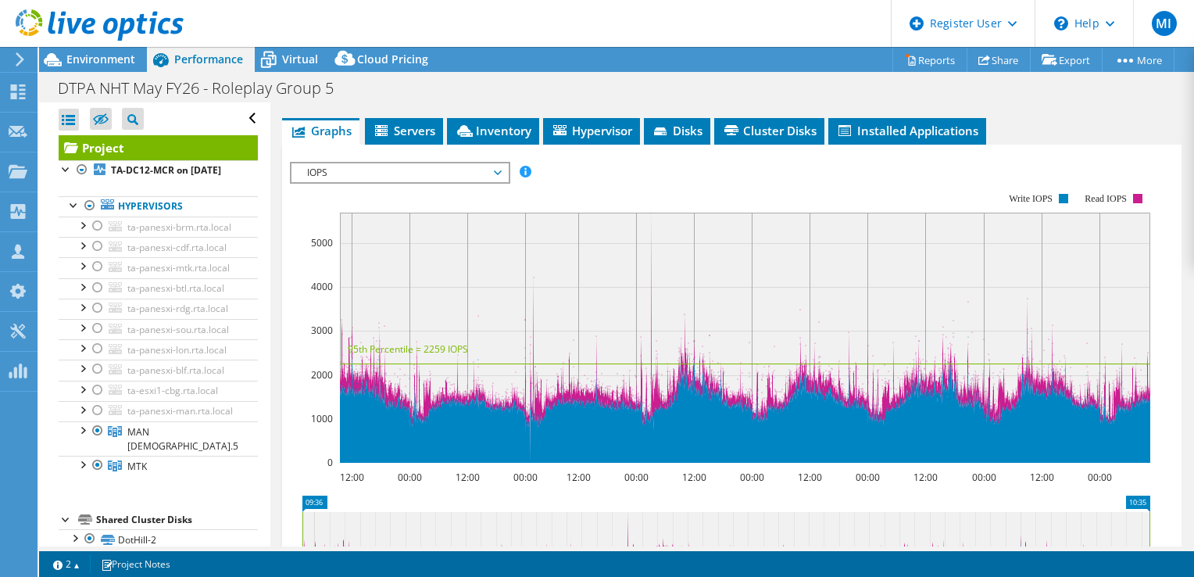
drag, startPoint x: 632, startPoint y: 480, endPoint x: 654, endPoint y: 467, distance: 26.3
click at [654, 467] on icon "12:00 00:00 12:00 00:00 12:00 00:00 12:00 00:00 12:00 00:00 12:00 00:00 12:00 0…" at bounding box center [726, 327] width 872 height 313
click at [604, 476] on rect at bounding box center [720, 327] width 861 height 313
drag, startPoint x: 625, startPoint y: 472, endPoint x: 655, endPoint y: 471, distance: 29.7
click at [655, 471] on icon "12:00 00:00 12:00 00:00 12:00 00:00 12:00 00:00 12:00 00:00 12:00 00:00 12:00 0…" at bounding box center [726, 327] width 872 height 313
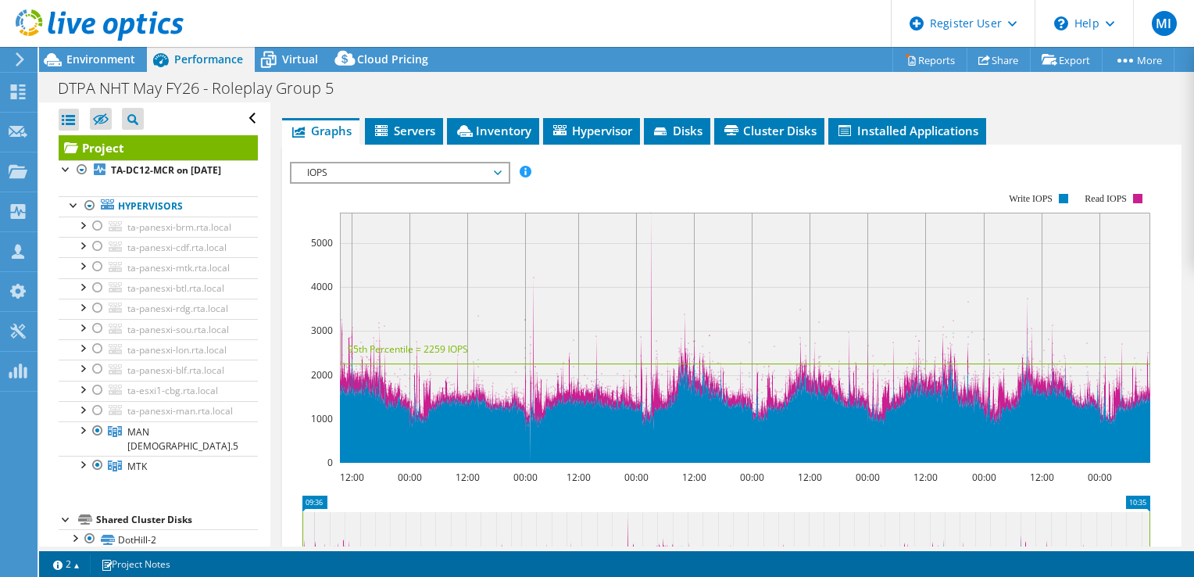
click at [655, 471] on rect at bounding box center [720, 327] width 861 height 313
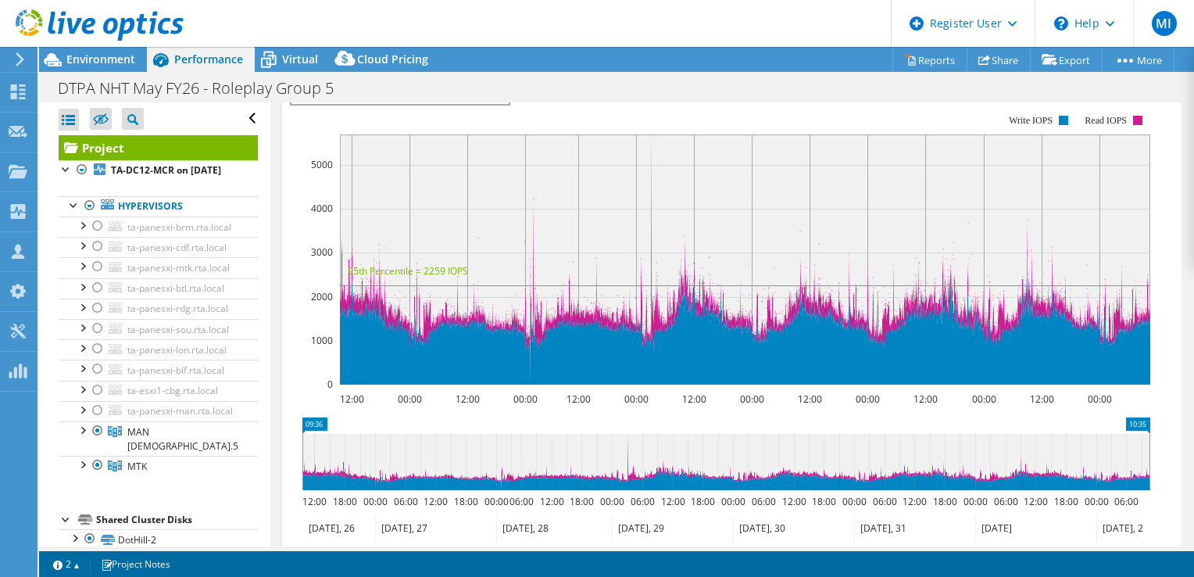
scroll to position [235, 0]
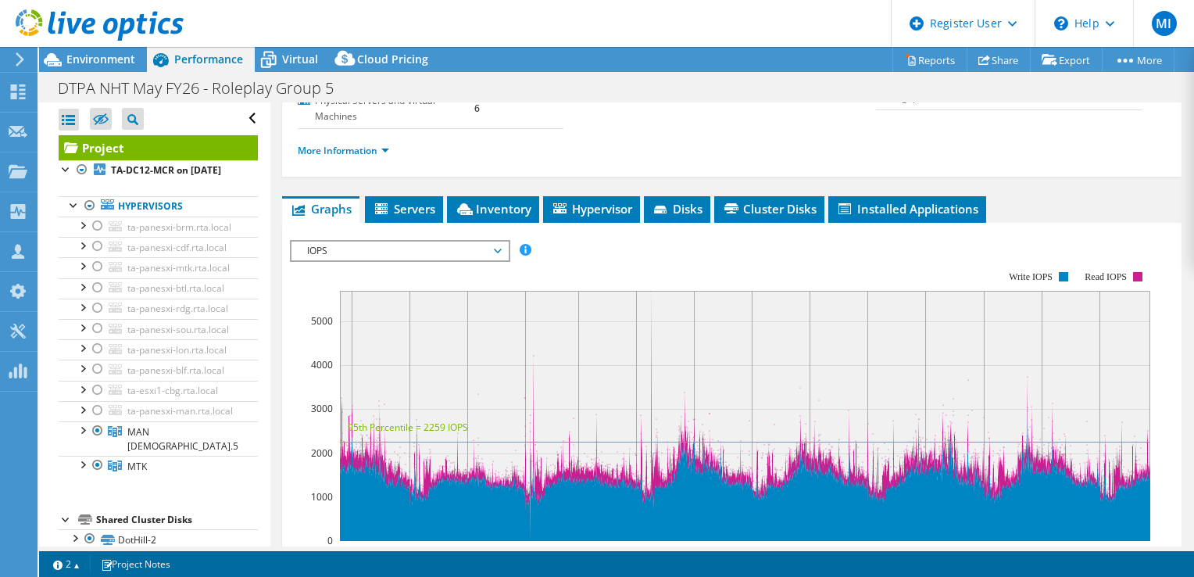
click at [659, 257] on rect at bounding box center [720, 405] width 861 height 313
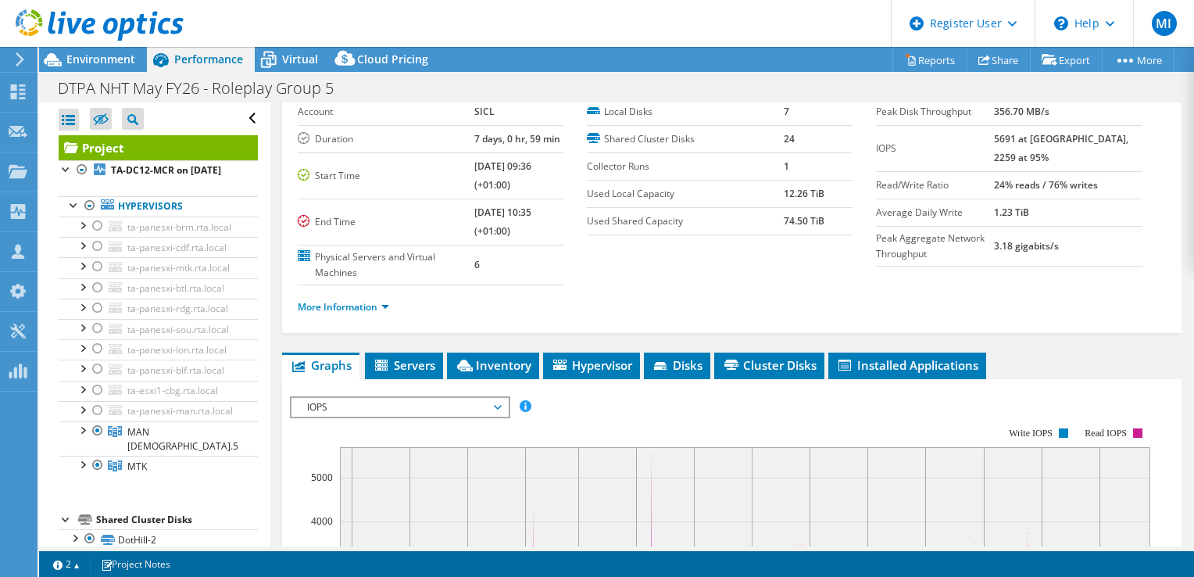
scroll to position [0, 0]
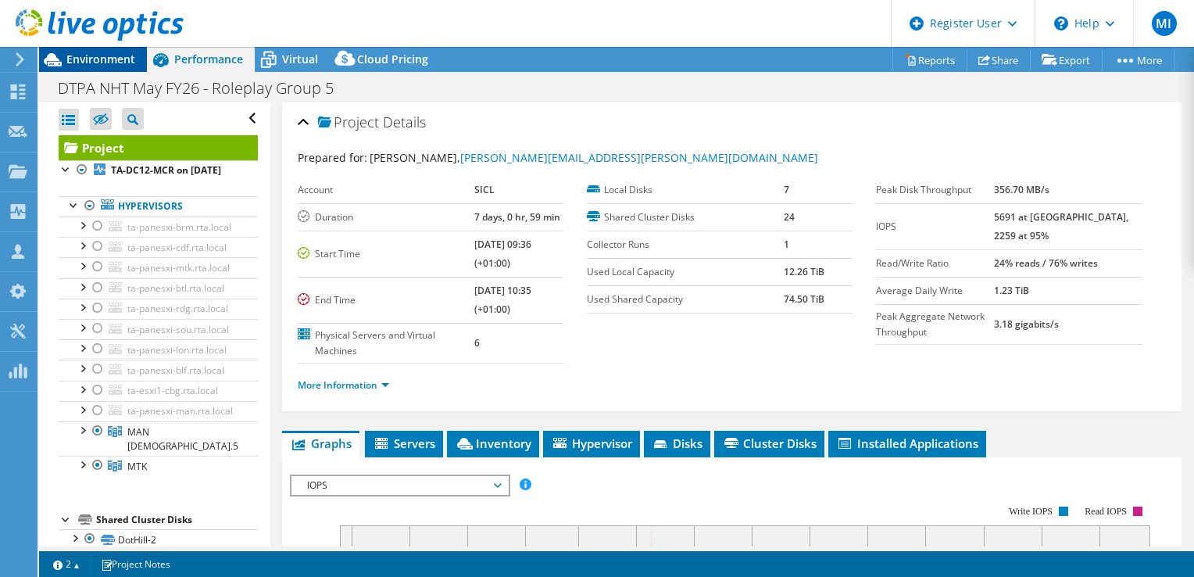
click at [98, 55] on span "Environment" at bounding box center [100, 59] width 69 height 15
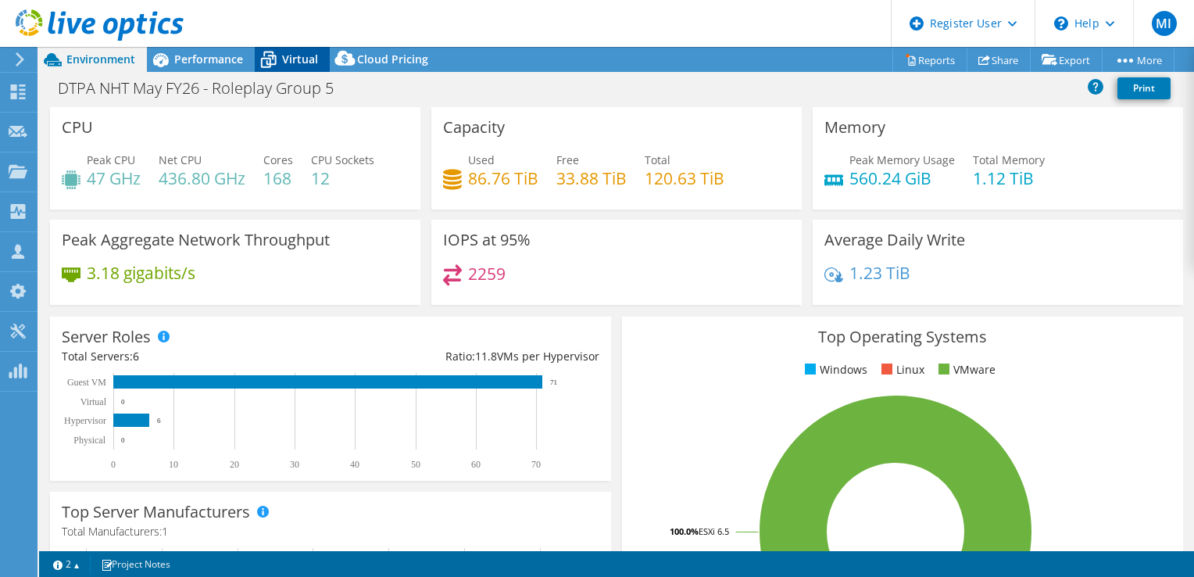
click at [320, 52] on div "Virtual" at bounding box center [292, 59] width 75 height 25
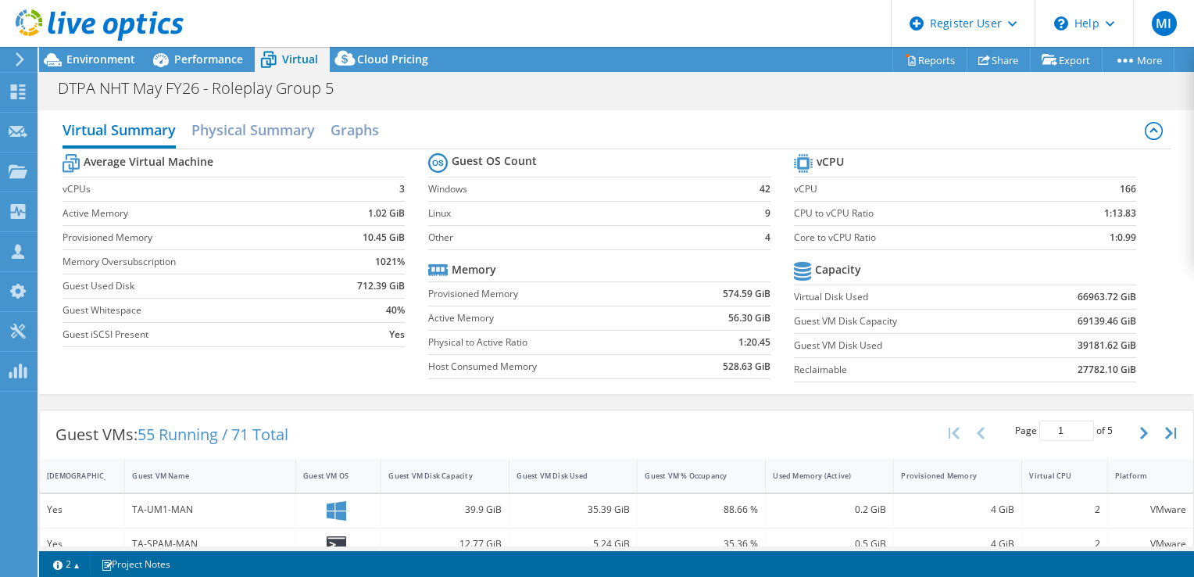
drag, startPoint x: 528, startPoint y: 224, endPoint x: 561, endPoint y: 180, distance: 54.7
drag, startPoint x: 656, startPoint y: 402, endPoint x: 666, endPoint y: 450, distance: 49.5
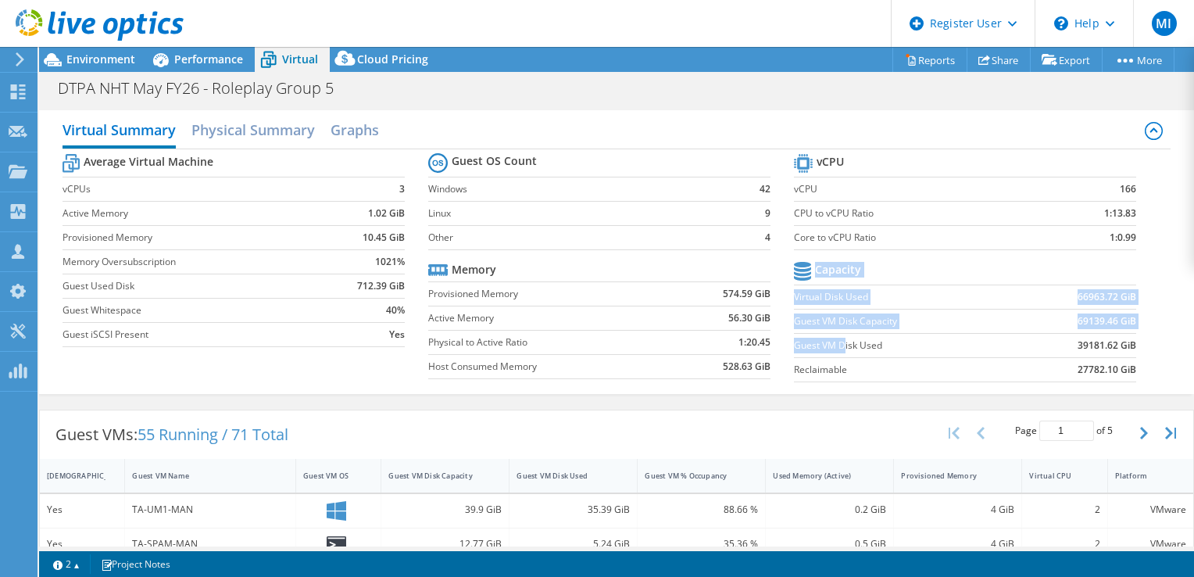
drag, startPoint x: 837, startPoint y: 338, endPoint x: 1129, endPoint y: 343, distance: 291.6
click at [1129, 343] on section "vCPU vCPU 166 CPU to vCPU Ratio 1:13.83 Core to vCPU Ratio 1:0.99 Capacity Virt…" at bounding box center [977, 270] width 366 height 240
click at [1126, 343] on section "vCPU vCPU 166 CPU to vCPU Ratio 1:13.83 Core to vCPU Ratio 1:0.99 Capacity Virt…" at bounding box center [977, 270] width 366 height 240
drag, startPoint x: 1126, startPoint y: 343, endPoint x: 1067, endPoint y: 345, distance: 58.6
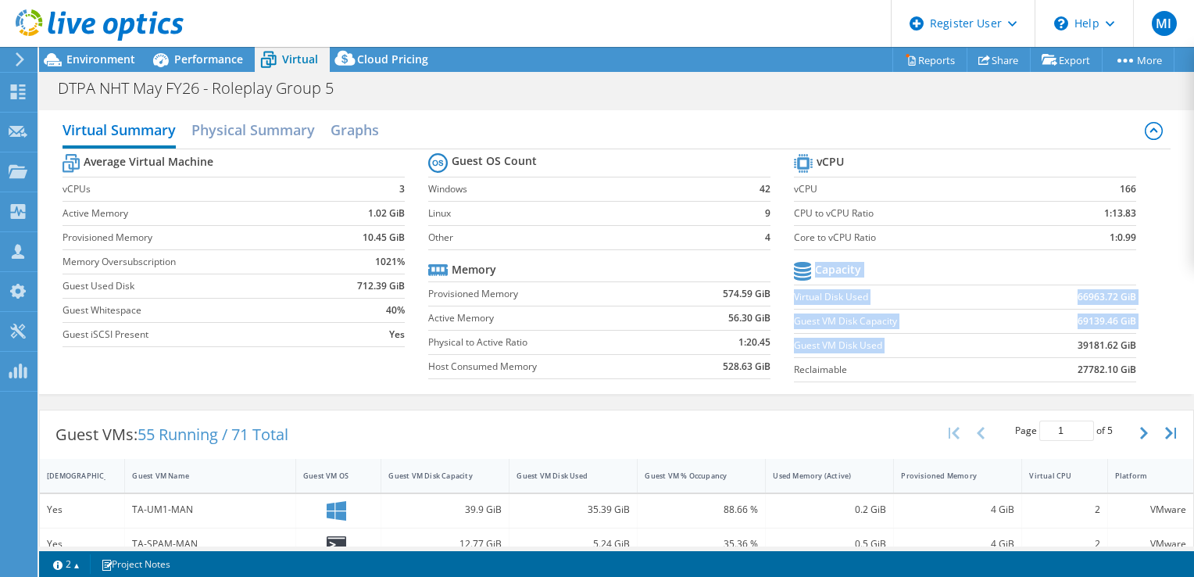
click at [1067, 345] on section "vCPU vCPU 166 CPU to vCPU Ratio 1:13.83 Core to vCPU Ratio 1:0.99 Capacity Virt…" at bounding box center [977, 270] width 366 height 240
click at [1078, 345] on b "39181.62 GiB" at bounding box center [1107, 346] width 59 height 16
click at [1064, 343] on td "39181.62 GiB" at bounding box center [1078, 345] width 118 height 24
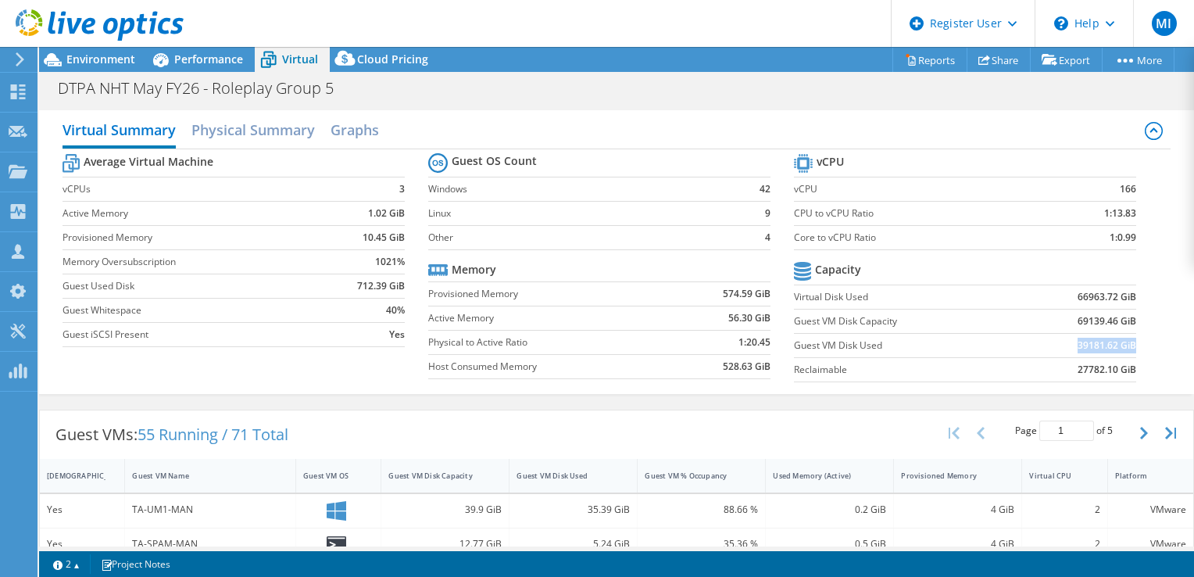
drag, startPoint x: 1065, startPoint y: 342, endPoint x: 1120, endPoint y: 343, distance: 54.7
click at [1120, 343] on td "39181.62 GiB" at bounding box center [1078, 345] width 118 height 24
copy b "39181.62 GiB"
click at [1134, 286] on section "vCPU vCPU 166 CPU to vCPU Ratio 1:13.83 Core to vCPU Ratio 1:0.99 Capacity Virt…" at bounding box center [977, 270] width 366 height 240
click at [113, 53] on span "Environment" at bounding box center [100, 59] width 69 height 15
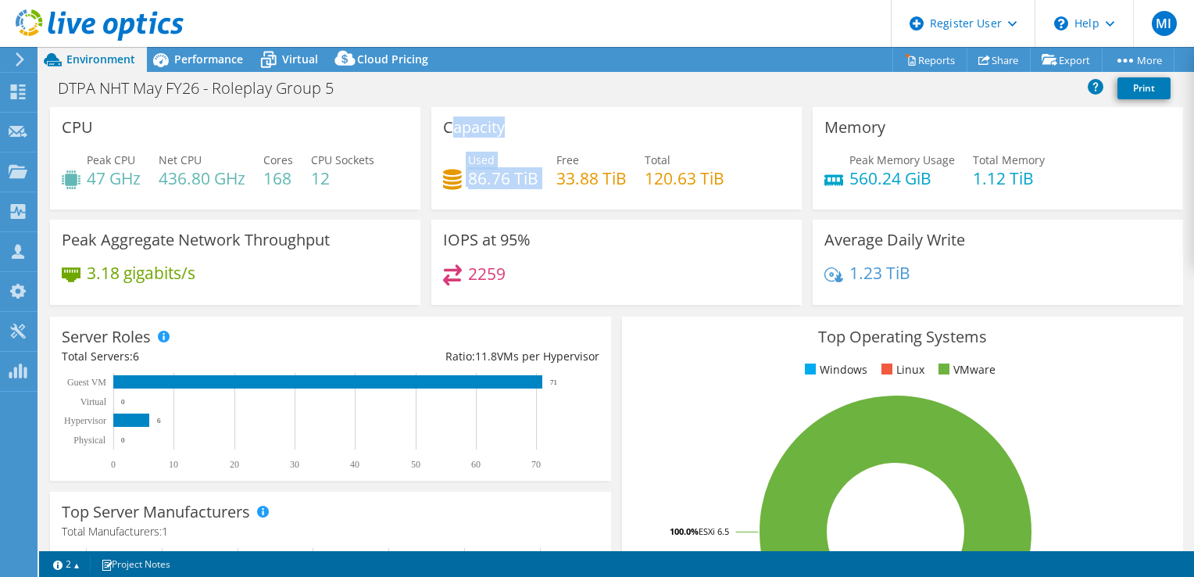
drag, startPoint x: 449, startPoint y: 128, endPoint x: 537, endPoint y: 172, distance: 98.6
click at [537, 172] on div "Capacity Used 86.76 TiB Free 33.88 TiB Total 120.63 TiB" at bounding box center [616, 158] width 371 height 102
click at [537, 172] on div "Used 86.76 TiB Free 33.88 TiB Total 120.63 TiB" at bounding box center [616, 177] width 347 height 51
click at [536, 180] on div "Used 86.76 TiB Free 33.88 TiB Total 120.63 TiB" at bounding box center [616, 177] width 347 height 51
drag, startPoint x: 540, startPoint y: 179, endPoint x: 442, endPoint y: 119, distance: 115.4
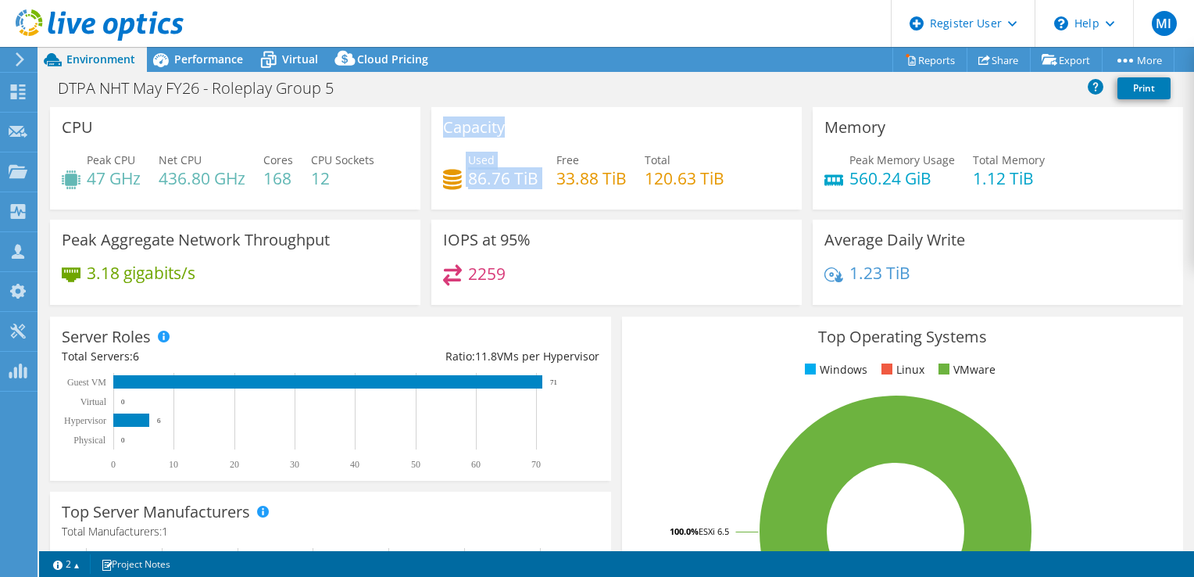
click at [442, 119] on div "Capacity Used 86.76 TiB Free 33.88 TiB Total 120.63 TiB" at bounding box center [616, 158] width 371 height 102
drag, startPoint x: 442, startPoint y: 119, endPoint x: 532, endPoint y: 170, distance: 103.3
click at [532, 170] on h4 "86.76 TiB" at bounding box center [503, 178] width 70 height 17
click at [295, 50] on div "Virtual" at bounding box center [292, 59] width 75 height 25
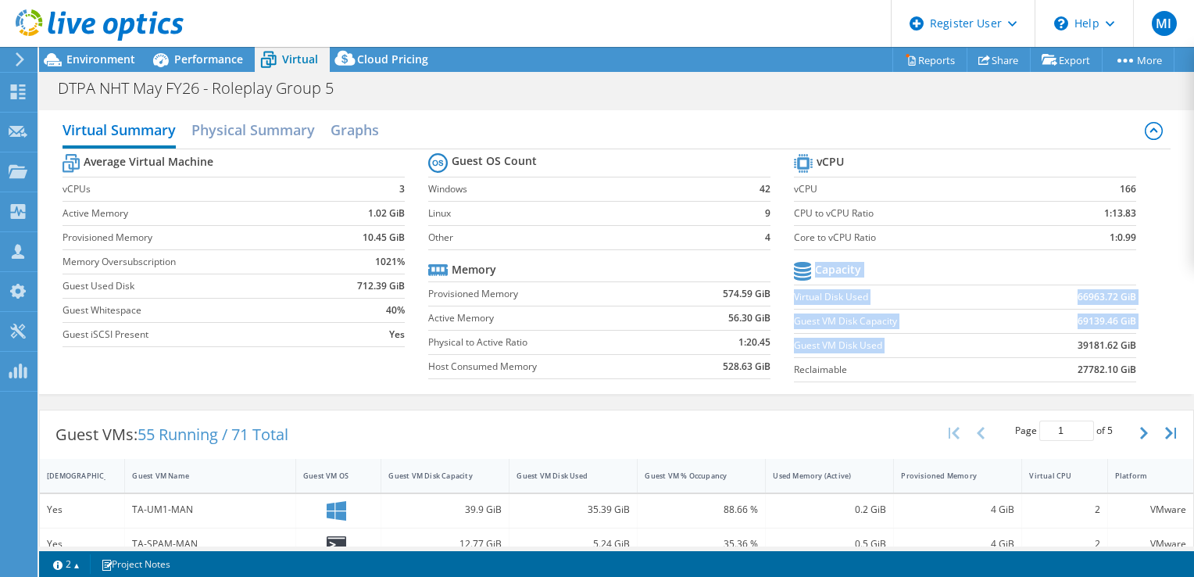
drag, startPoint x: 1062, startPoint y: 343, endPoint x: 1127, endPoint y: 342, distance: 64.9
click at [1127, 342] on section "vCPU vCPU 166 CPU to vCPU Ratio 1:13.83 Core to vCPU Ratio 1:0.99 Capacity Virt…" at bounding box center [977, 270] width 366 height 240
click at [1124, 342] on b "39181.62 GiB" at bounding box center [1107, 346] width 59 height 16
click at [1136, 342] on section "vCPU vCPU 166 CPU to vCPU Ratio 1:13.83 Core to vCPU Ratio 1:0.99 Capacity Virt…" at bounding box center [977, 270] width 366 height 240
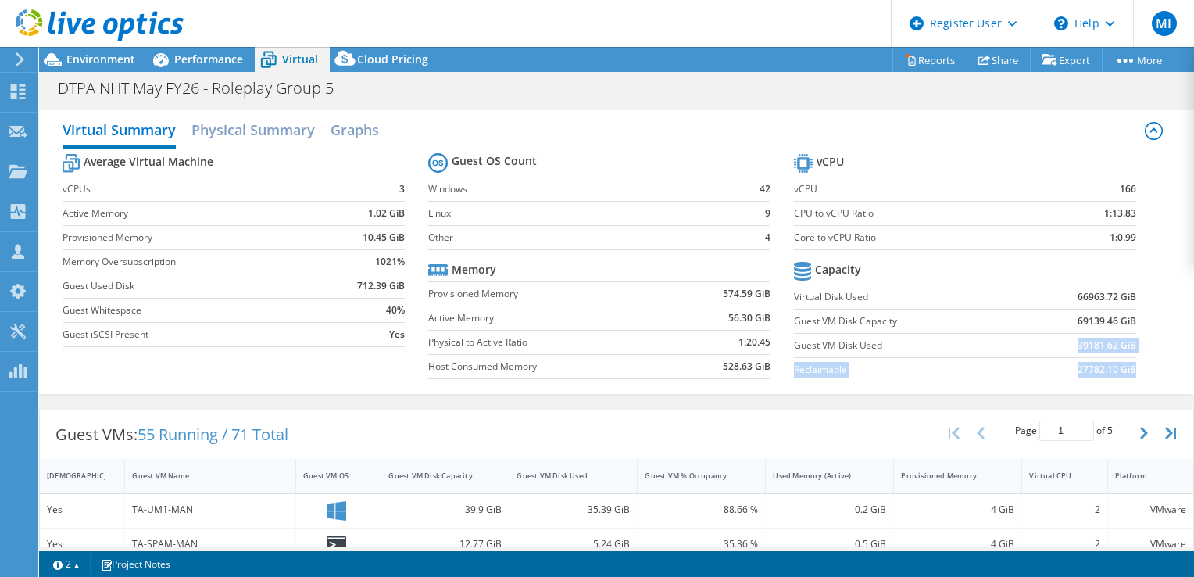
drag, startPoint x: 1135, startPoint y: 342, endPoint x: 1071, endPoint y: 341, distance: 64.1
click at [1071, 341] on section "vCPU vCPU 166 CPU to vCPU Ratio 1:13.83 Core to vCPU Ratio 1:0.99 Capacity Virt…" at bounding box center [977, 270] width 366 height 240
click at [1078, 341] on b "39181.62 GiB" at bounding box center [1107, 346] width 59 height 16
click at [1062, 339] on td "39181.62 GiB" at bounding box center [1078, 345] width 118 height 24
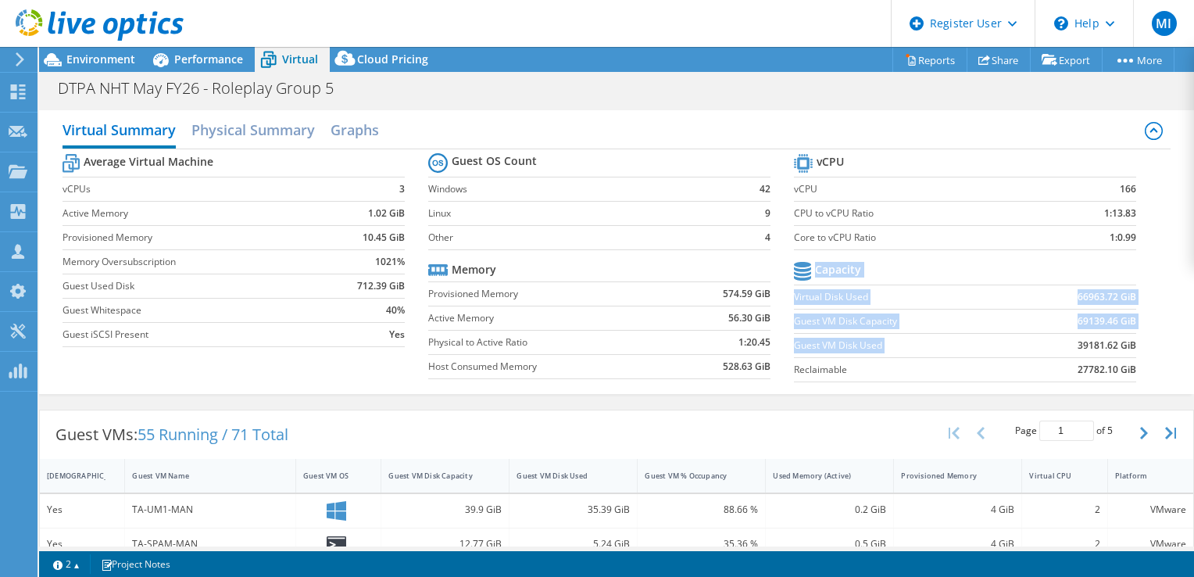
drag, startPoint x: 1065, startPoint y: 339, endPoint x: 1126, endPoint y: 338, distance: 60.2
click at [1126, 338] on section "vCPU vCPU 166 CPU to vCPU Ratio 1:13.83 Core to vCPU Ratio 1:0.99 Capacity Virt…" at bounding box center [977, 270] width 366 height 240
click at [1123, 342] on b "39181.62 GiB" at bounding box center [1107, 346] width 59 height 16
click at [1126, 342] on section "vCPU vCPU 166 CPU to vCPU Ratio 1:13.83 Core to vCPU Ratio 1:0.99 Capacity Virt…" at bounding box center [977, 270] width 366 height 240
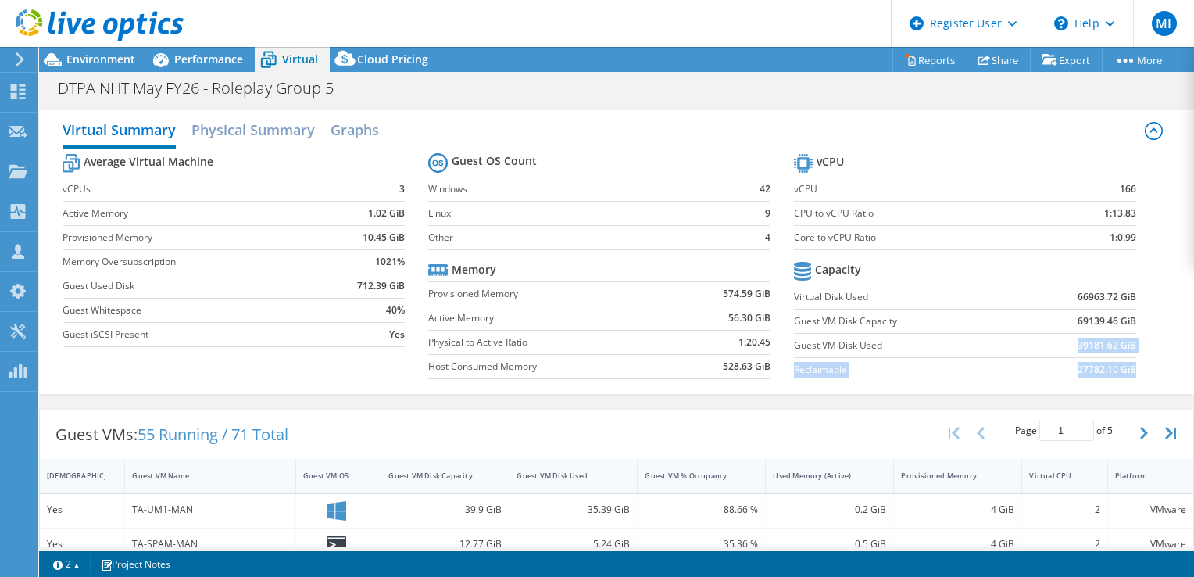
drag, startPoint x: 1126, startPoint y: 342, endPoint x: 1077, endPoint y: 342, distance: 48.5
click at [1077, 342] on section "vCPU vCPU 166 CPU to vCPU Ratio 1:13.83 Core to vCPU Ratio 1:0.99 Capacity Virt…" at bounding box center [977, 270] width 366 height 240
click at [1078, 342] on b "39181.62 GiB" at bounding box center [1107, 346] width 59 height 16
click at [1058, 338] on td "39181.62 GiB" at bounding box center [1078, 345] width 118 height 24
click at [1078, 339] on b "39181.62 GiB" at bounding box center [1107, 346] width 59 height 16
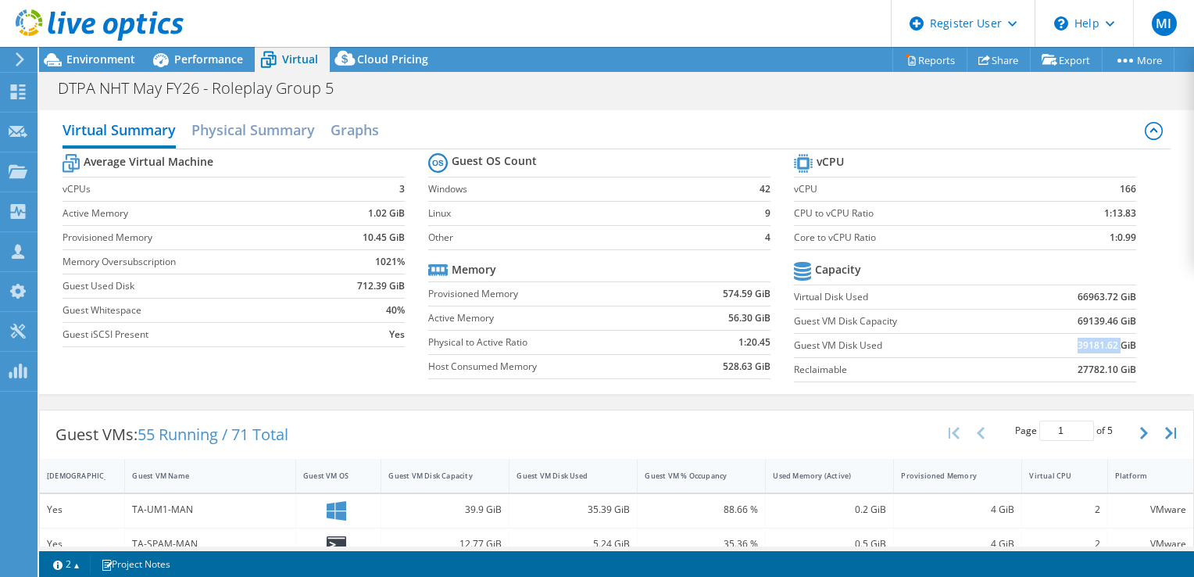
click at [1078, 339] on b "39181.62 GiB" at bounding box center [1107, 346] width 59 height 16
copy b "39181.62"
